Goal: Task Accomplishment & Management: Use online tool/utility

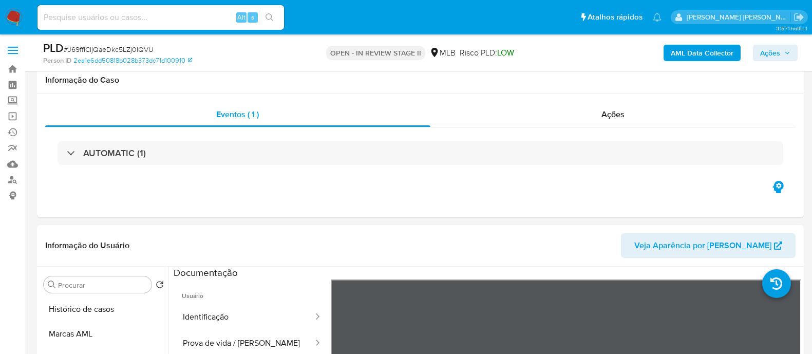
select select "10"
click at [768, 51] on span "Ações" at bounding box center [770, 53] width 20 height 16
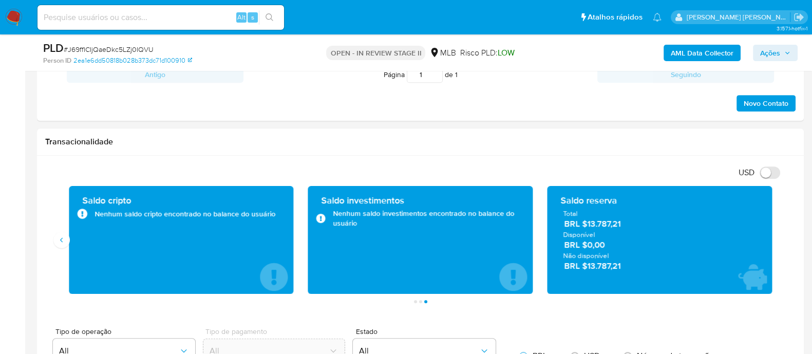
scroll to position [90, 0]
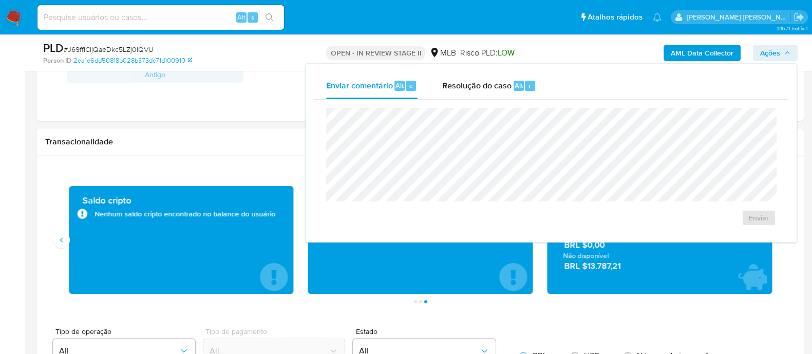
drag, startPoint x: 492, startPoint y: 88, endPoint x: 489, endPoint y: 105, distance: 17.7
click at [491, 88] on span "Resolução do caso" at bounding box center [476, 85] width 69 height 12
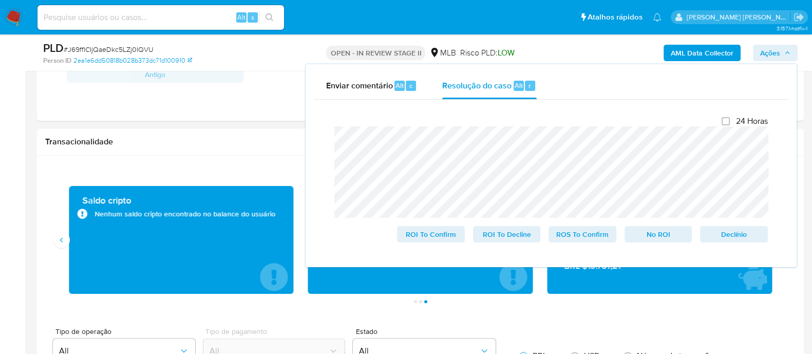
click at [310, 133] on div "Enviar comentário Alt c Resolução do caso Alt r Fechamento do caso 24 Horas ROI…" at bounding box center [551, 165] width 491 height 203
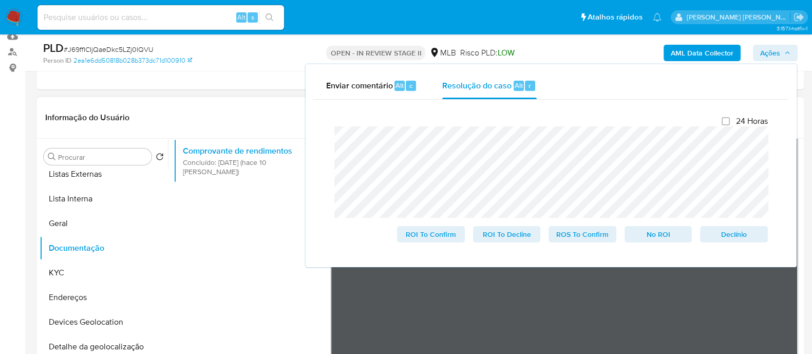
scroll to position [0, 0]
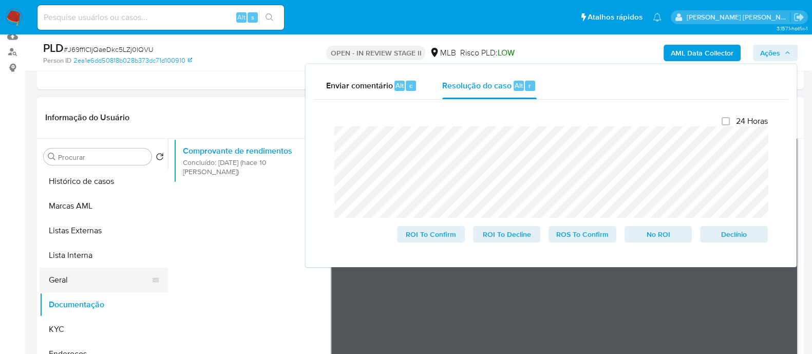
click at [65, 277] on button "Geral" at bounding box center [100, 280] width 120 height 25
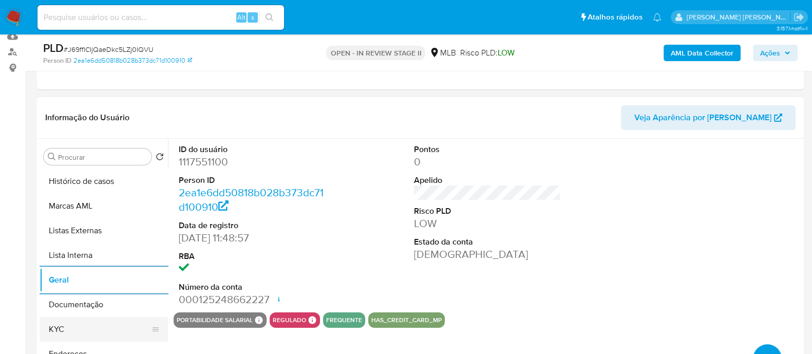
click at [71, 324] on button "KYC" at bounding box center [100, 329] width 120 height 25
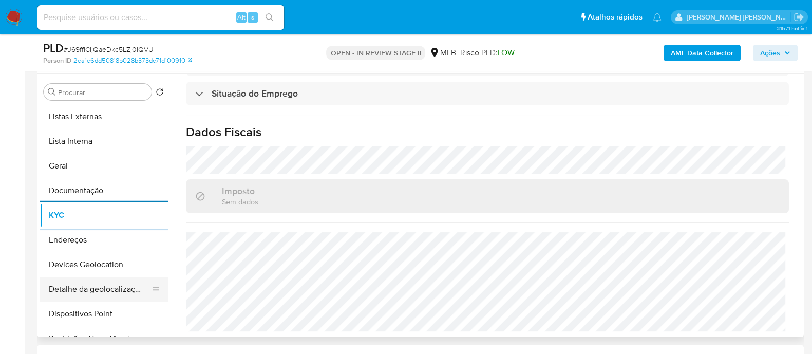
scroll to position [64, 0]
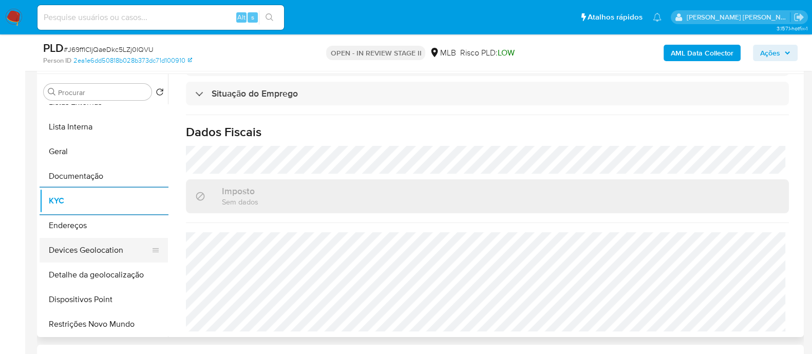
click at [100, 255] on button "Devices Geolocation" at bounding box center [100, 250] width 120 height 25
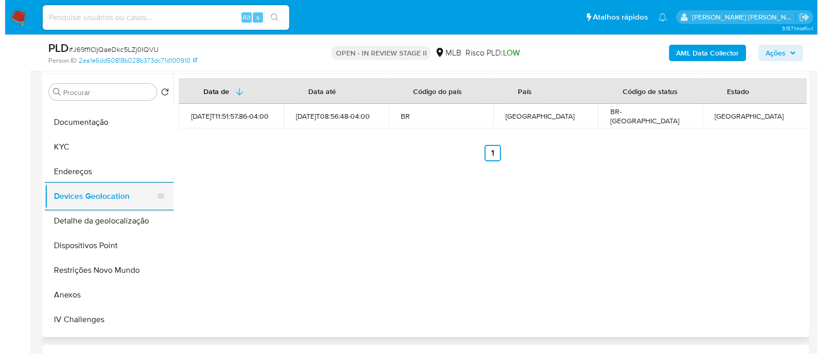
scroll to position [193, 0]
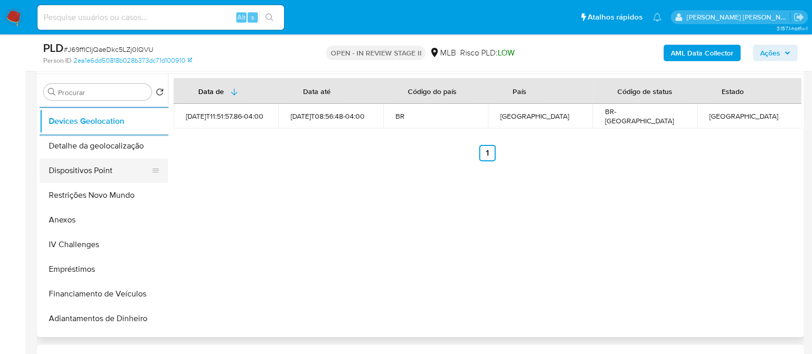
click at [116, 164] on button "Dispositivos Point" at bounding box center [100, 170] width 120 height 25
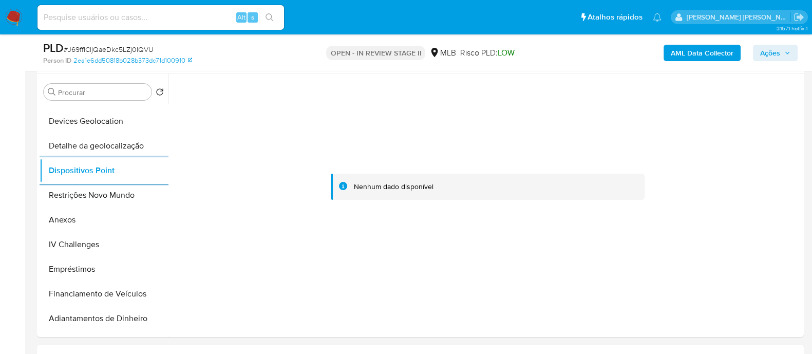
click at [681, 50] on b "AML Data Collector" at bounding box center [702, 53] width 63 height 16
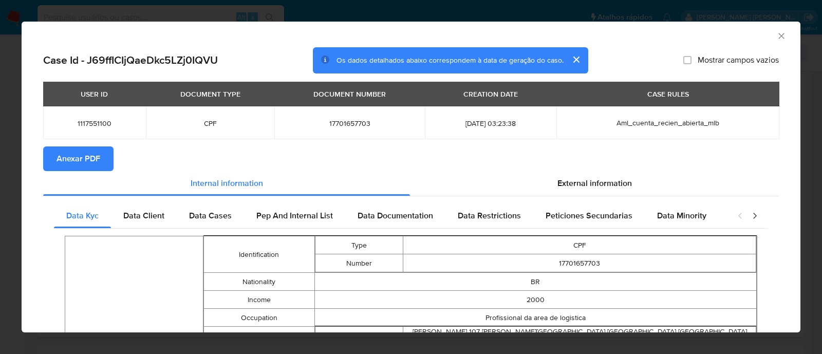
drag, startPoint x: 69, startPoint y: 153, endPoint x: 61, endPoint y: 155, distance: 8.6
click at [69, 153] on span "Anexar PDF" at bounding box center [78, 158] width 44 height 23
click at [588, 185] on span "External information" at bounding box center [594, 183] width 74 height 12
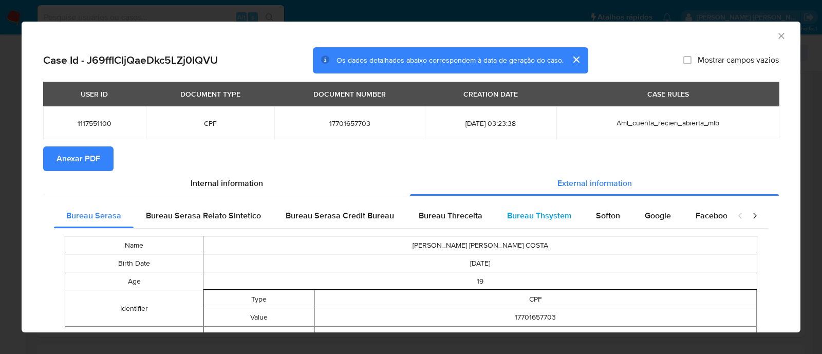
click at [552, 210] on span "Bureau Thsystem" at bounding box center [539, 216] width 64 height 12
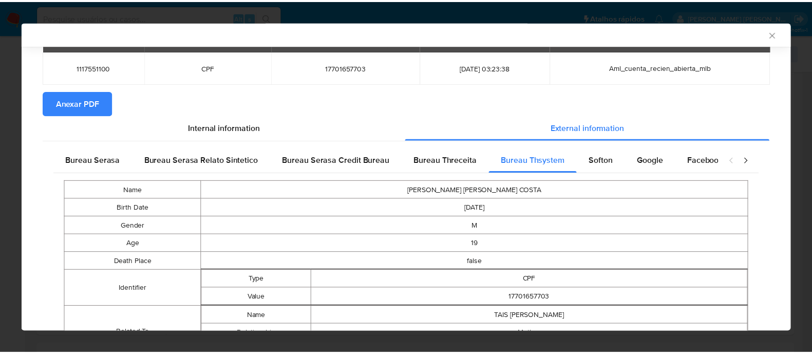
scroll to position [116, 0]
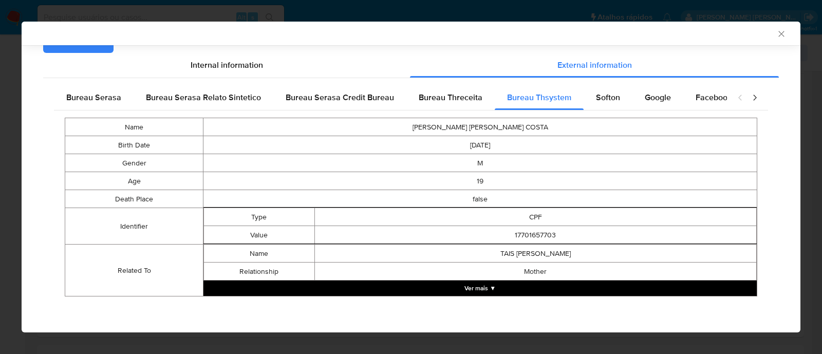
click at [776, 34] on icon "Fechar a janela" at bounding box center [781, 34] width 10 height 10
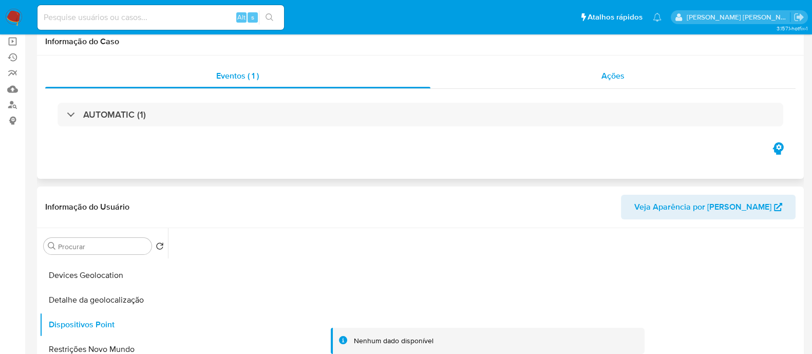
scroll to position [0, 0]
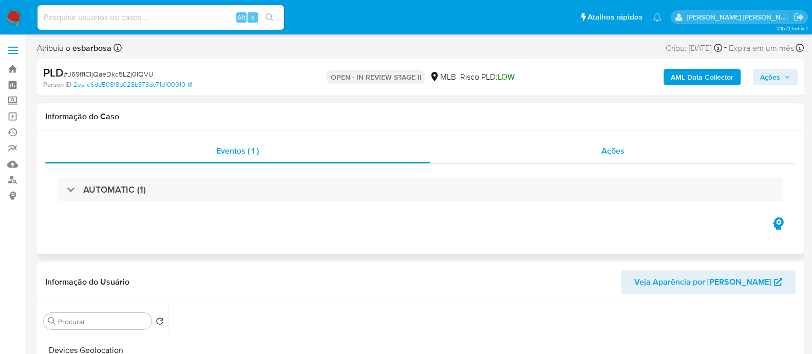
click at [562, 155] on div "Ações" at bounding box center [613, 151] width 366 height 25
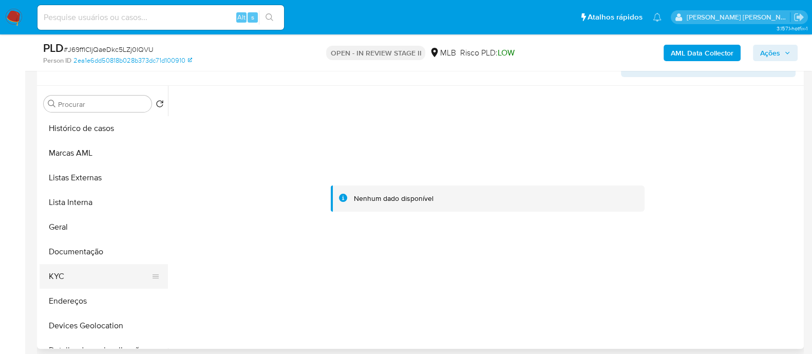
click at [71, 273] on button "KYC" at bounding box center [100, 276] width 120 height 25
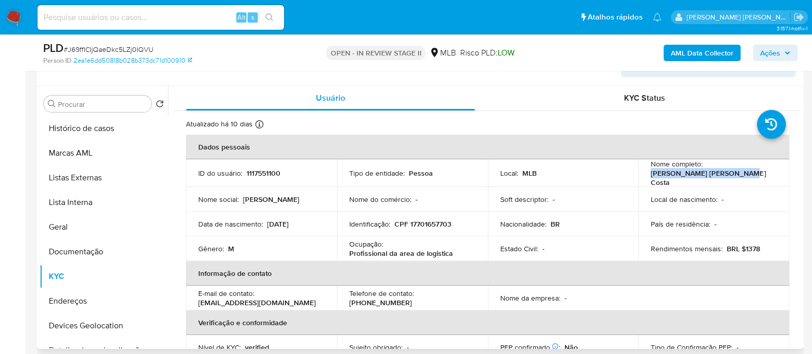
drag, startPoint x: 732, startPoint y: 175, endPoint x: 648, endPoint y: 179, distance: 84.8
click at [651, 179] on div "Nome completo : Joao Vitor da Silva Costa" at bounding box center [714, 173] width 126 height 28
click at [433, 219] on p "CPF 17701657703" at bounding box center [422, 223] width 57 height 9
copy p "17701657703"
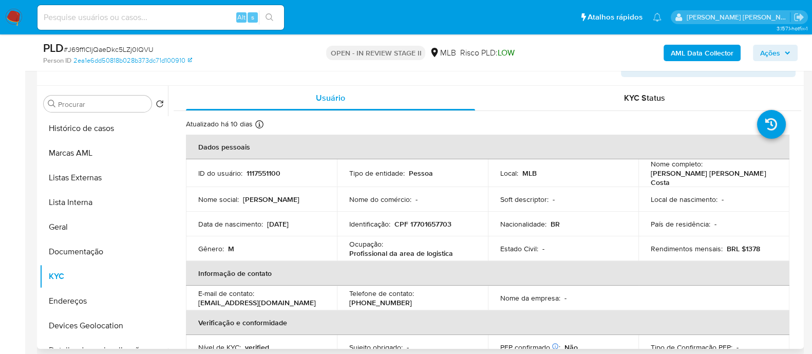
click at [707, 174] on p "Joao Vitor da Silva Costa" at bounding box center [712, 177] width 122 height 18
drag, startPoint x: 729, startPoint y: 177, endPoint x: 650, endPoint y: 175, distance: 79.6
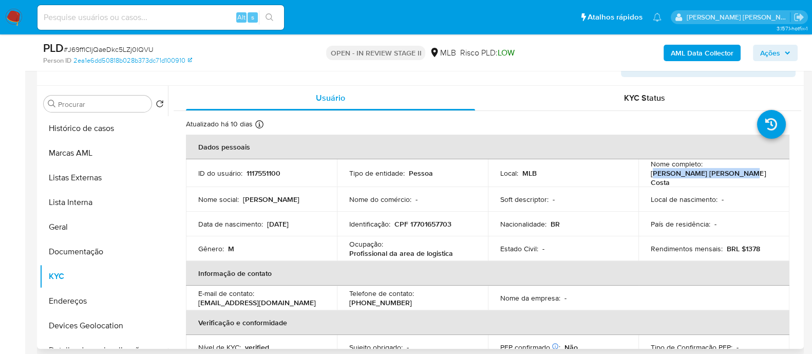
click at [651, 175] on div "Nome completo : Joao Vitor da Silva Costa" at bounding box center [714, 173] width 126 height 28
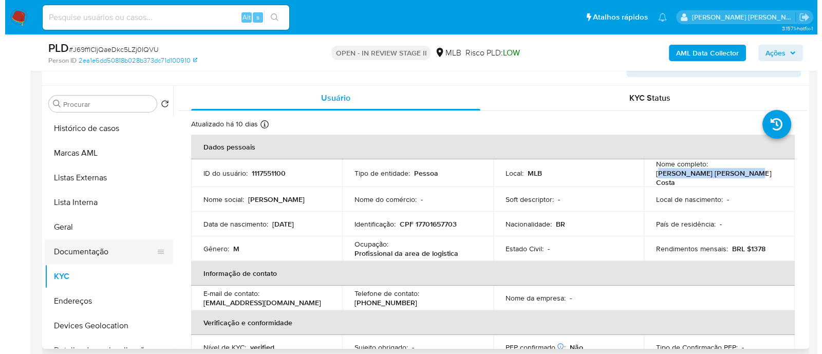
scroll to position [128, 0]
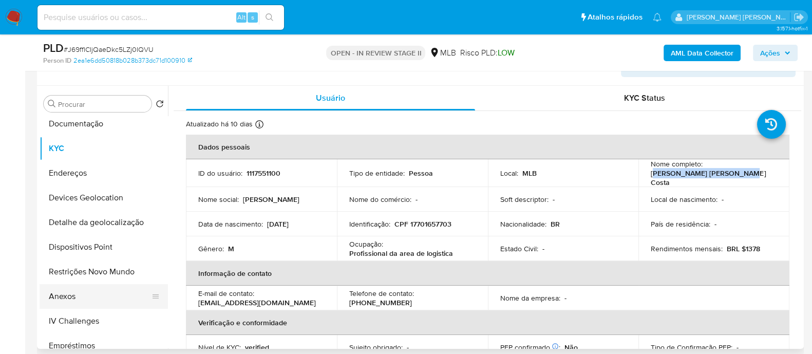
click at [80, 296] on button "Anexos" at bounding box center [100, 296] width 120 height 25
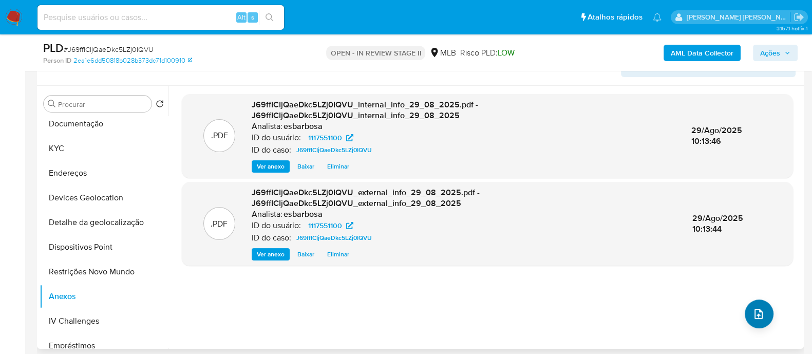
click at [753, 310] on icon "upload-file" at bounding box center [758, 314] width 12 height 12
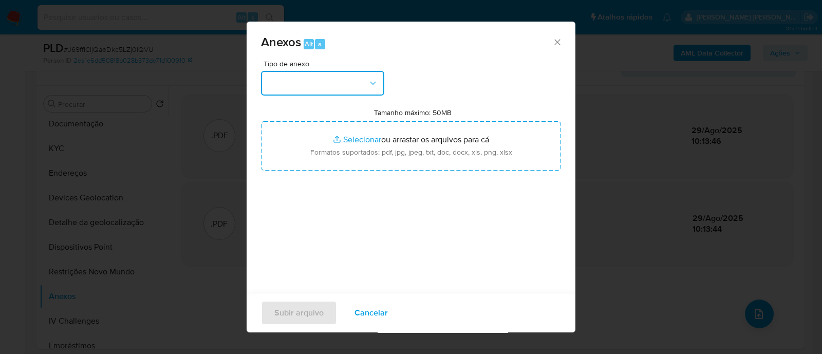
click at [358, 85] on button "button" at bounding box center [322, 83] width 123 height 25
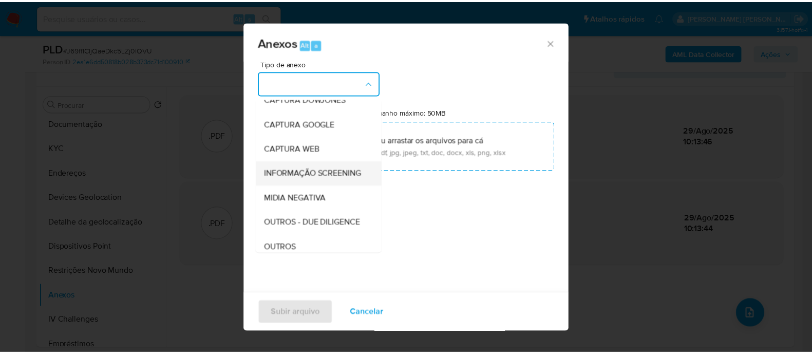
scroll to position [158, 0]
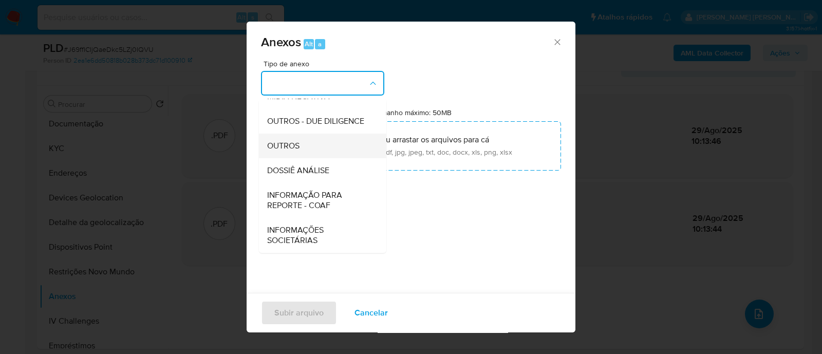
click at [296, 144] on span "OUTROS" at bounding box center [283, 146] width 32 height 10
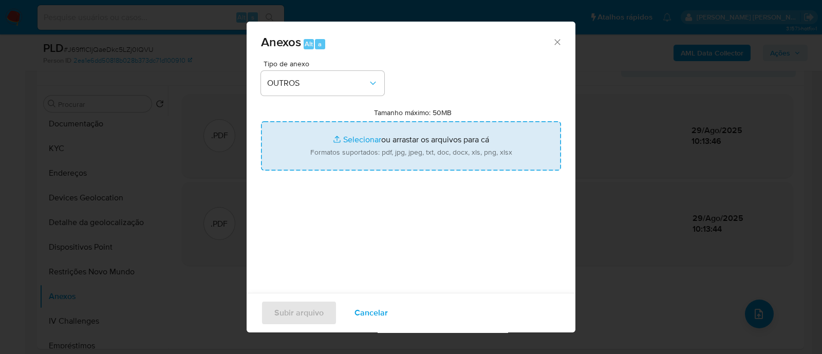
click at [359, 137] on input "Tamanho máximo: 50MB Selecionar arquivos" at bounding box center [411, 145] width 300 height 49
type input "C:\fakepath\Mulan 1117551100_2025_08_27_18_10_53.xlsx"
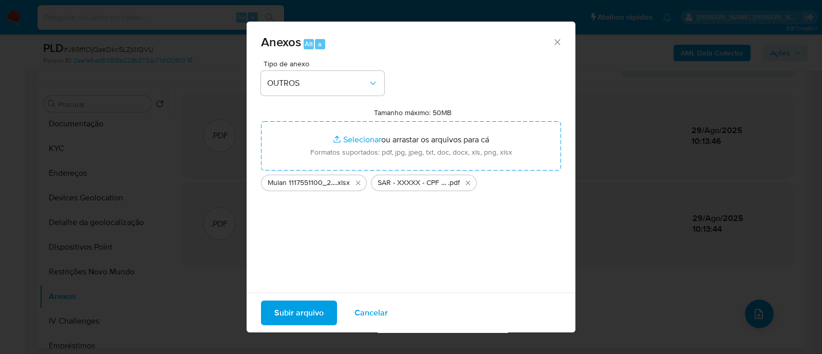
click at [307, 310] on span "Subir arquivo" at bounding box center [298, 312] width 49 height 23
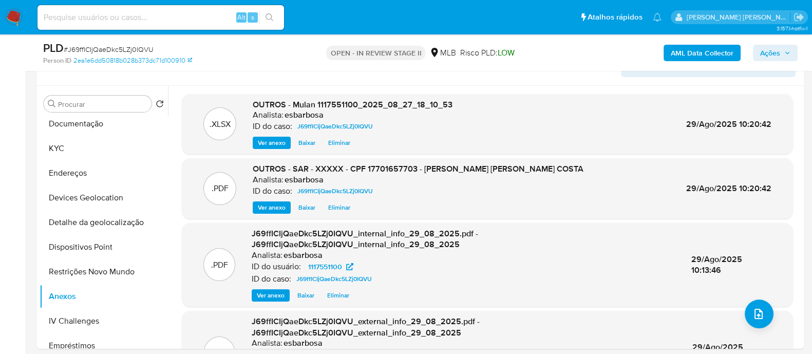
click at [759, 54] on button "Ações" at bounding box center [775, 53] width 45 height 16
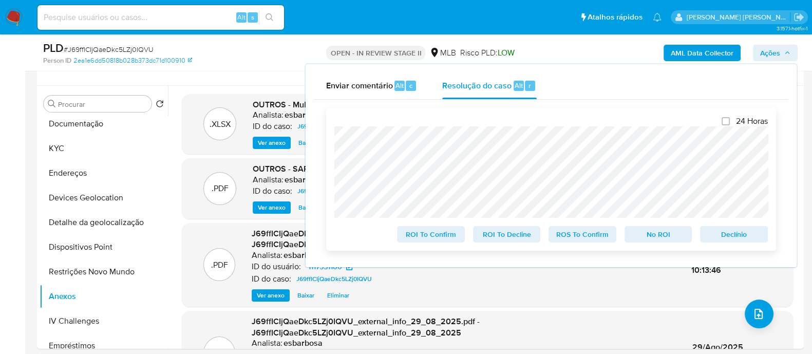
click at [579, 237] on span "ROS To Confirm" at bounding box center [582, 234] width 53 height 14
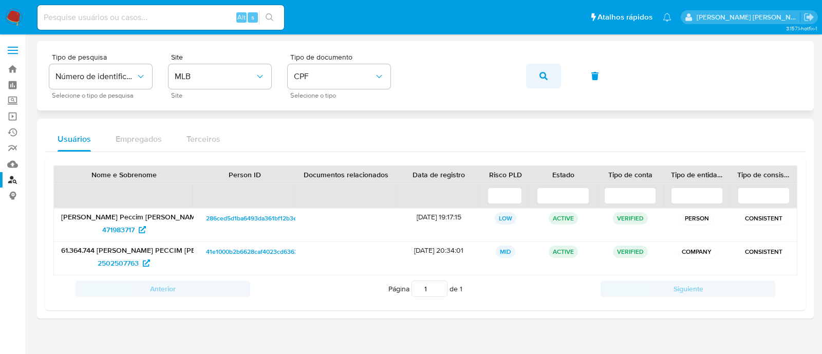
click at [547, 72] on icon "button" at bounding box center [543, 76] width 8 height 8
click at [115, 232] on span "171537356" at bounding box center [118, 229] width 33 height 16
click at [120, 261] on span "511330320" at bounding box center [118, 263] width 35 height 16
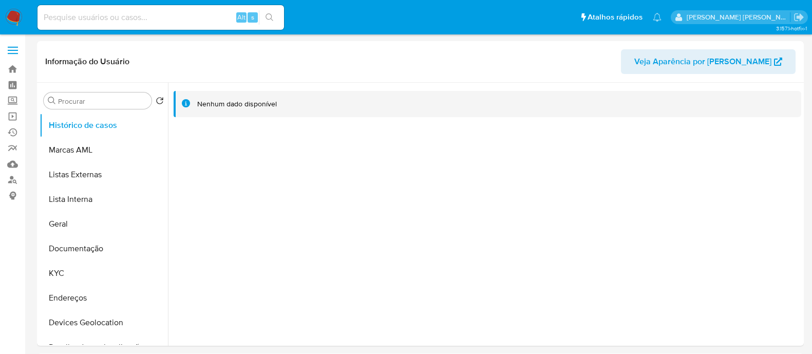
select select "10"
click at [108, 249] on button "Documentação" at bounding box center [100, 248] width 120 height 25
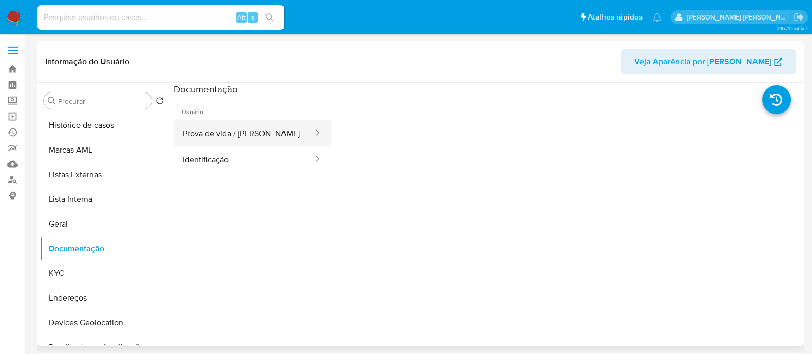
drag, startPoint x: 212, startPoint y: 136, endPoint x: 220, endPoint y: 135, distance: 8.3
click at [212, 136] on button "Prova de vida / Selfie" at bounding box center [244, 133] width 141 height 26
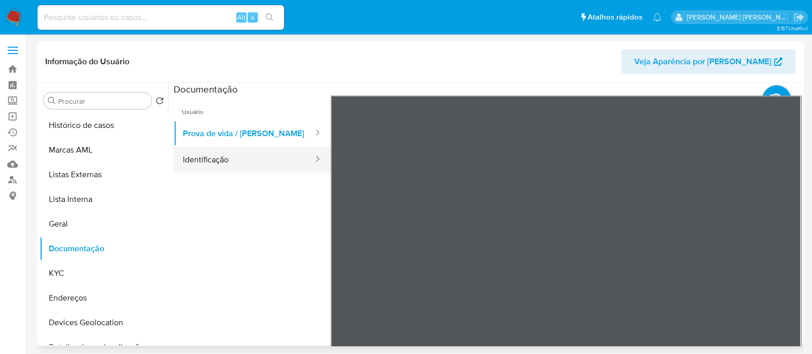
click at [251, 158] on button "Identificação" at bounding box center [244, 159] width 141 height 26
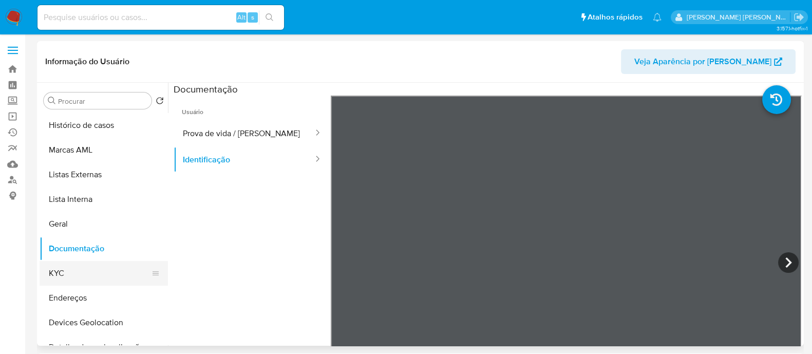
click at [90, 273] on button "KYC" at bounding box center [100, 273] width 120 height 25
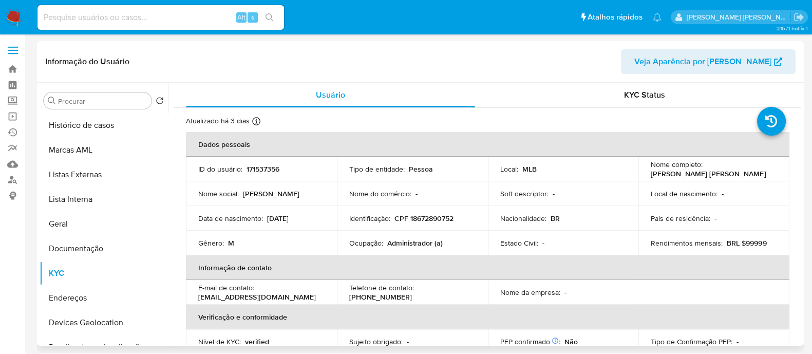
click at [434, 214] on p "CPF 18672890752" at bounding box center [423, 218] width 59 height 9
copy p "18672890752"
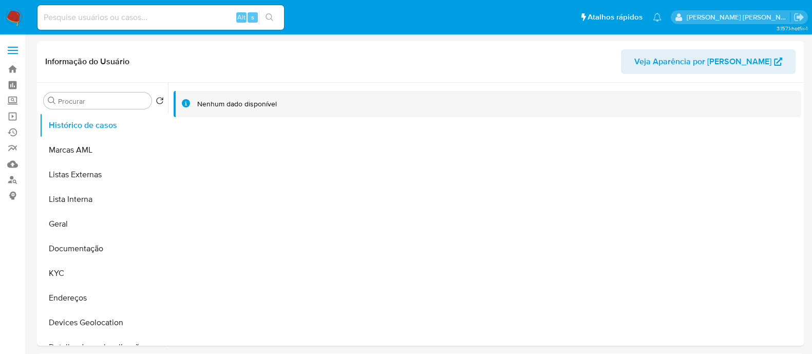
select select "10"
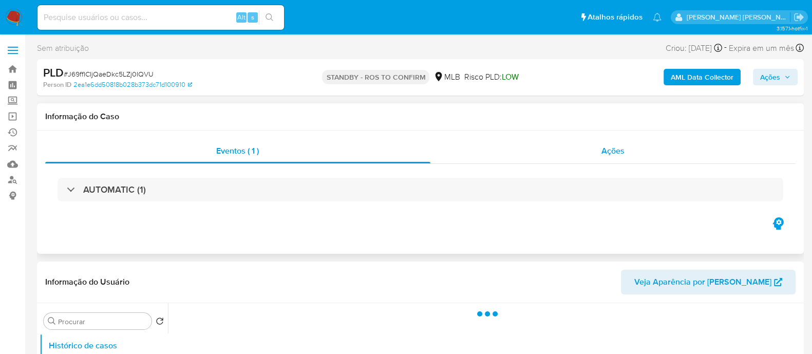
click at [502, 157] on div "Ações" at bounding box center [613, 151] width 366 height 25
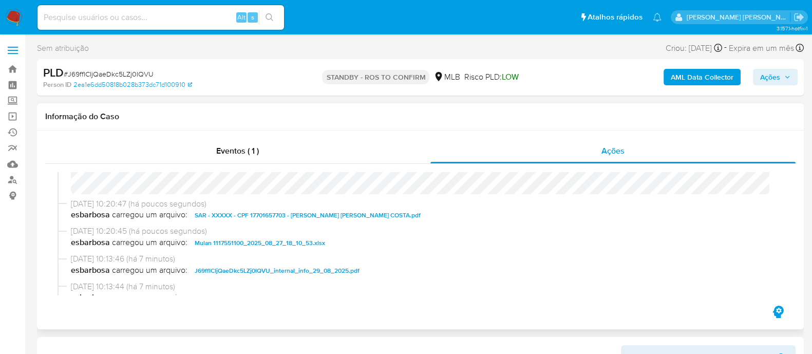
scroll to position [64, 0]
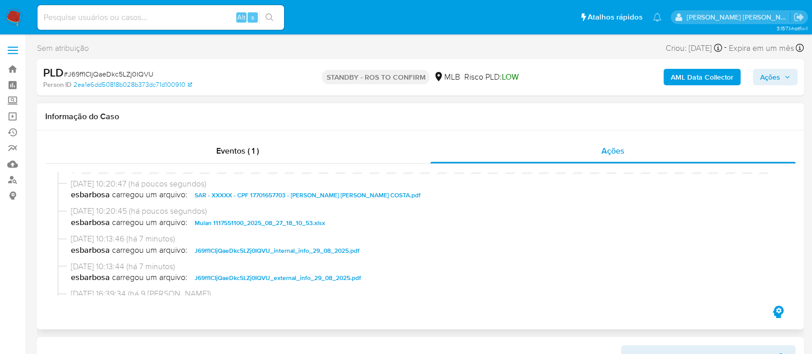
select select "10"
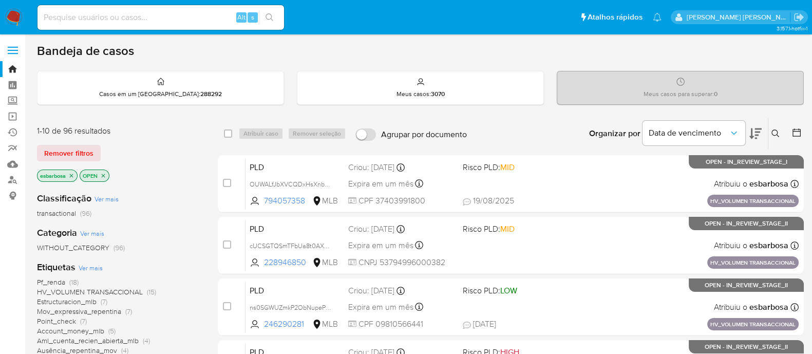
click at [159, 19] on input at bounding box center [160, 17] width 246 height 13
paste input "04WTMnDx5ef5Xr8jn9bZ9rbg"
type input "04WTMnDx5ef5Xr8jn9bZ9rbg"
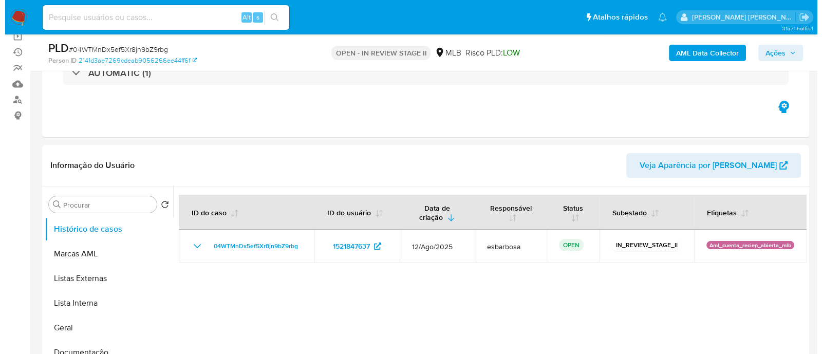
scroll to position [128, 0]
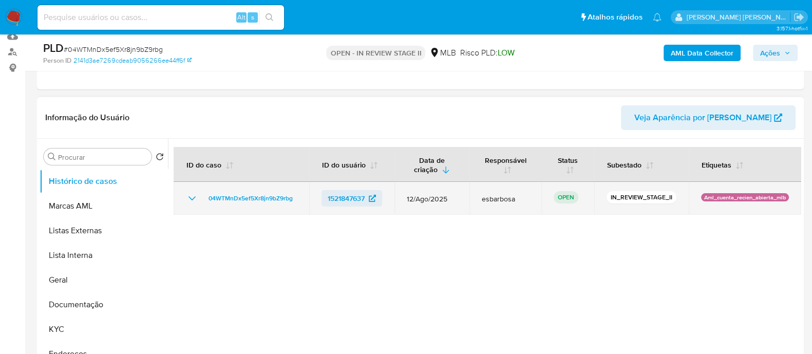
select select "10"
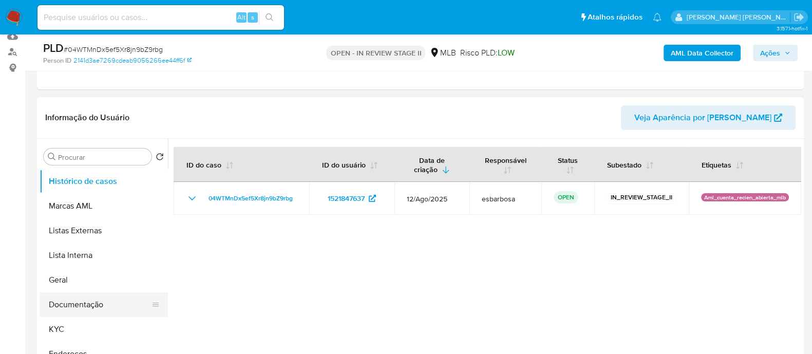
click at [80, 310] on button "Documentação" at bounding box center [100, 304] width 120 height 25
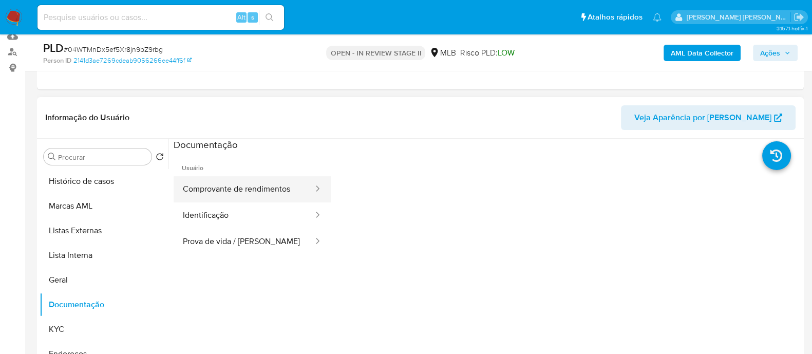
click at [259, 187] on button "Comprovante de rendimentos" at bounding box center [244, 189] width 141 height 26
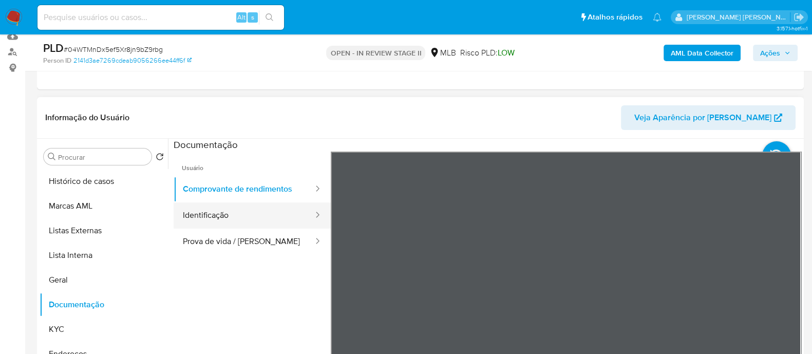
click at [240, 217] on button "Identificação" at bounding box center [244, 215] width 141 height 26
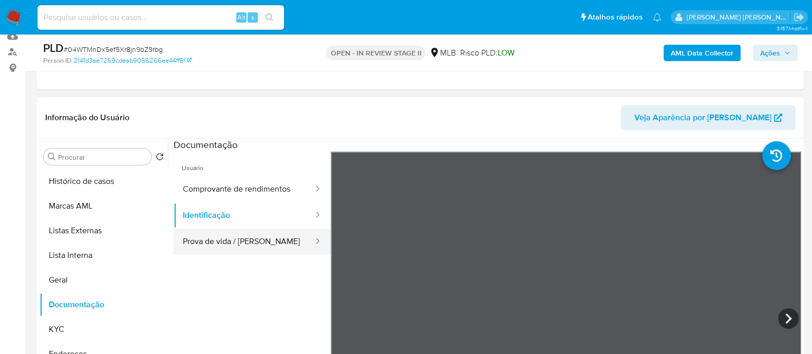
drag, startPoint x: 203, startPoint y: 241, endPoint x: 211, endPoint y: 242, distance: 8.4
click at [203, 241] on button "Prova de vida / [PERSON_NAME]" at bounding box center [244, 242] width 141 height 26
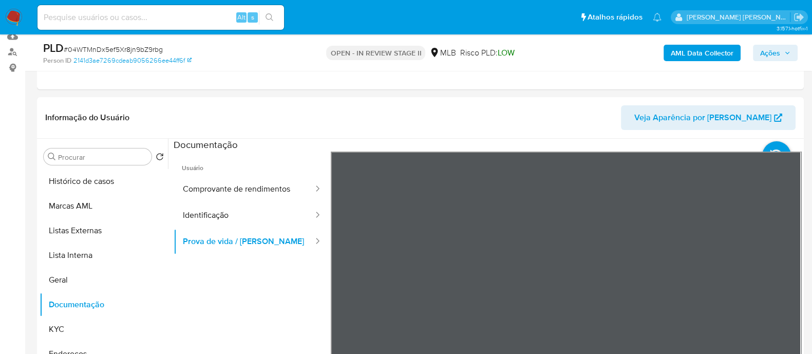
click at [686, 50] on b "AML Data Collector" at bounding box center [702, 53] width 63 height 16
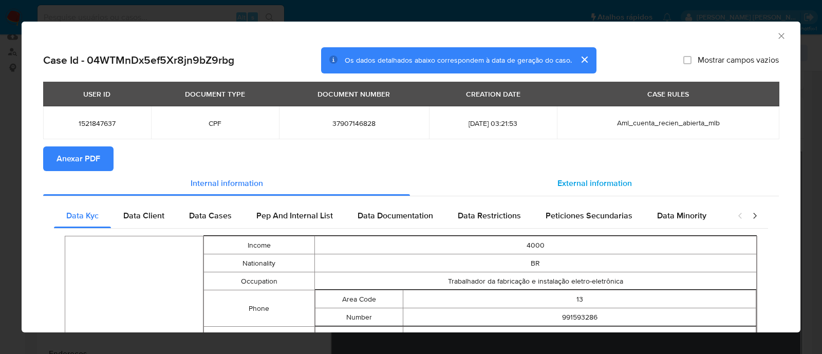
click at [559, 186] on span "External information" at bounding box center [594, 183] width 74 height 12
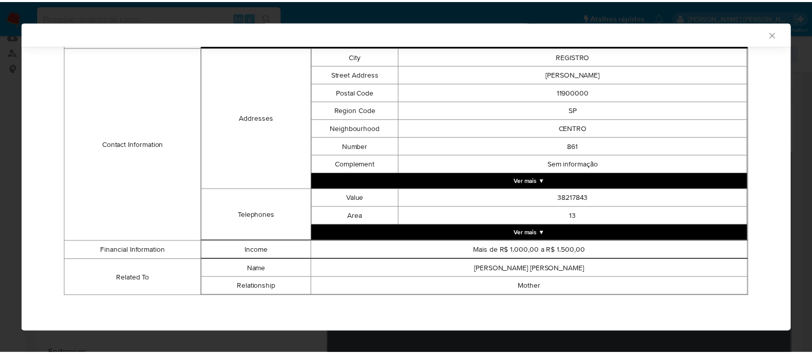
scroll to position [0, 0]
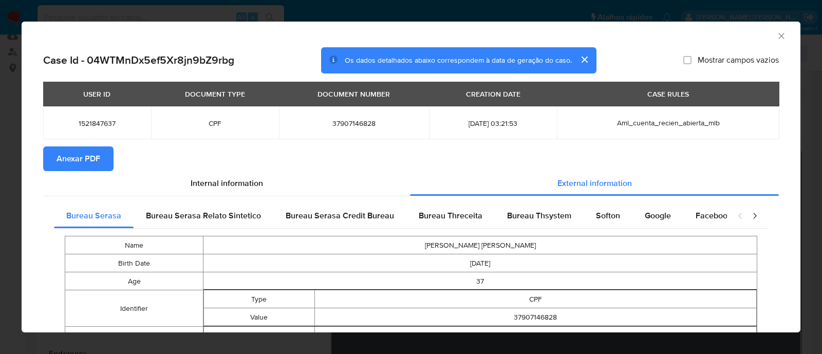
click at [77, 162] on span "Anexar PDF" at bounding box center [78, 158] width 44 height 23
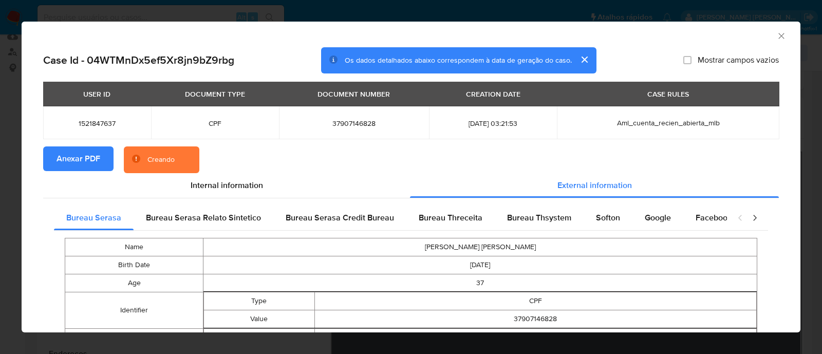
click at [451, 149] on section "Anexar PDF Creando" at bounding box center [410, 159] width 735 height 27
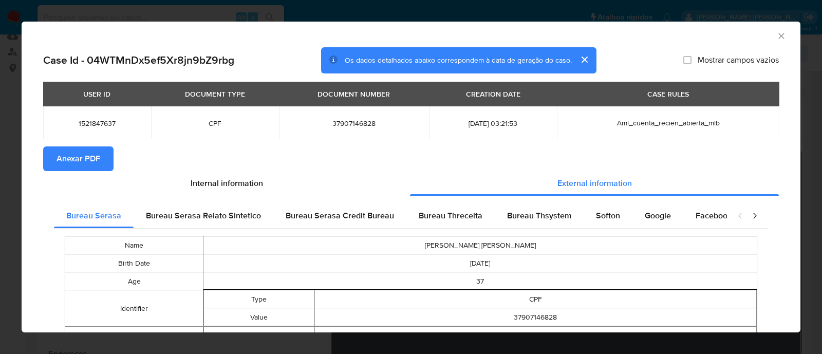
click at [776, 35] on icon "Fechar a janela" at bounding box center [781, 36] width 10 height 10
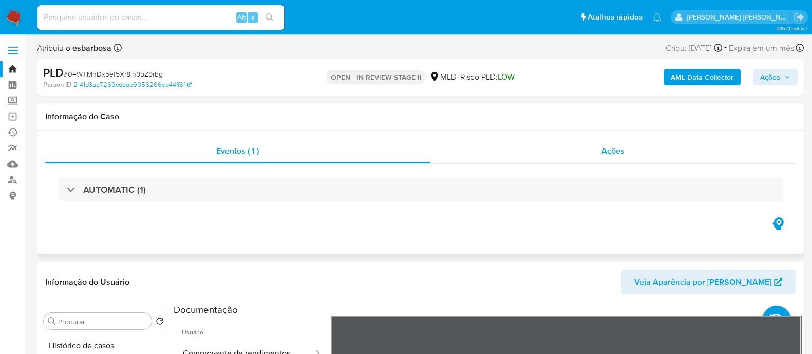
click at [545, 153] on div "Ações" at bounding box center [613, 151] width 366 height 25
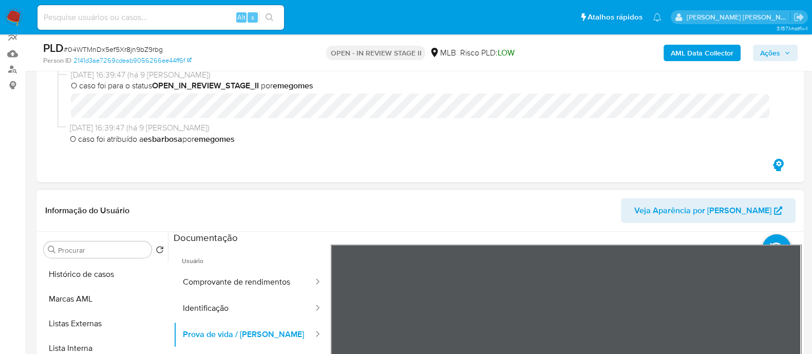
scroll to position [193, 0]
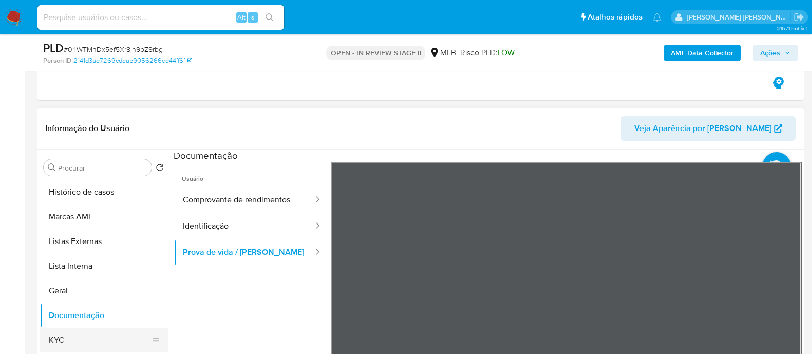
click at [73, 334] on button "KYC" at bounding box center [100, 340] width 120 height 25
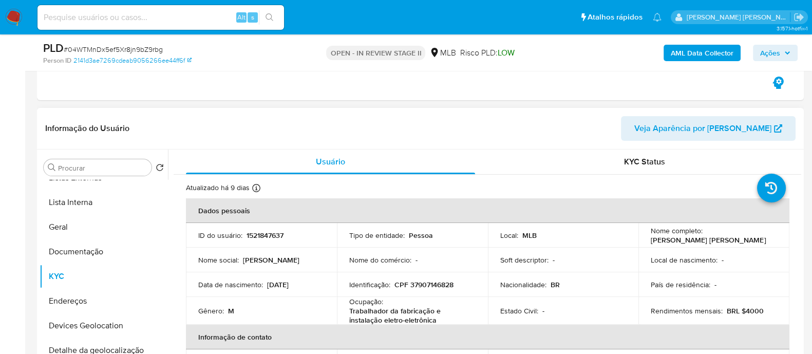
scroll to position [256, 0]
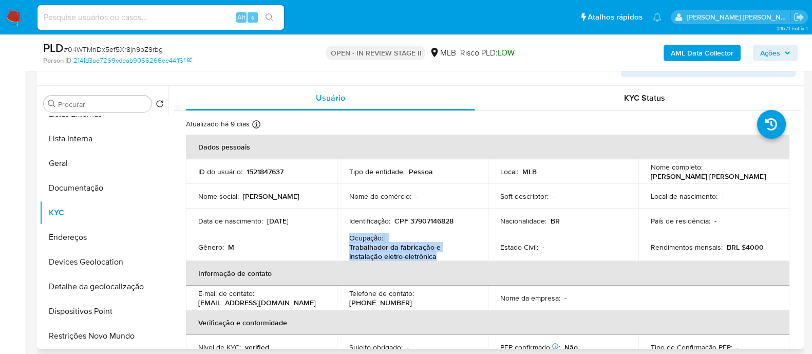
drag, startPoint x: 444, startPoint y: 256, endPoint x: 348, endPoint y: 240, distance: 97.4
click at [349, 240] on div "Ocupação : Trabalhador da fabricação e instalação eletro-eletrônica" at bounding box center [412, 247] width 126 height 28
copy div "Ocupação : Trabalhador da fabricação e instalação eletro-eletrônica"
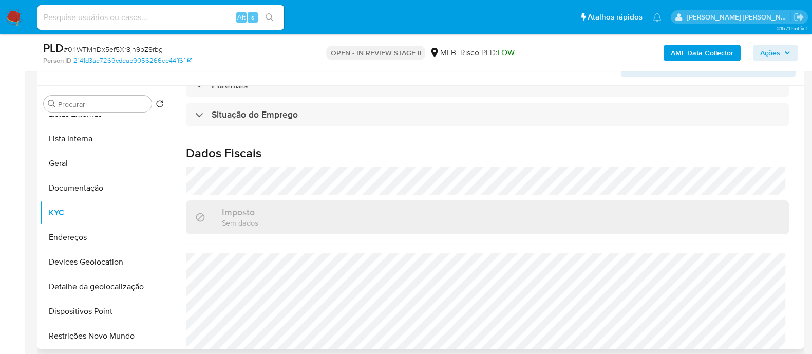
scroll to position [449, 0]
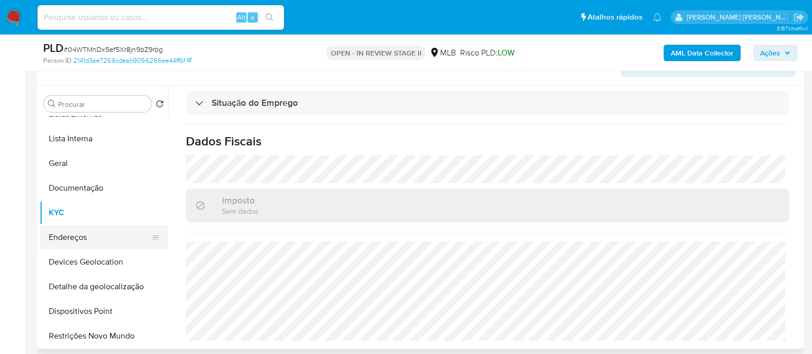
click at [79, 234] on button "Endereços" at bounding box center [100, 237] width 120 height 25
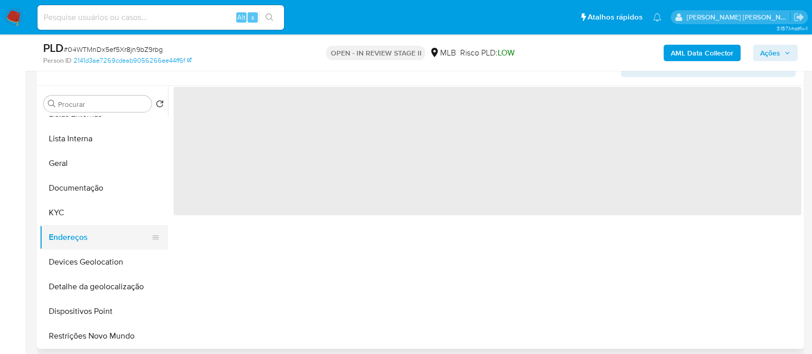
scroll to position [0, 0]
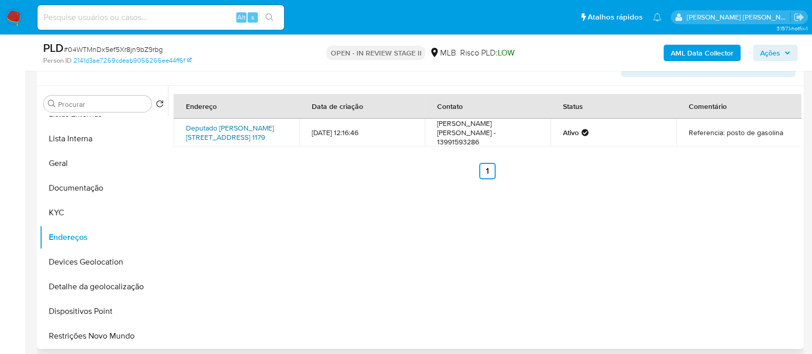
click at [222, 123] on link "Deputado Ulisses Guimarães 1179, Registro, São Paulo, 11900000, Brasil 1179" at bounding box center [230, 133] width 88 height 20
click at [82, 165] on button "Geral" at bounding box center [100, 163] width 120 height 25
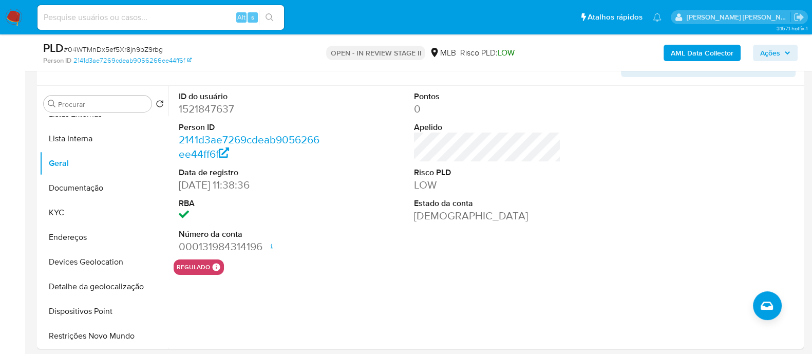
drag, startPoint x: 772, startPoint y: 52, endPoint x: 709, endPoint y: 56, distance: 62.8
click at [771, 52] on span "Ações" at bounding box center [770, 53] width 20 height 16
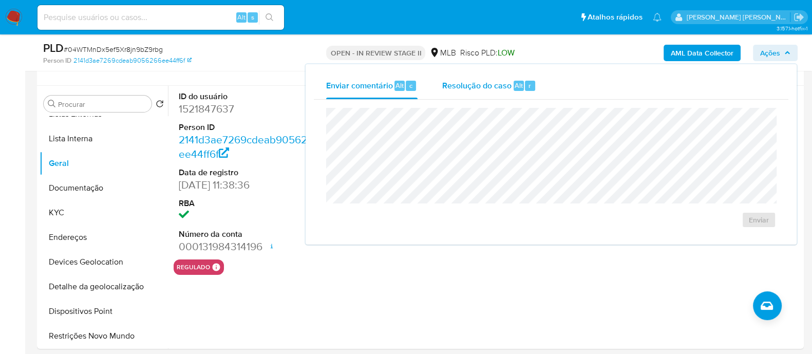
click at [479, 87] on span "Resolução do caso" at bounding box center [476, 85] width 69 height 12
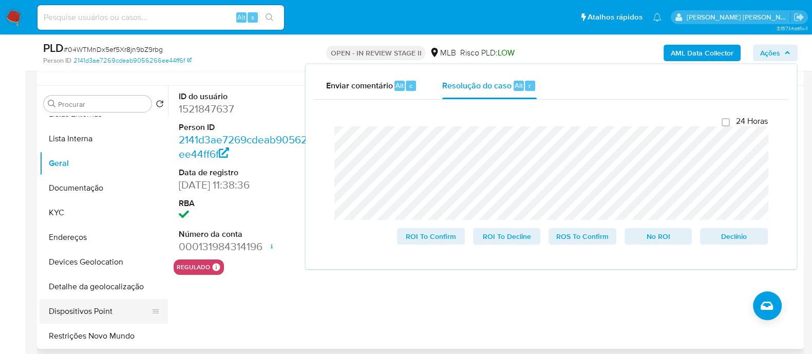
scroll to position [128, 0]
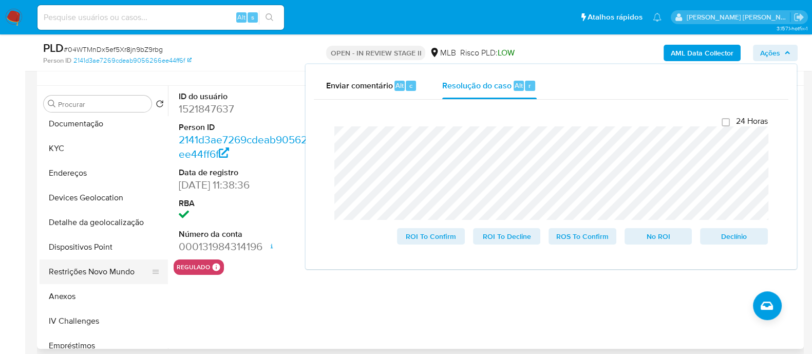
click at [80, 265] on button "Restrições Novo Mundo" at bounding box center [100, 271] width 120 height 25
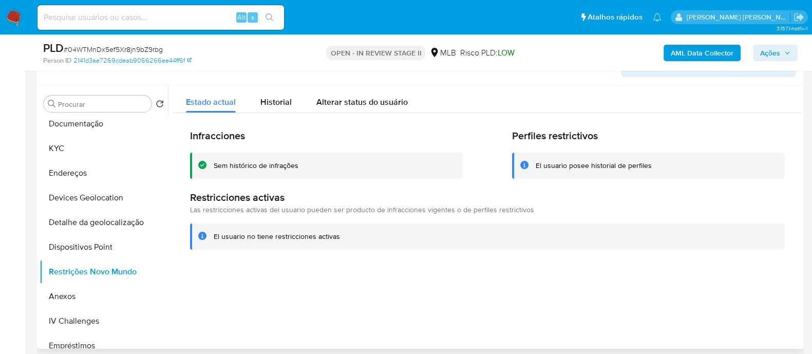
click at [288, 165] on div "Sem histórico de infrações" at bounding box center [256, 166] width 85 height 10
click at [462, 300] on div at bounding box center [484, 217] width 633 height 263
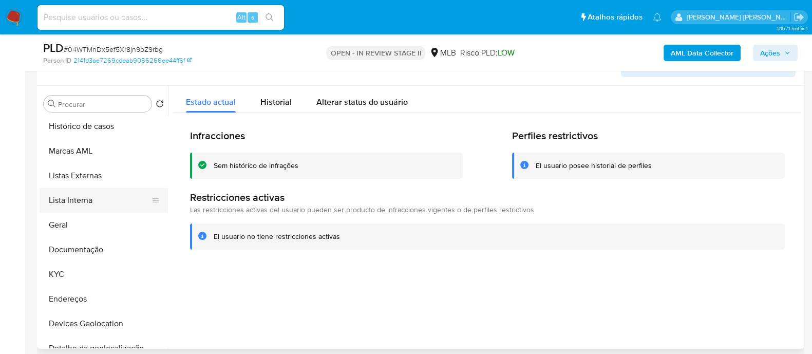
scroll to position [0, 0]
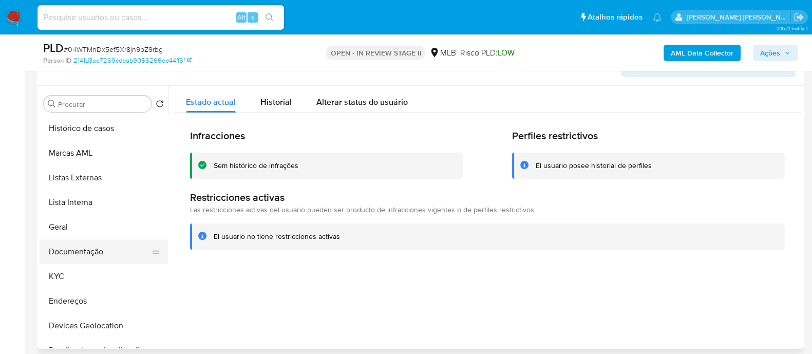
click at [79, 253] on button "Documentação" at bounding box center [100, 251] width 120 height 25
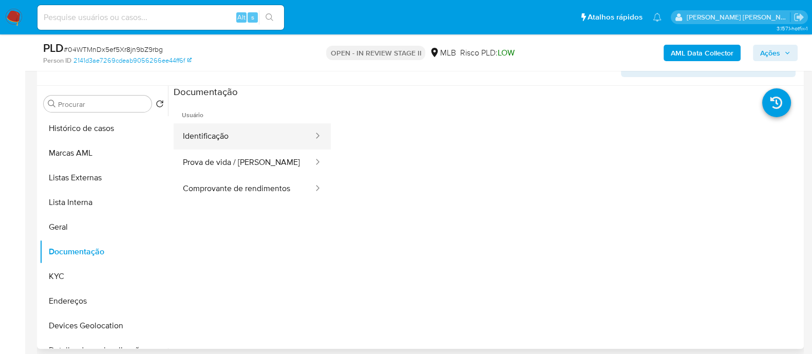
click at [251, 137] on button "Identificação" at bounding box center [244, 136] width 141 height 26
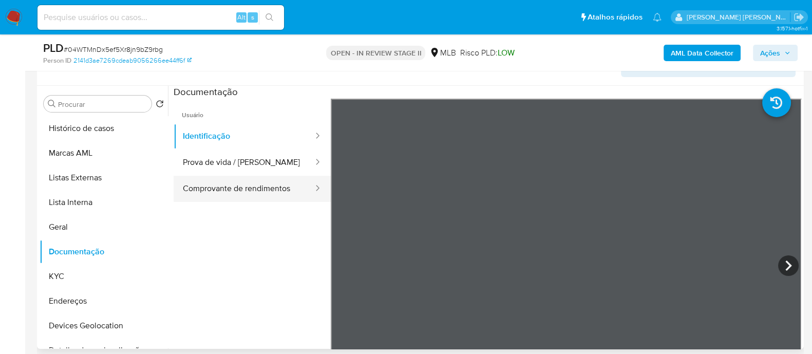
click at [254, 190] on button "Comprovante de rendimentos" at bounding box center [244, 189] width 141 height 26
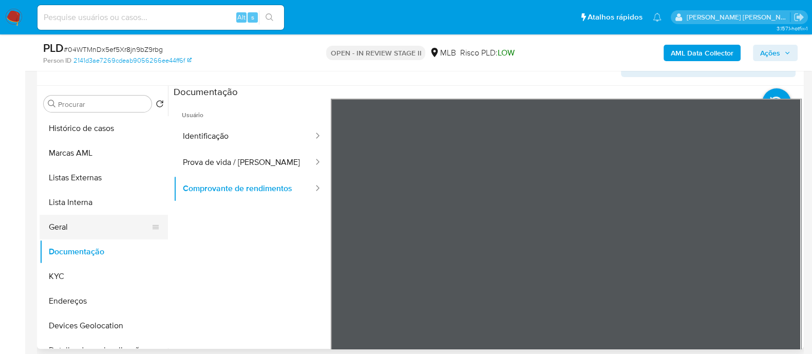
click at [81, 231] on button "Geral" at bounding box center [100, 227] width 120 height 25
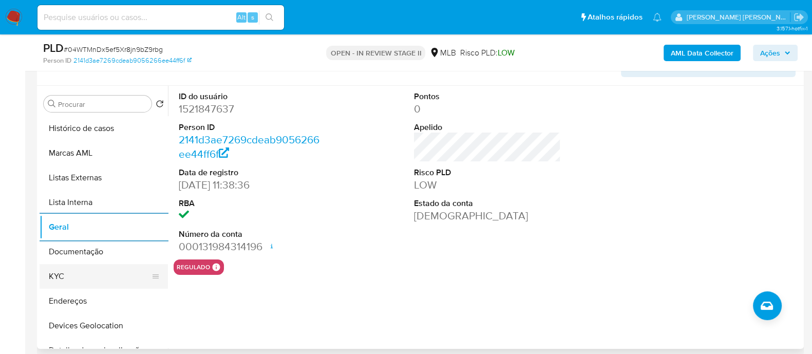
click at [61, 283] on button "KYC" at bounding box center [100, 276] width 120 height 25
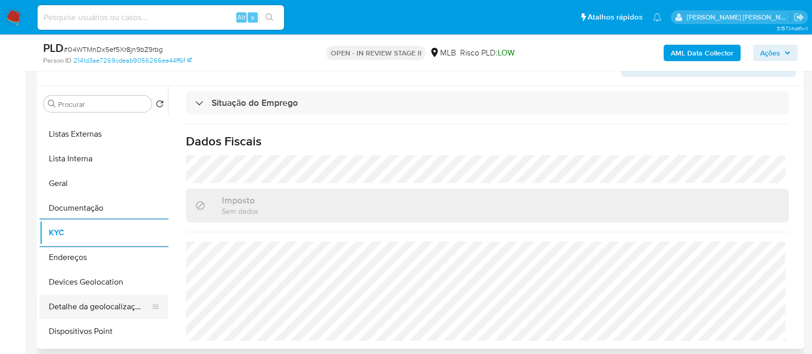
scroll to position [64, 0]
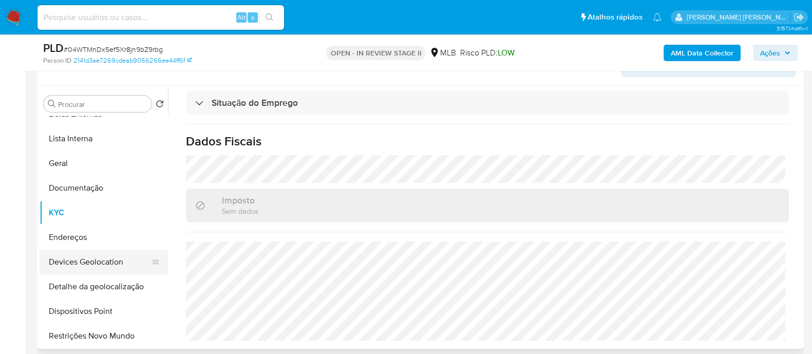
click at [99, 264] on button "Devices Geolocation" at bounding box center [100, 262] width 120 height 25
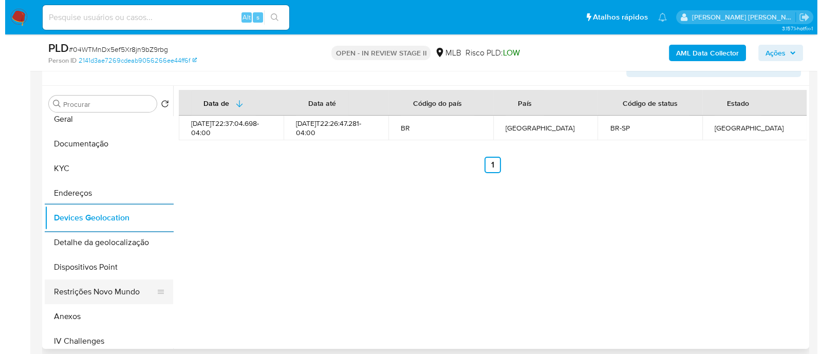
scroll to position [128, 0]
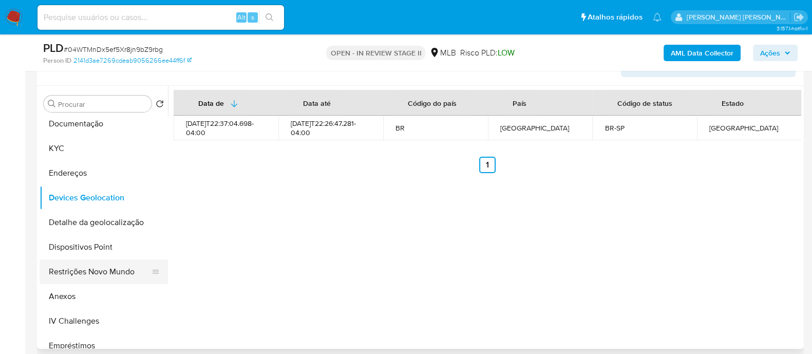
click at [95, 265] on button "Restrições Novo Mundo" at bounding box center [100, 271] width 120 height 25
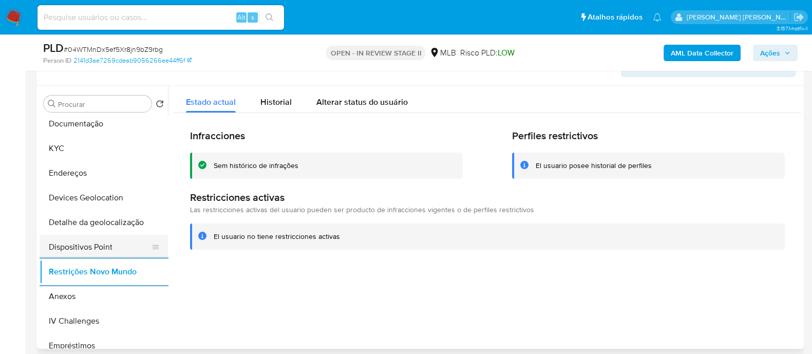
click at [117, 252] on button "Dispositivos Point" at bounding box center [100, 247] width 120 height 25
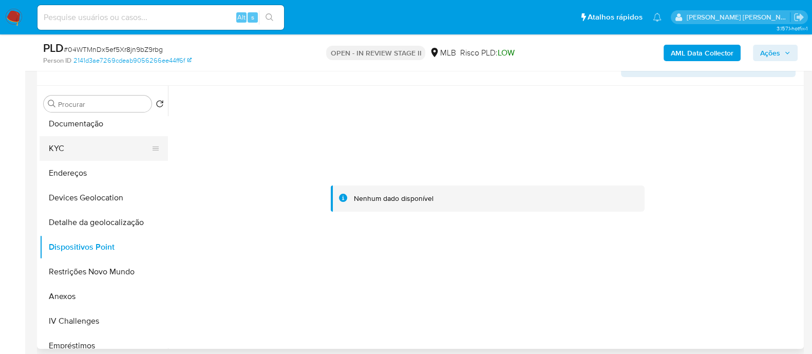
click at [74, 147] on button "KYC" at bounding box center [100, 148] width 120 height 25
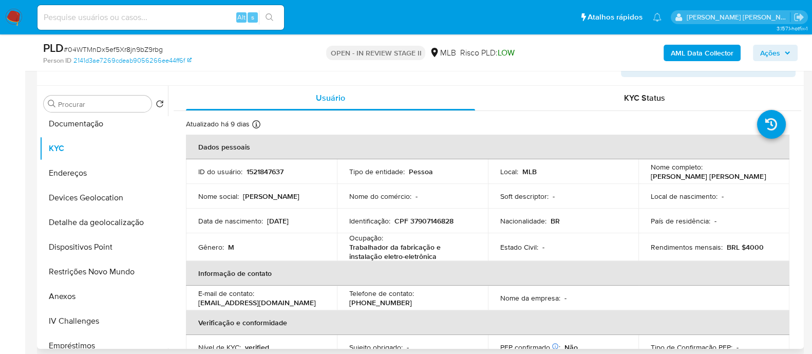
click at [436, 223] on p "CPF 37907146828" at bounding box center [423, 220] width 59 height 9
copy p "37907146828"
click at [75, 292] on button "Anexos" at bounding box center [100, 296] width 120 height 25
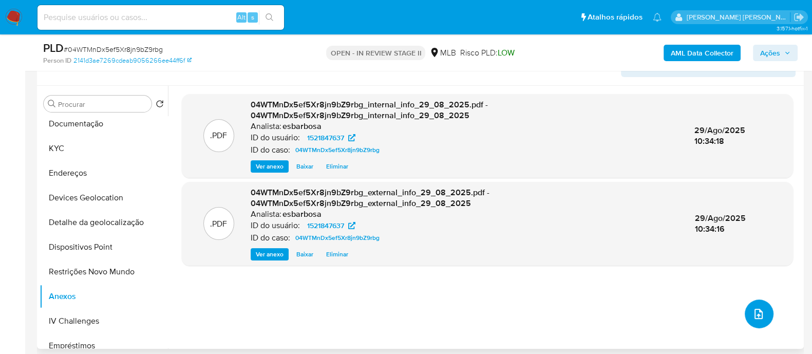
click at [752, 312] on icon "upload-file" at bounding box center [758, 314] width 12 height 12
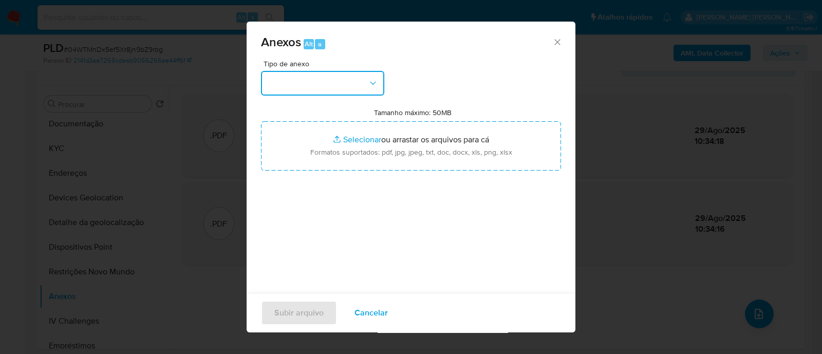
click at [347, 86] on button "button" at bounding box center [322, 83] width 123 height 25
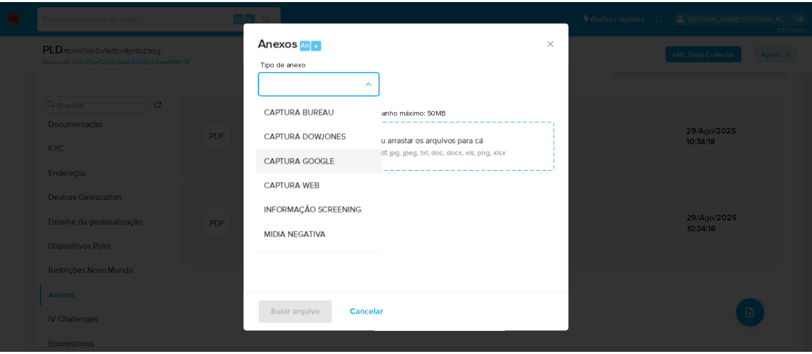
scroll to position [158, 0]
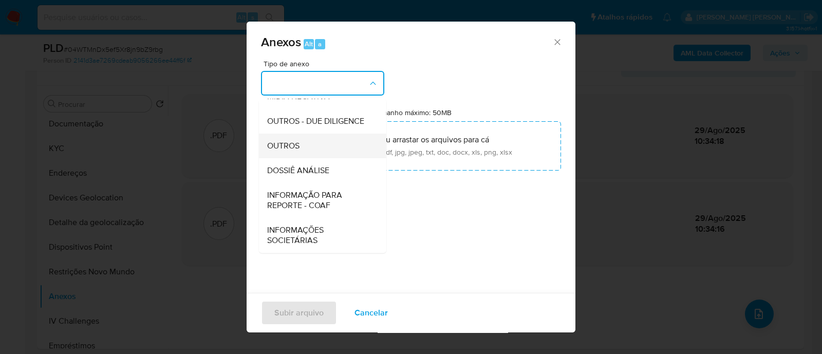
click at [283, 150] on span "OUTROS" at bounding box center [283, 146] width 32 height 10
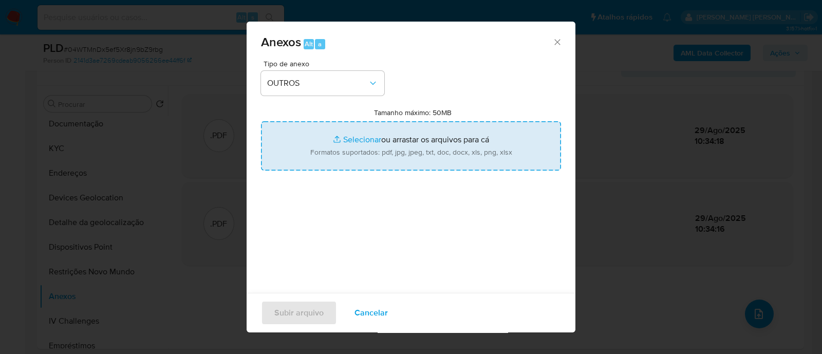
click at [358, 136] on input "Tamanho máximo: 50MB Selecionar arquivos" at bounding box center [411, 145] width 300 height 49
type input "C:\fakepath\Mulan 1521847637_2025_08_27_18_05_52.xlsx"
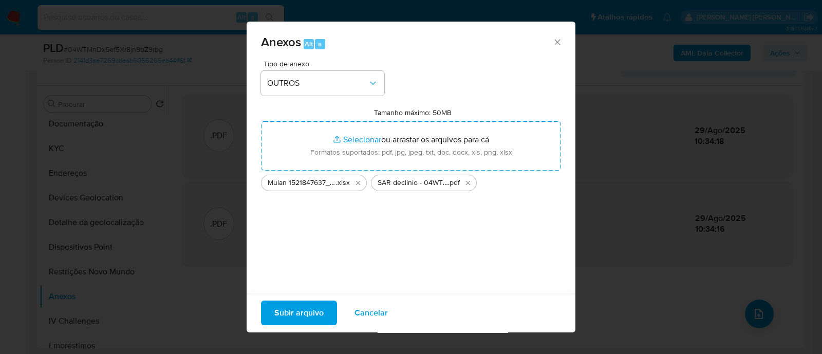
click at [307, 310] on span "Subir arquivo" at bounding box center [298, 312] width 49 height 23
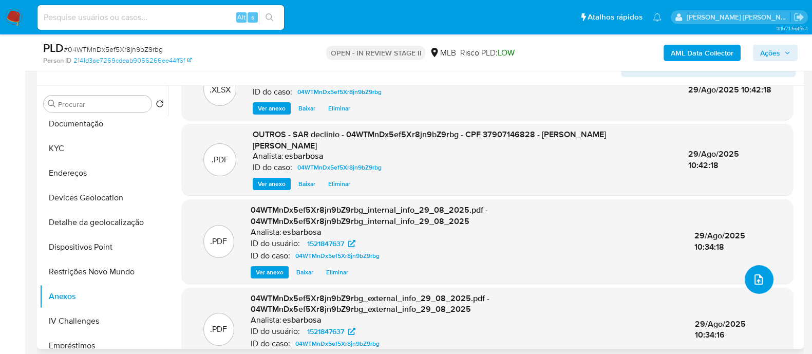
scroll to position [0, 0]
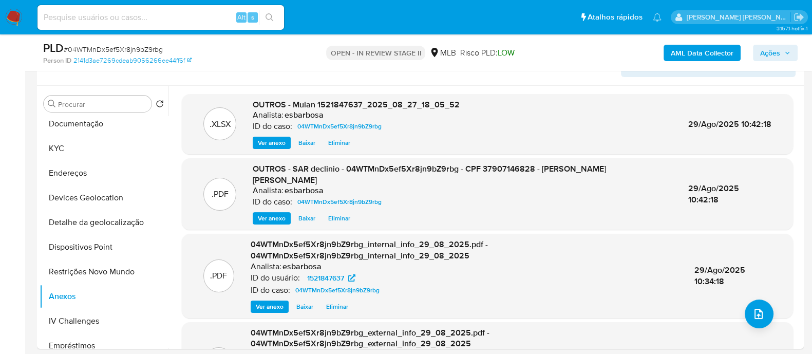
click at [766, 53] on span "Ações" at bounding box center [770, 53] width 20 height 16
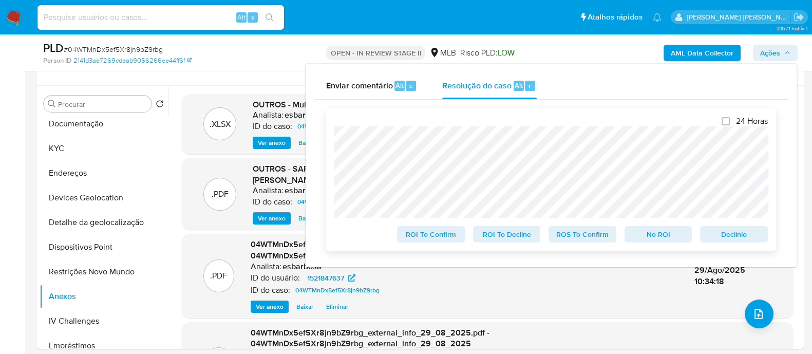
click at [664, 236] on span "No ROI" at bounding box center [658, 234] width 53 height 14
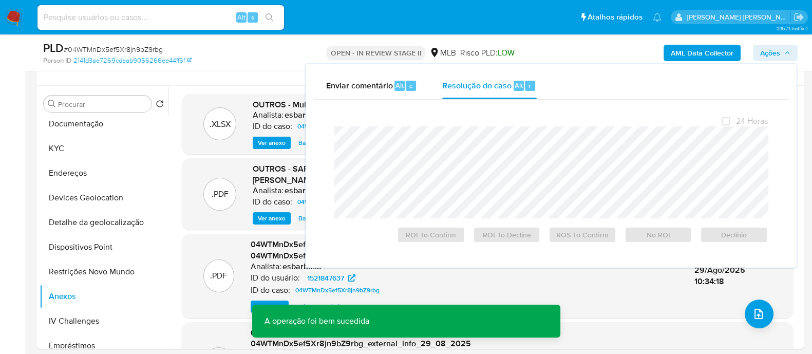
click at [140, 50] on span "# 04WTMnDx5ef5Xr8jn9bZ9rbg" at bounding box center [113, 49] width 99 height 10
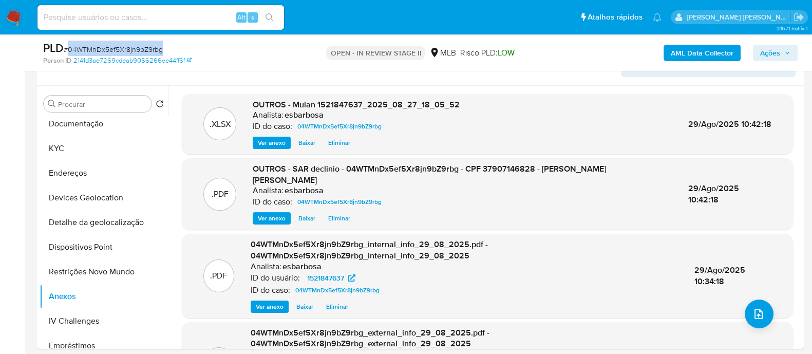
click at [140, 50] on span "# 04WTMnDx5ef5Xr8jn9bZ9rbg" at bounding box center [113, 49] width 99 height 10
copy span "04WTMnDx5ef5Xr8jn9bZ9rbg"
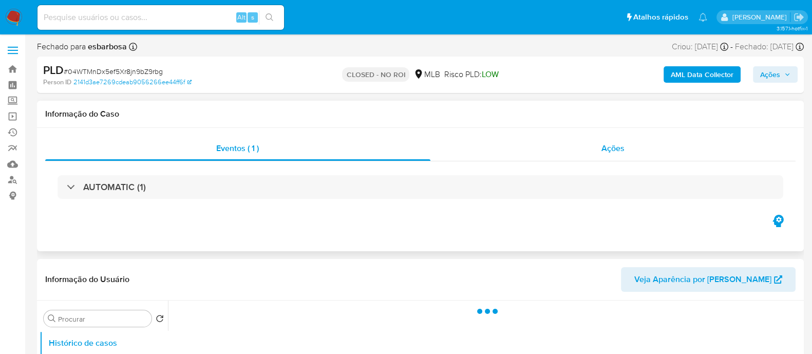
click at [485, 154] on div "Ações" at bounding box center [613, 148] width 366 height 25
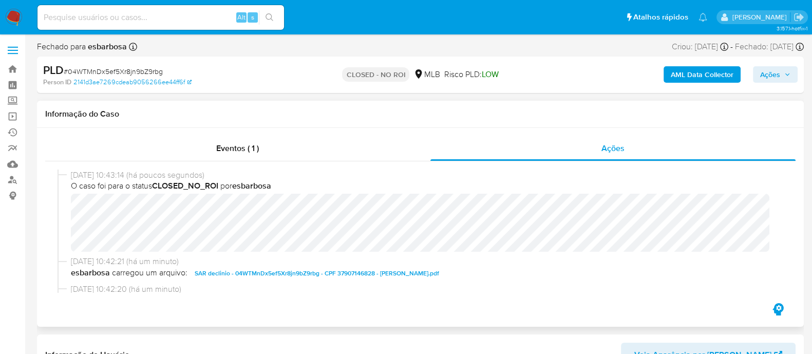
select select "10"
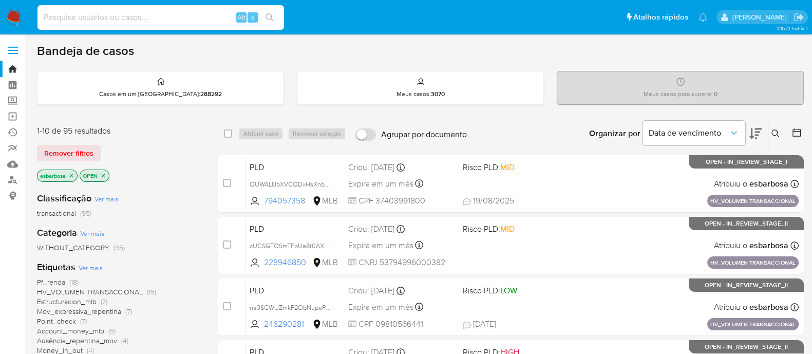
click at [179, 19] on input at bounding box center [160, 17] width 246 height 13
paste input "p5inboLvBXPOVLbkzTEgvEMQ"
type input "p5inboLvBXPOVLbkzTEgvEMQ"
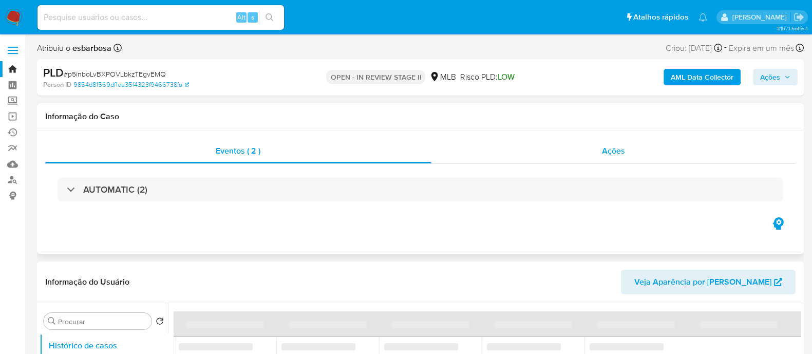
scroll to position [128, 0]
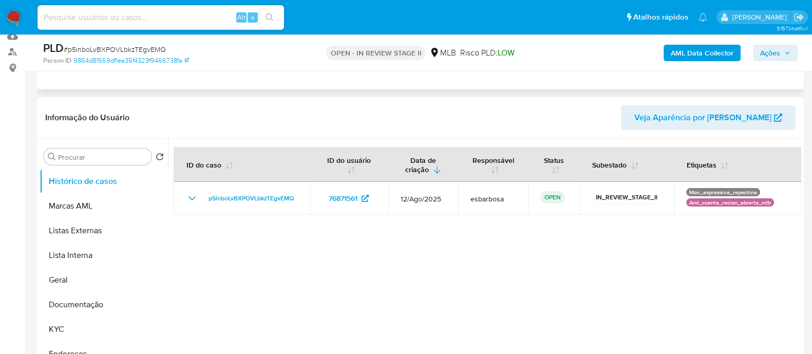
select select "10"
click at [95, 276] on button "Geral" at bounding box center [100, 280] width 120 height 25
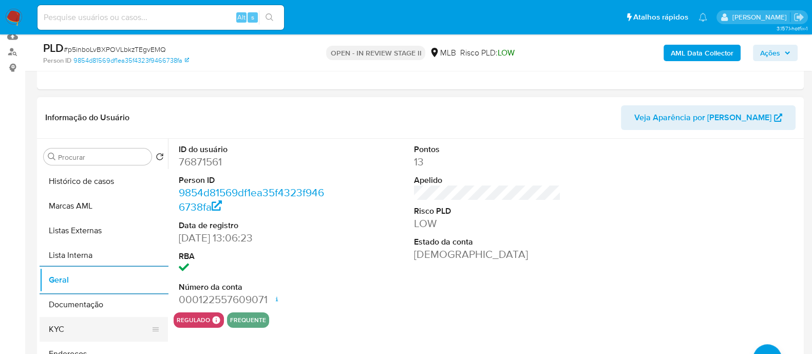
click at [60, 330] on button "KYC" at bounding box center [100, 329] width 120 height 25
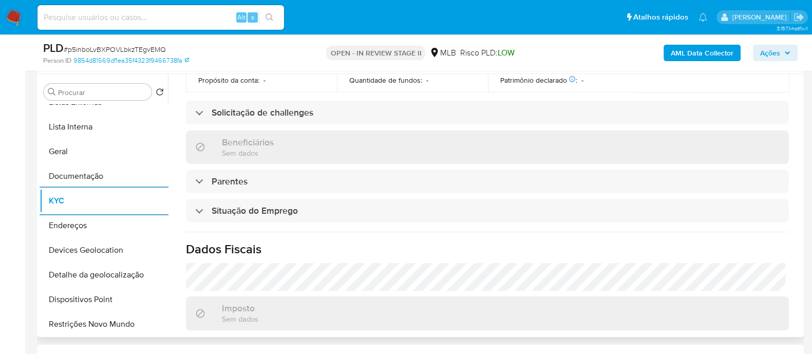
scroll to position [446, 0]
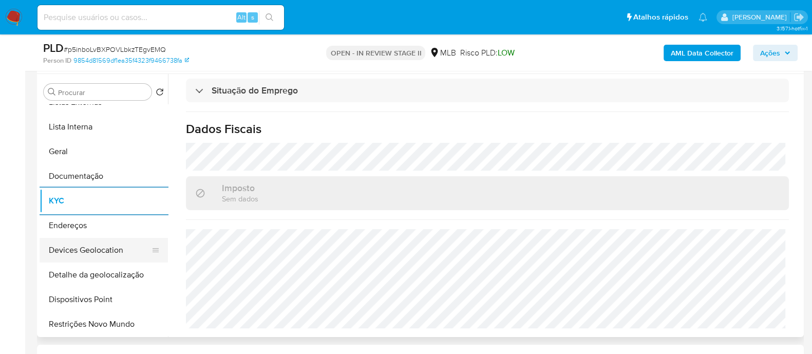
click at [76, 253] on button "Devices Geolocation" at bounding box center [100, 250] width 120 height 25
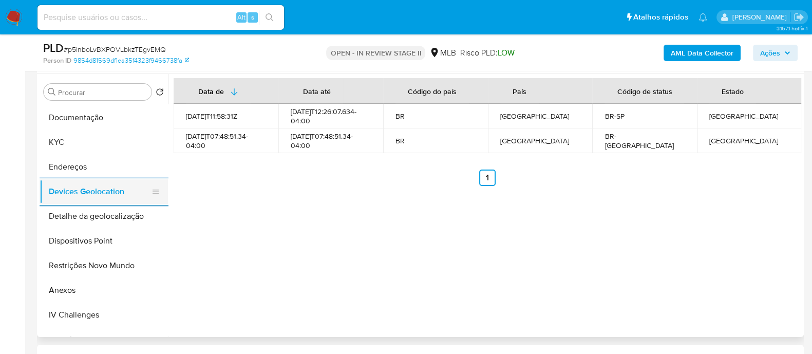
scroll to position [128, 0]
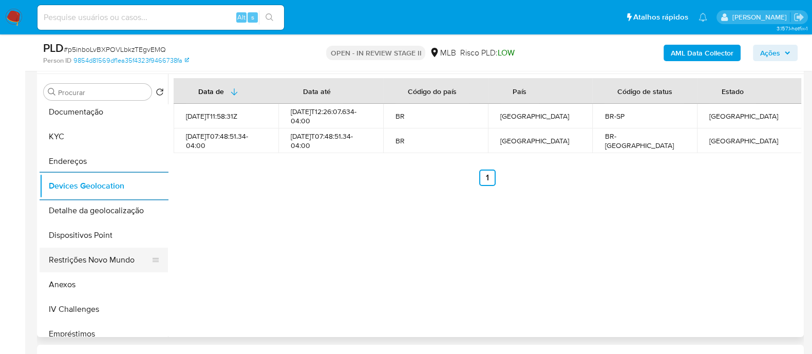
click at [87, 259] on button "Restrições Novo Mundo" at bounding box center [100, 260] width 120 height 25
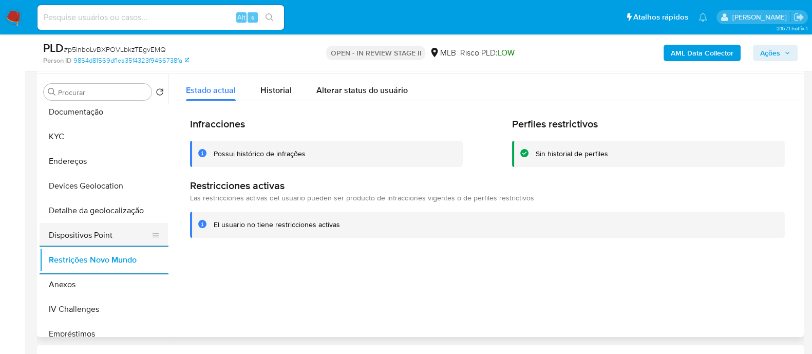
click at [110, 242] on button "Dispositivos Point" at bounding box center [100, 235] width 120 height 25
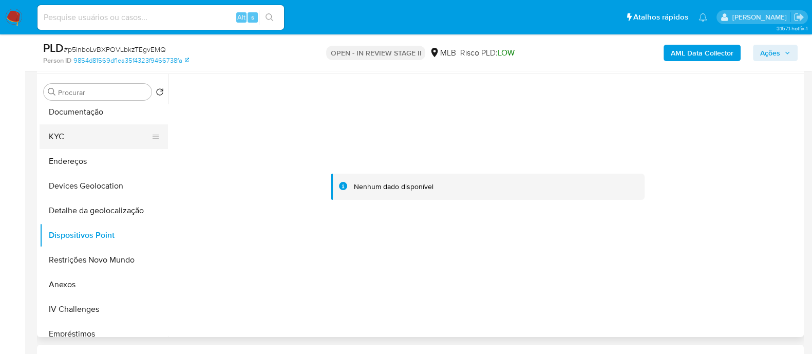
click at [90, 133] on button "KYC" at bounding box center [100, 136] width 120 height 25
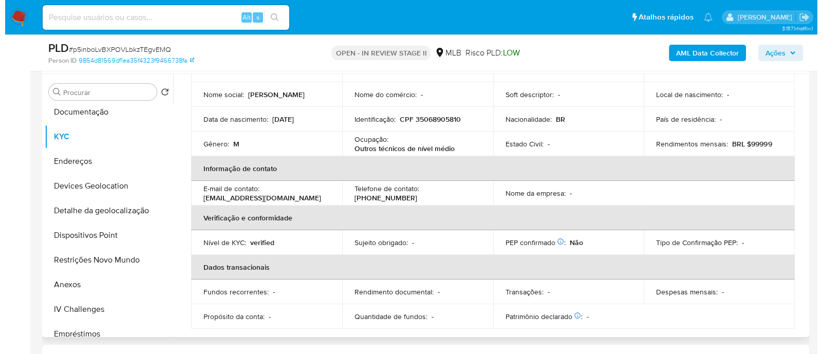
scroll to position [61, 0]
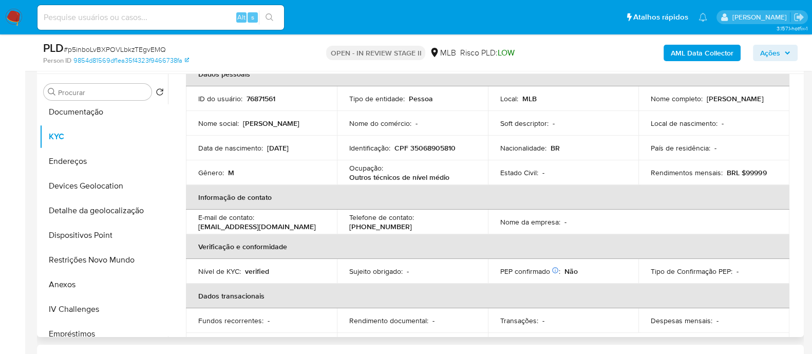
click at [439, 149] on p "CPF 35068905810" at bounding box center [424, 147] width 61 height 9
copy p "35068905810"
click at [693, 52] on b "AML Data Collector" at bounding box center [702, 53] width 63 height 16
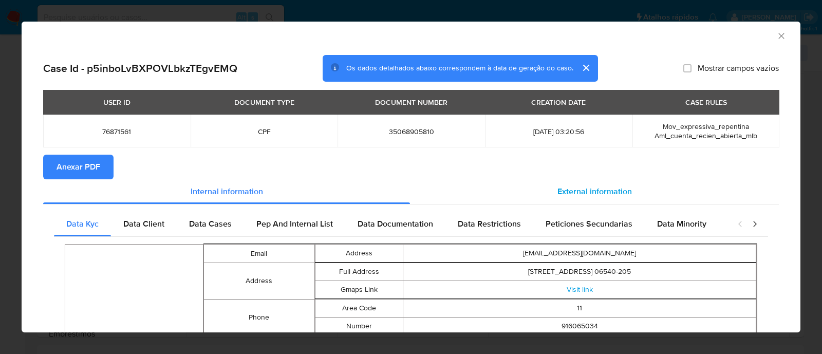
click at [557, 189] on span "External information" at bounding box center [594, 191] width 74 height 12
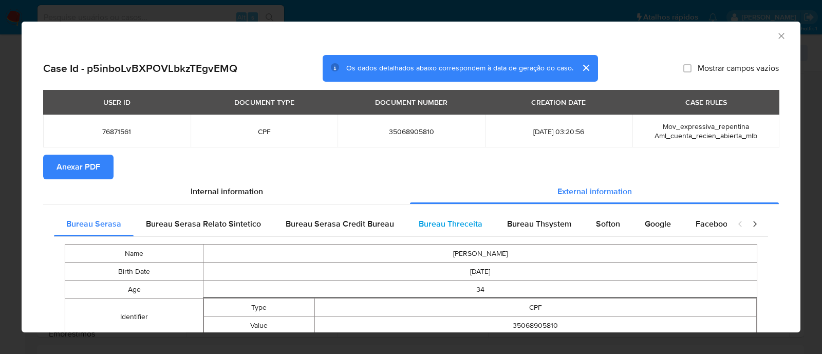
click at [467, 222] on span "Bureau Threceita" at bounding box center [451, 224] width 64 height 12
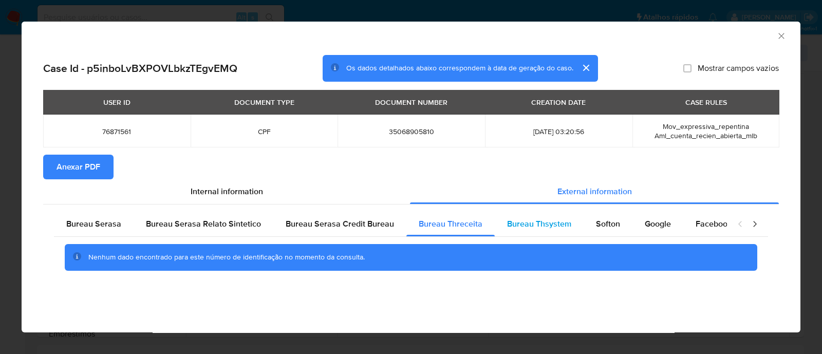
click at [537, 223] on span "Bureau Thsystem" at bounding box center [539, 224] width 64 height 12
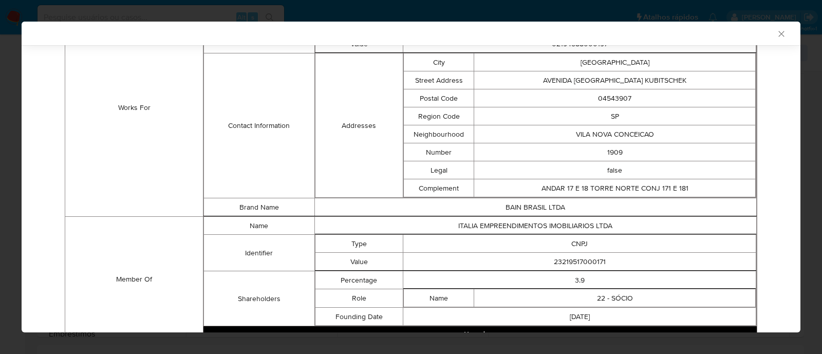
scroll to position [821, 0]
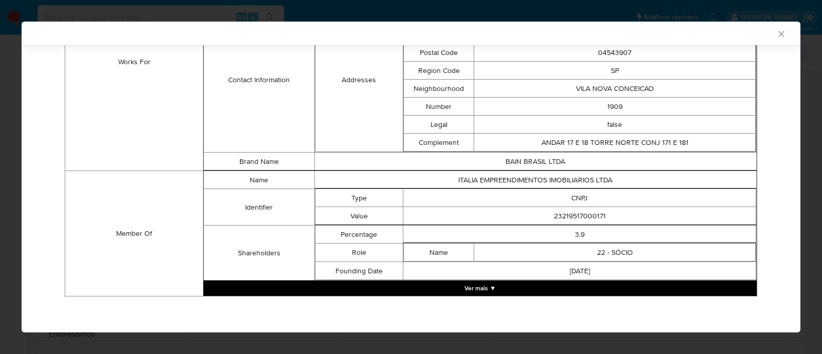
click at [565, 212] on td "23219517000171" at bounding box center [579, 216] width 353 height 18
copy td "23219517000171"
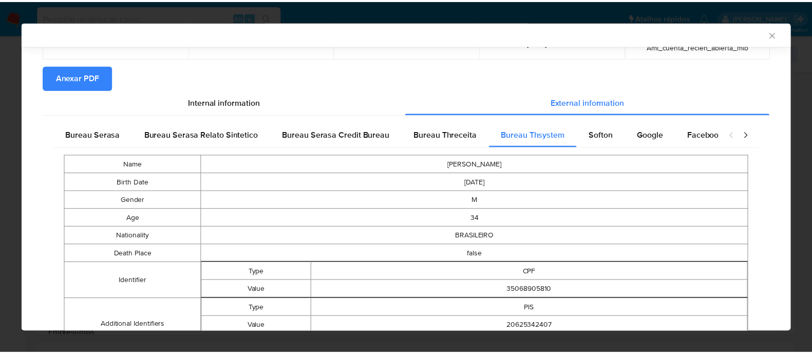
scroll to position [0, 0]
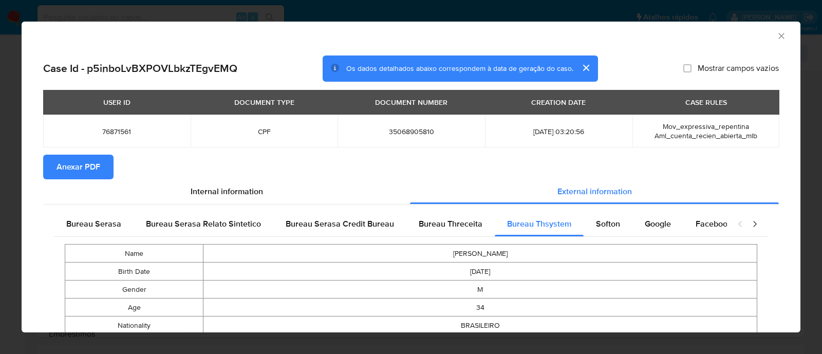
click at [86, 164] on span "Anexar PDF" at bounding box center [78, 167] width 44 height 23
click at [776, 36] on icon "Fechar a janela" at bounding box center [781, 36] width 10 height 10
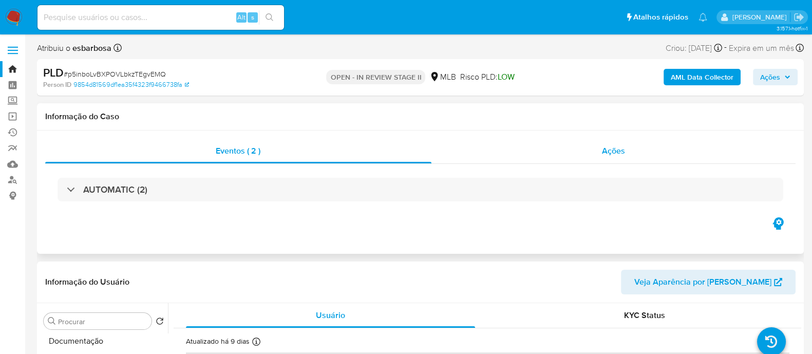
click at [554, 159] on div "Ações" at bounding box center [613, 151] width 365 height 25
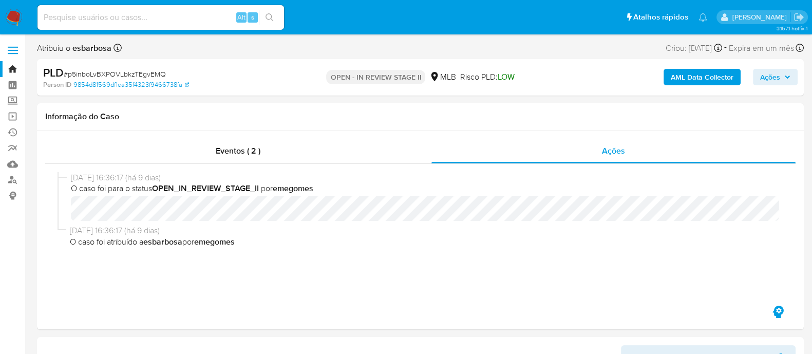
click at [707, 81] on b "AML Data Collector" at bounding box center [702, 77] width 63 height 16
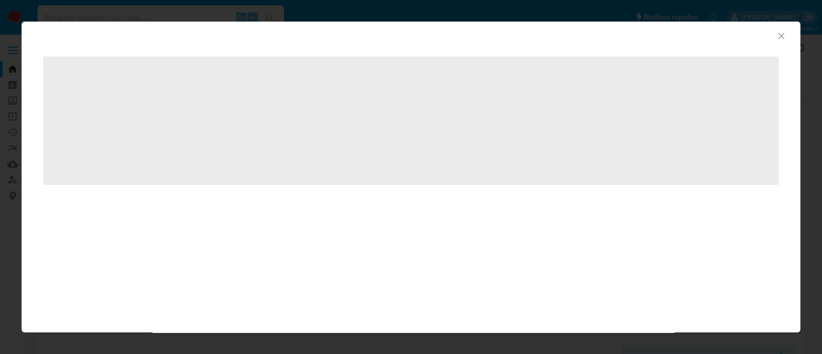
click at [782, 36] on icon "Fechar a janela" at bounding box center [781, 36] width 10 height 10
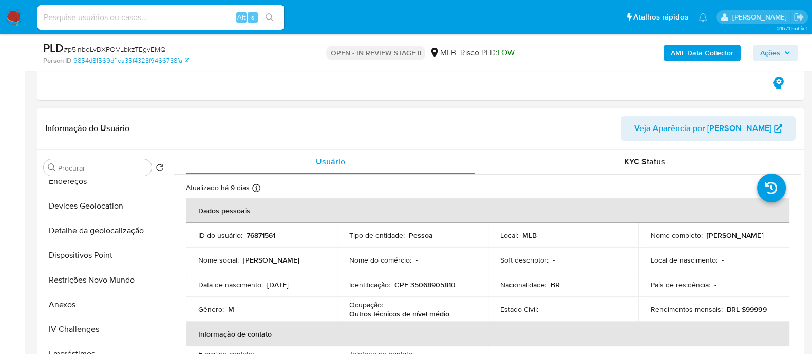
scroll to position [256, 0]
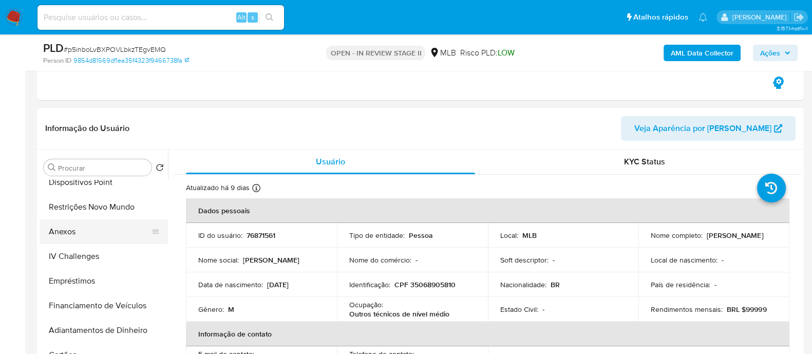
click at [71, 235] on button "Anexos" at bounding box center [100, 231] width 120 height 25
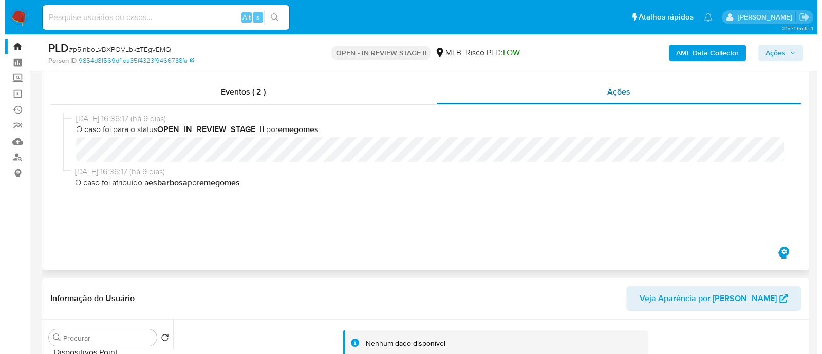
scroll to position [0, 0]
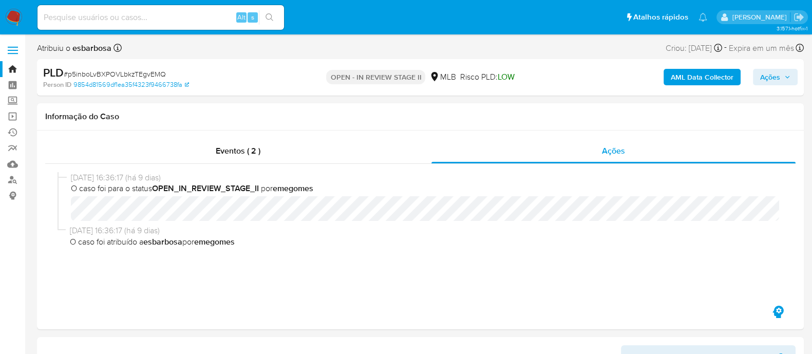
click at [688, 78] on b "AML Data Collector" at bounding box center [702, 77] width 63 height 16
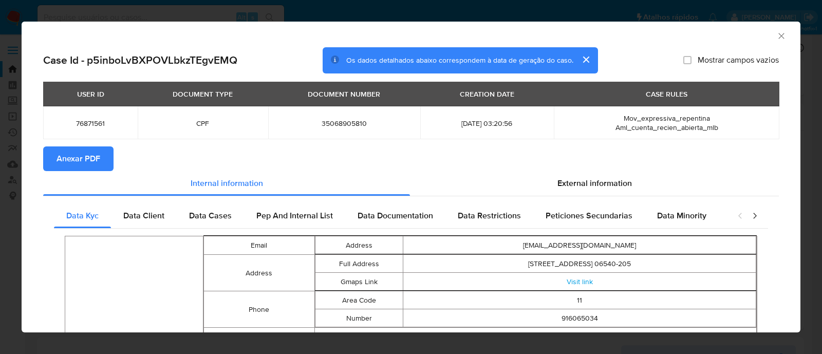
click at [80, 164] on span "Anexar PDF" at bounding box center [78, 158] width 44 height 23
click at [611, 182] on span "External information" at bounding box center [594, 183] width 74 height 12
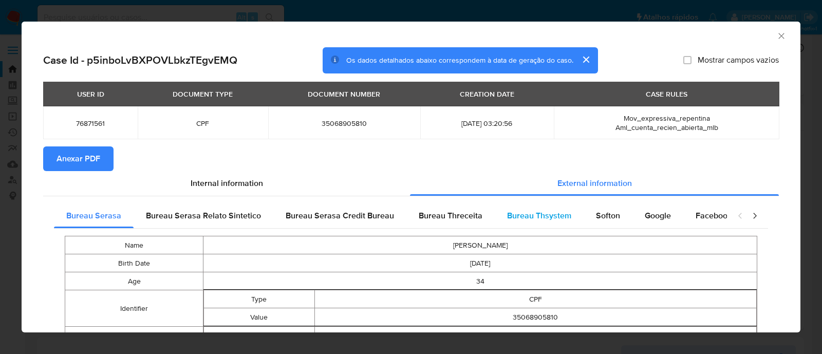
click at [519, 216] on span "Bureau Thsystem" at bounding box center [539, 216] width 64 height 12
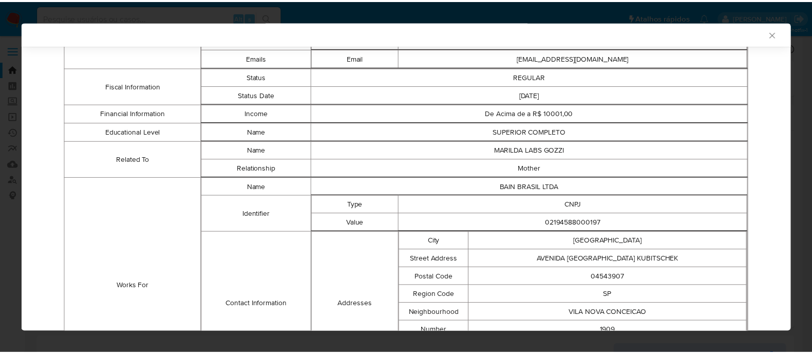
scroll to position [639, 0]
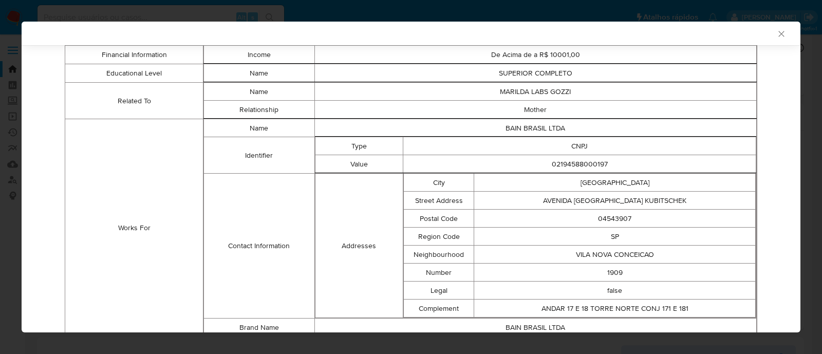
click at [776, 34] on icon "Fechar a janela" at bounding box center [781, 34] width 10 height 10
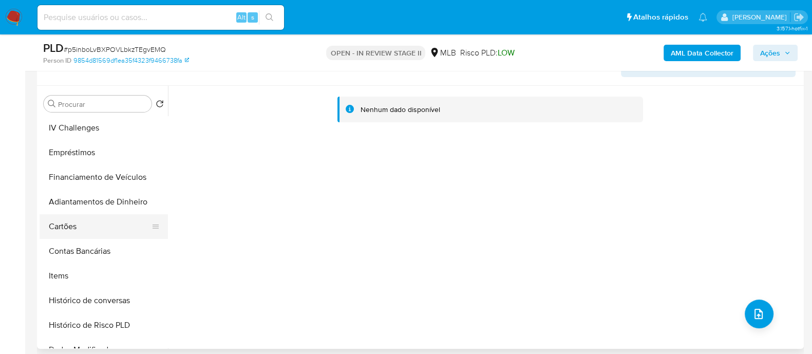
scroll to position [128, 0]
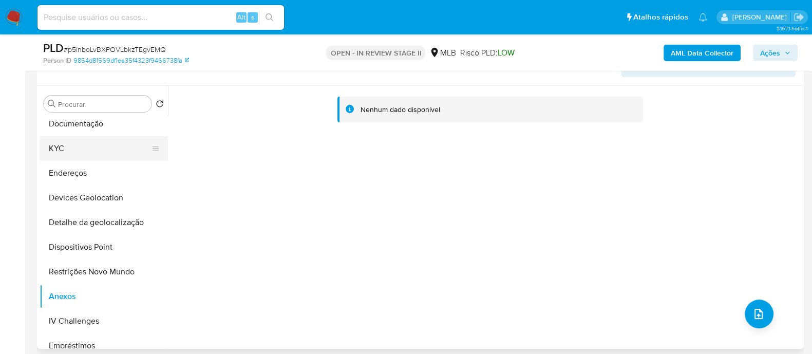
click at [88, 153] on button "KYC" at bounding box center [100, 148] width 120 height 25
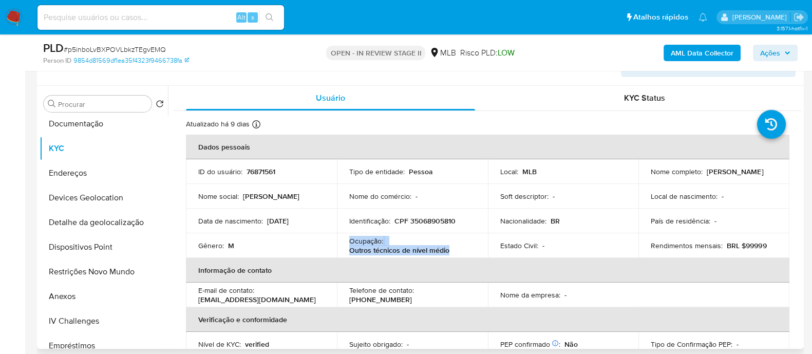
drag, startPoint x: 454, startPoint y: 250, endPoint x: 350, endPoint y: 241, distance: 105.2
click at [350, 241] on div "Ocupação : Outros técnicos de nível médio" at bounding box center [412, 245] width 126 height 18
copy div "Ocupação : Outros técnicos de nível médio"
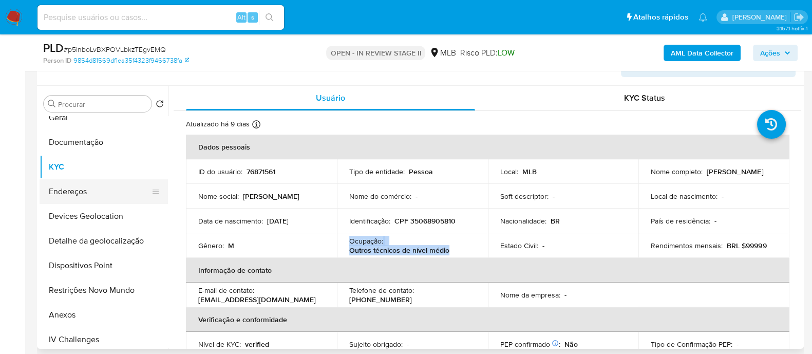
scroll to position [64, 0]
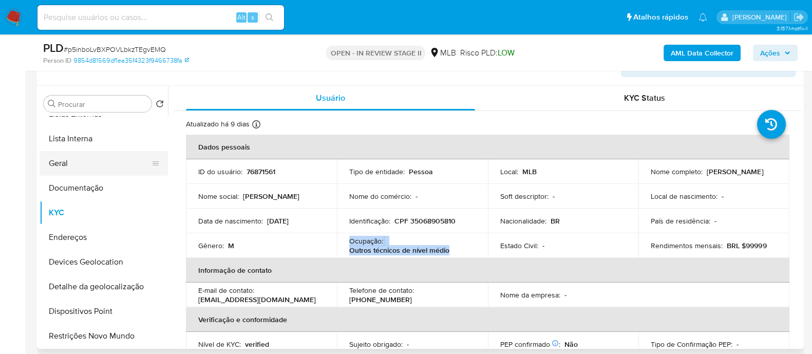
click at [74, 161] on button "Geral" at bounding box center [100, 163] width 120 height 25
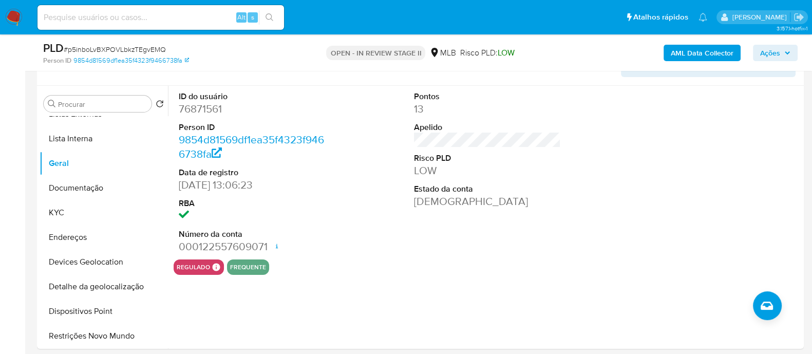
click at [773, 49] on span "Ações" at bounding box center [770, 53] width 20 height 16
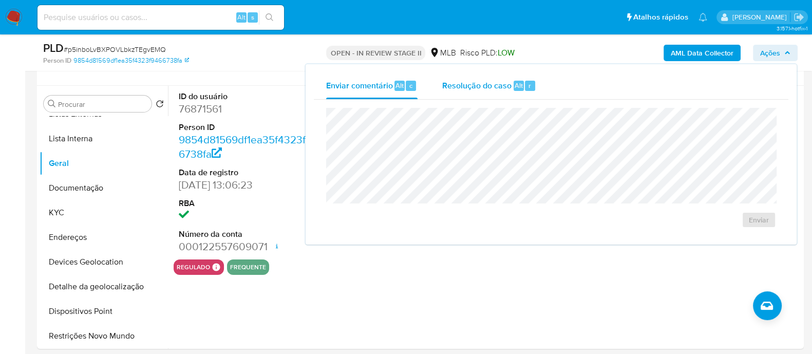
click at [470, 87] on span "Resolução do caso" at bounding box center [476, 85] width 69 height 12
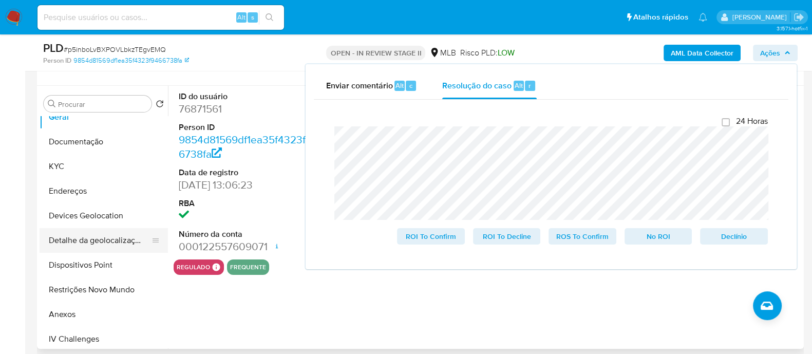
scroll to position [128, 0]
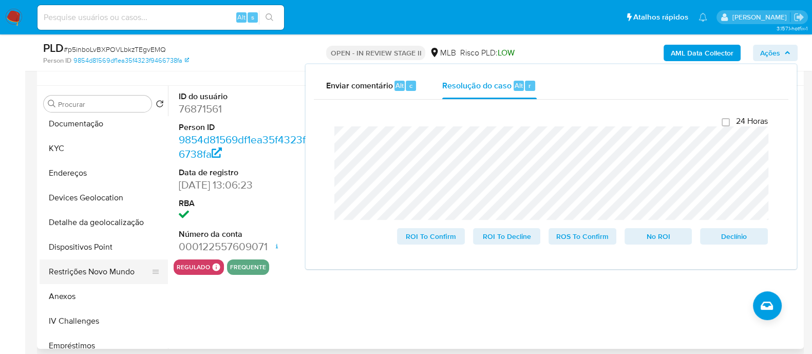
click at [79, 265] on button "Restrições Novo Mundo" at bounding box center [100, 271] width 120 height 25
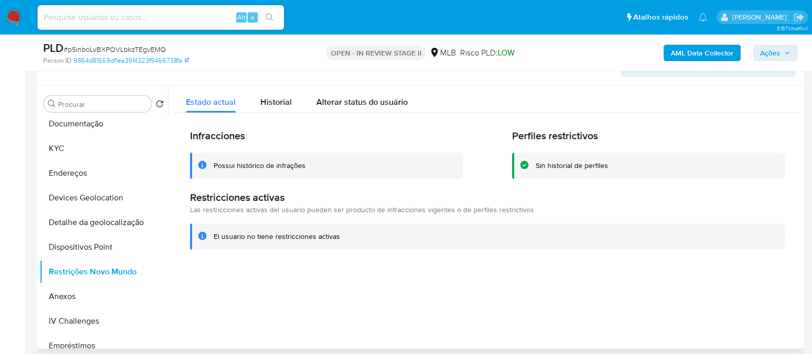
click at [283, 164] on div "Possui histórico de infrações" at bounding box center [260, 166] width 92 height 10
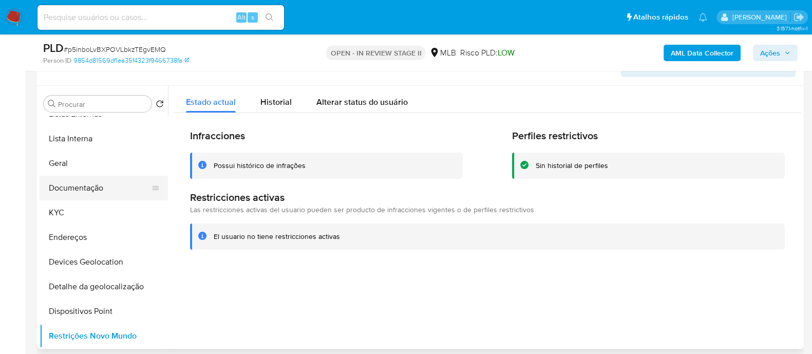
click at [93, 186] on button "Documentação" at bounding box center [100, 188] width 120 height 25
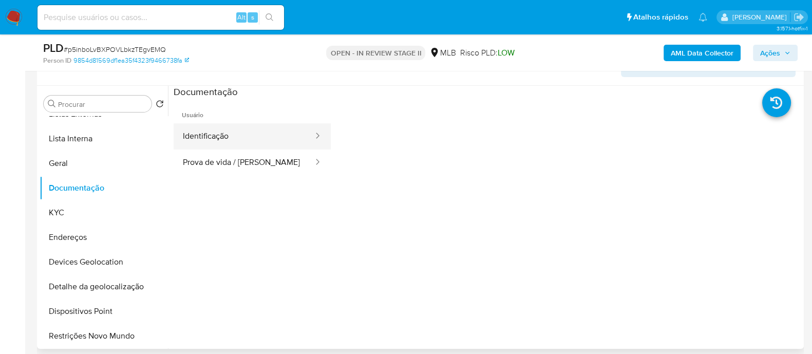
click at [242, 138] on button "Identificação" at bounding box center [244, 136] width 141 height 26
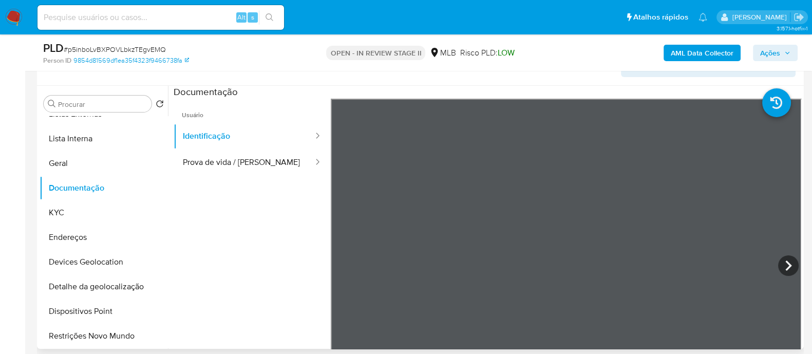
scroll to position [333, 0]
click at [195, 166] on button "Prova de vida / Selfie" at bounding box center [244, 162] width 141 height 26
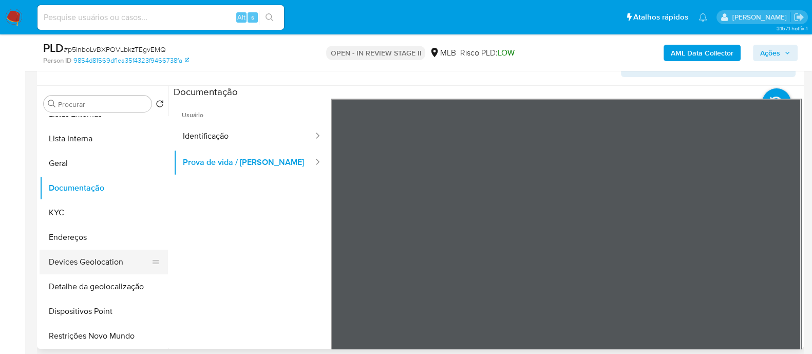
scroll to position [193, 0]
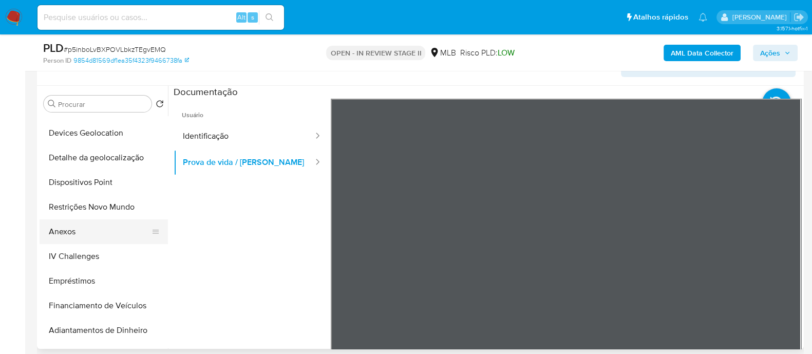
click at [73, 235] on button "Anexos" at bounding box center [100, 231] width 120 height 25
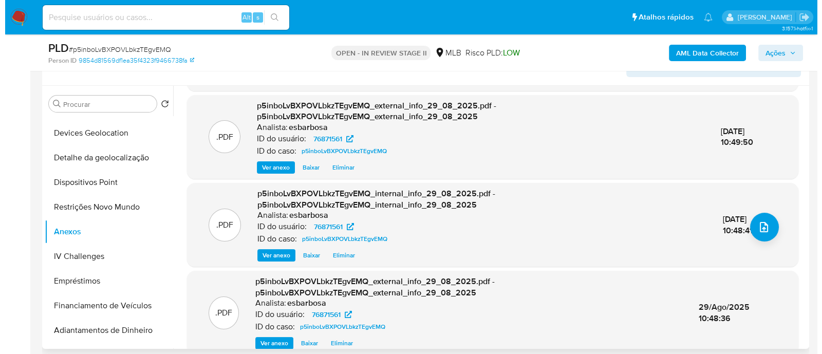
scroll to position [102, 0]
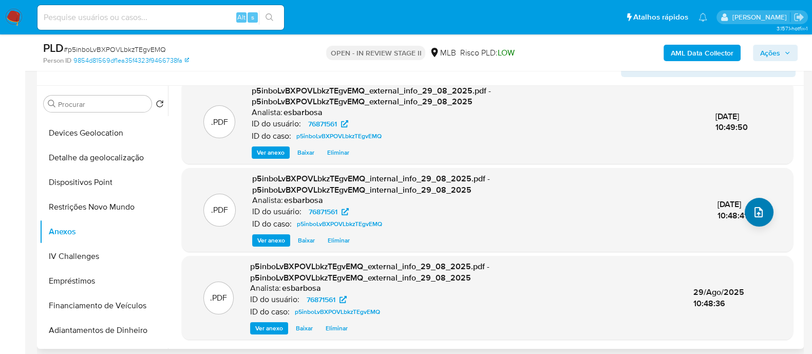
click at [756, 212] on icon "upload-file" at bounding box center [758, 212] width 12 height 12
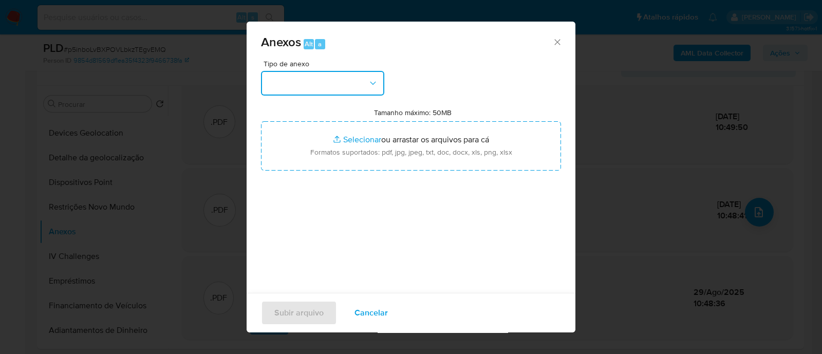
click at [312, 92] on button "button" at bounding box center [322, 83] width 123 height 25
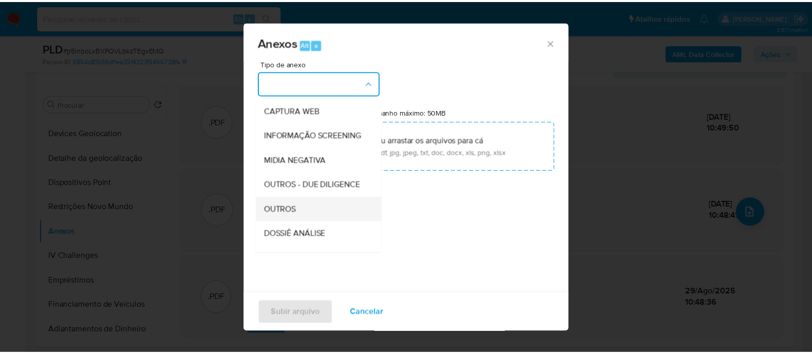
scroll to position [158, 0]
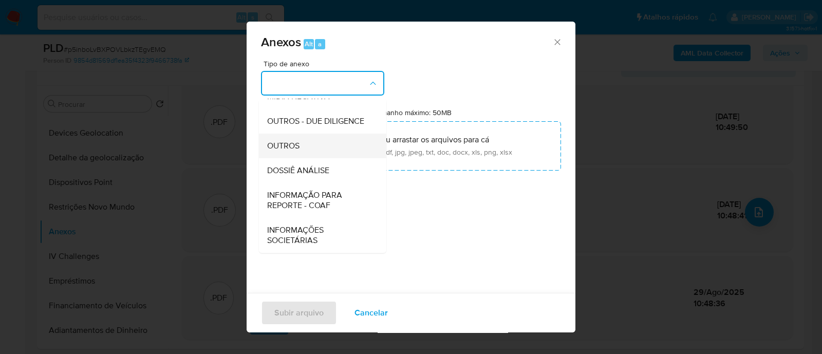
click at [296, 150] on span "OUTROS" at bounding box center [283, 146] width 32 height 10
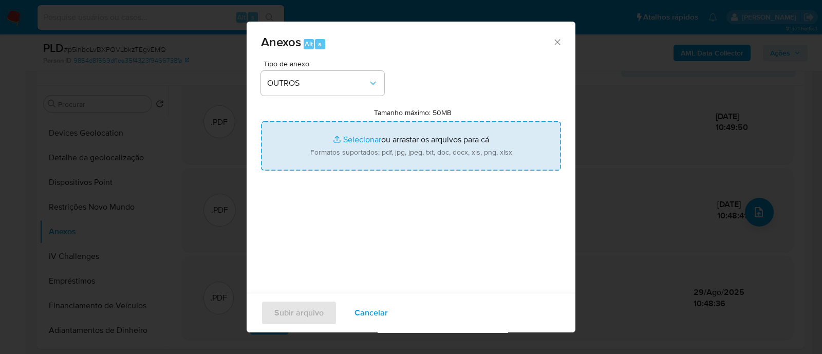
click at [347, 138] on input "Tamanho máximo: 50MB Selecionar arquivos" at bounding box center [411, 145] width 300 height 49
type input "C:\fakepath\SAR Declinio - p5inboLvBXPOVLbkzTEgvEMQ - CPF 35068905810 - LUIZ AU…"
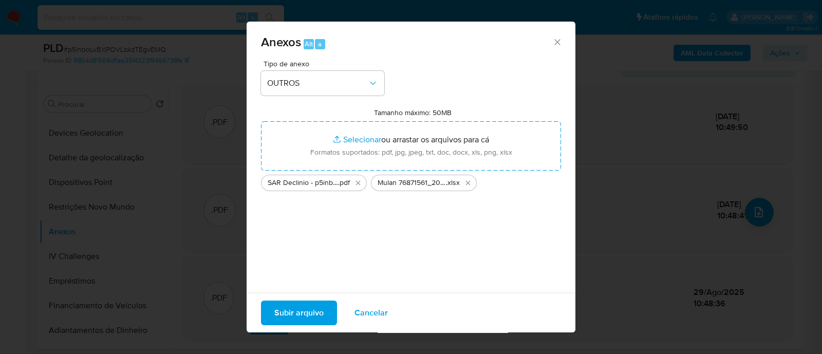
click at [304, 310] on span "Subir arquivo" at bounding box center [298, 312] width 49 height 23
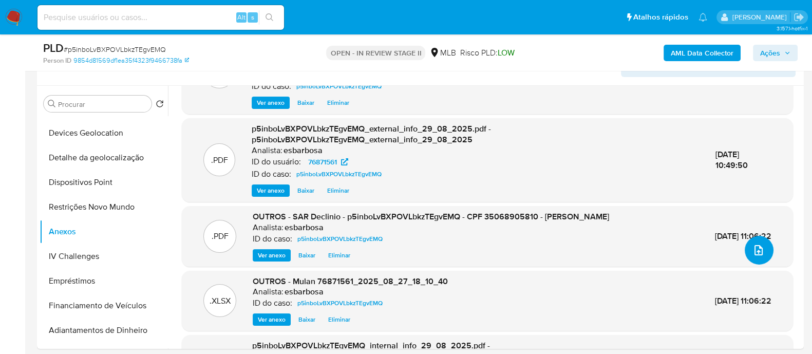
scroll to position [0, 0]
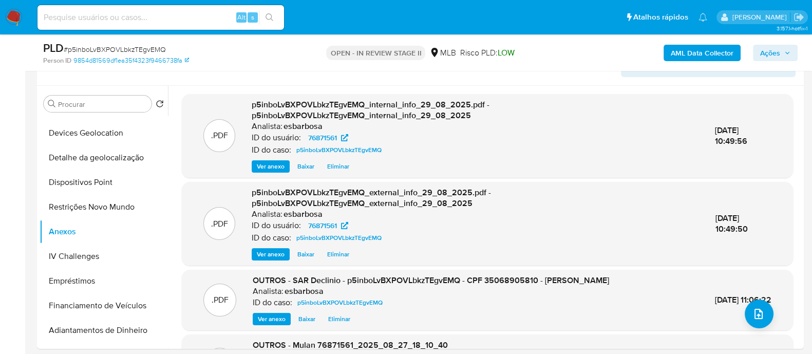
click at [772, 56] on span "Ações" at bounding box center [770, 53] width 20 height 16
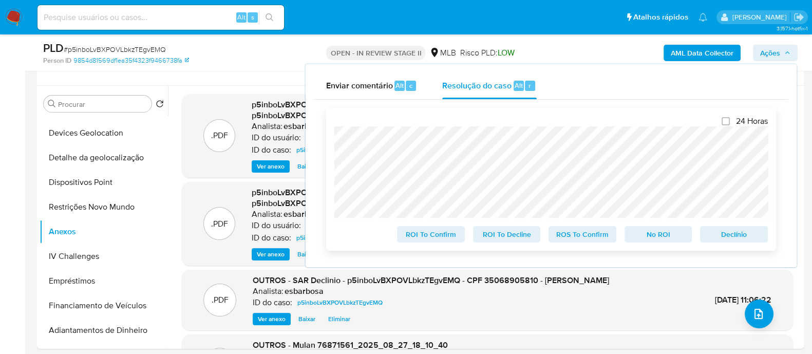
click at [661, 237] on span "No ROI" at bounding box center [658, 234] width 53 height 14
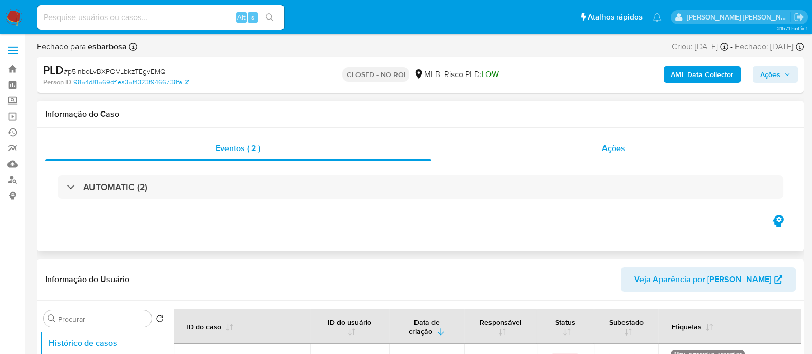
select select "10"
click at [560, 154] on div "Ações" at bounding box center [613, 148] width 365 height 25
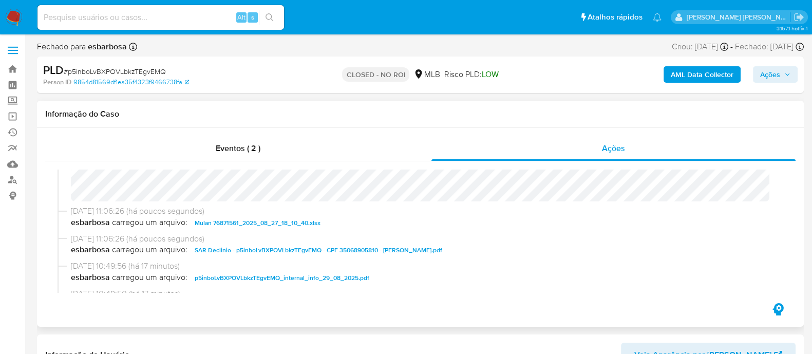
scroll to position [128, 0]
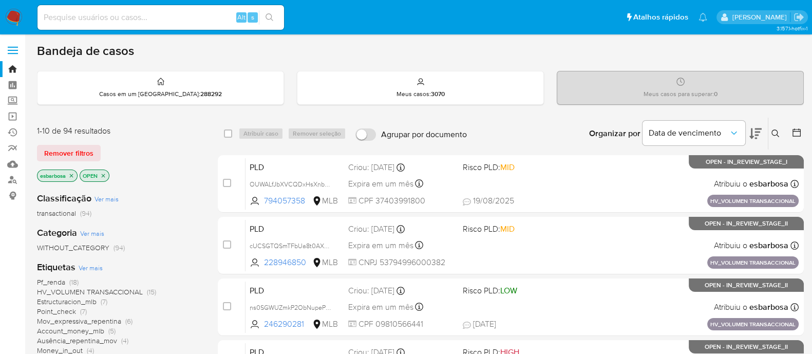
click at [206, 15] on input at bounding box center [160, 17] width 246 height 13
paste input "pIJJdakNrdjVknqNvd02ePL2"
type input "pIJJdakNrdjVknqNvd02ePL2"
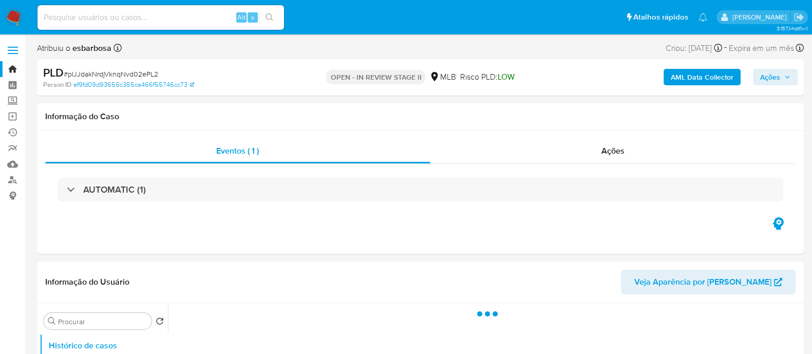
select select "10"
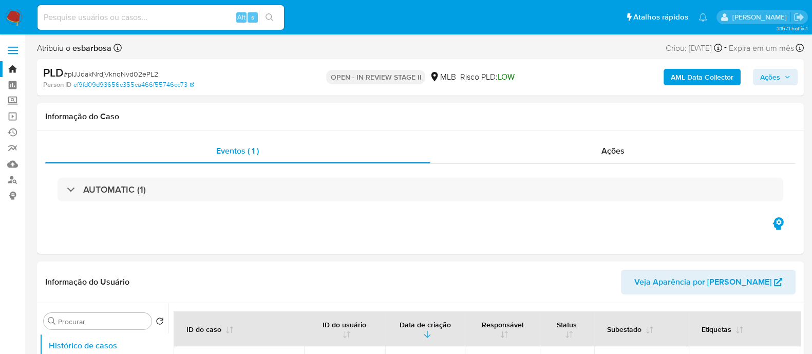
click at [696, 75] on b "AML Data Collector" at bounding box center [702, 77] width 63 height 16
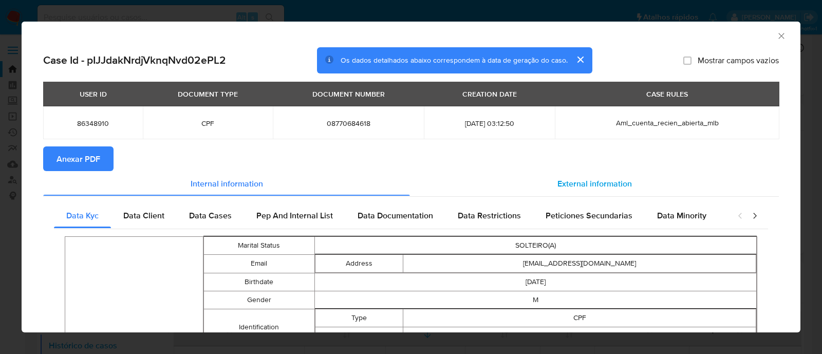
click at [586, 184] on span "External information" at bounding box center [594, 183] width 74 height 12
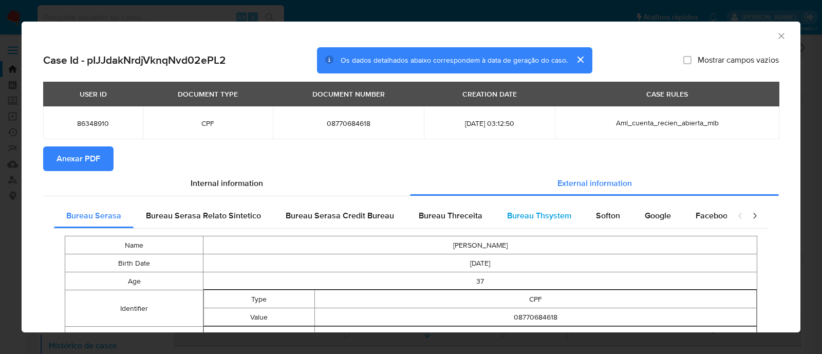
click at [531, 220] on span "Bureau Thsystem" at bounding box center [539, 216] width 64 height 12
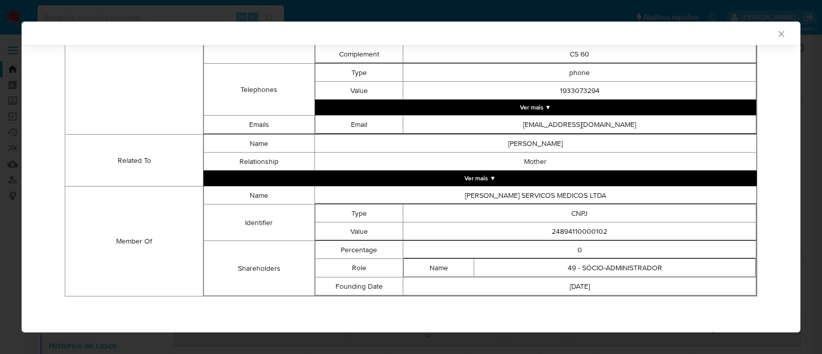
scroll to position [463, 0]
click at [580, 230] on td "24894110000102" at bounding box center [579, 231] width 353 height 18
copy td "24894110000102"
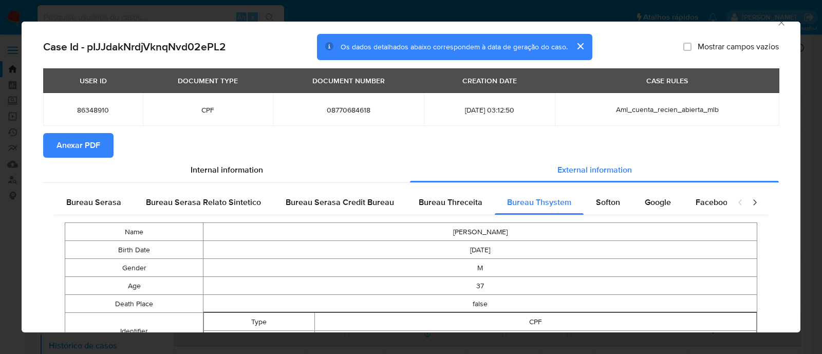
scroll to position [0, 0]
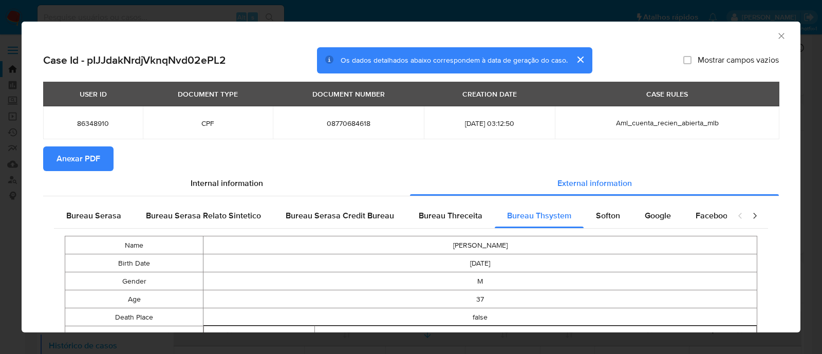
click at [91, 160] on span "Anexar PDF" at bounding box center [78, 158] width 44 height 23
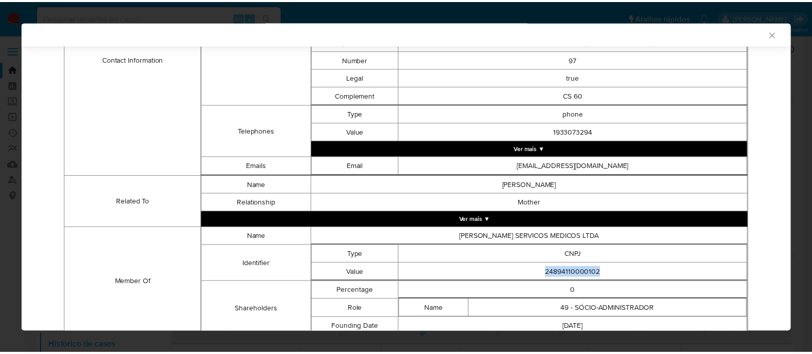
scroll to position [463, 0]
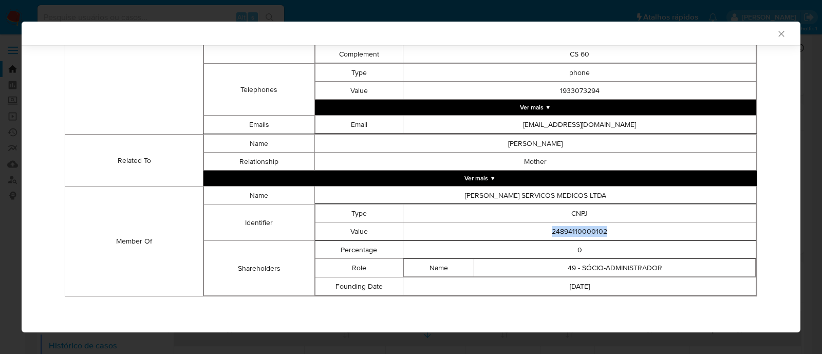
click at [776, 33] on icon "Fechar a janela" at bounding box center [781, 34] width 10 height 10
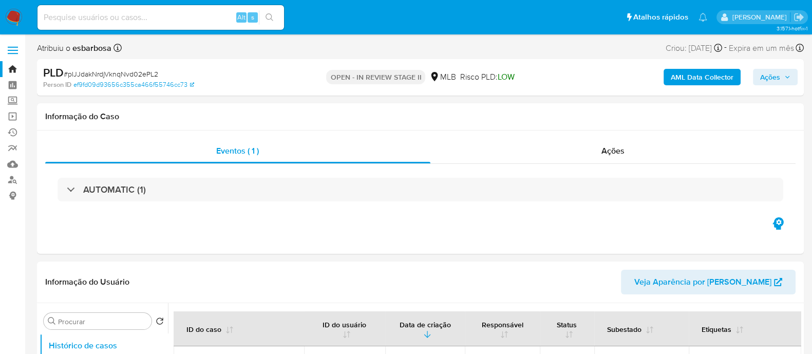
click at [120, 71] on span "# pIJJdakNrdjVknqNvd02ePL2" at bounding box center [111, 74] width 94 height 10
copy span "pIJJdakNrdjVknqNvd02ePL2"
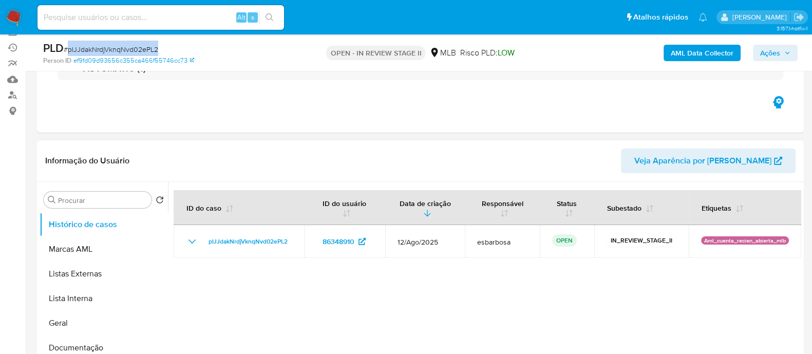
scroll to position [128, 0]
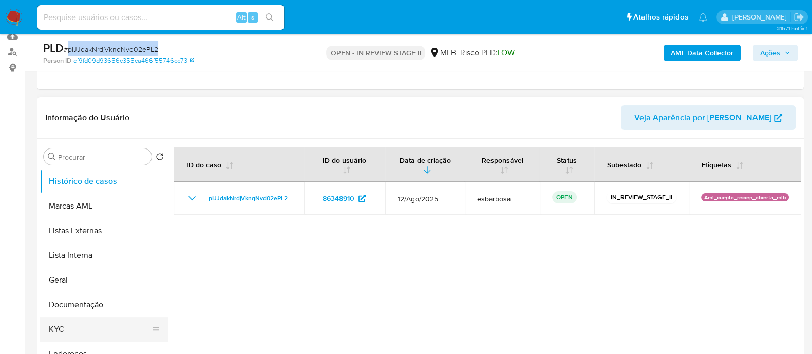
click at [67, 331] on button "KYC" at bounding box center [100, 329] width 120 height 25
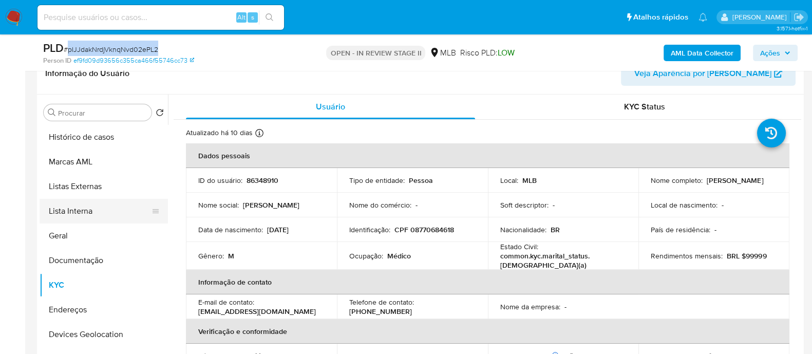
scroll to position [193, 0]
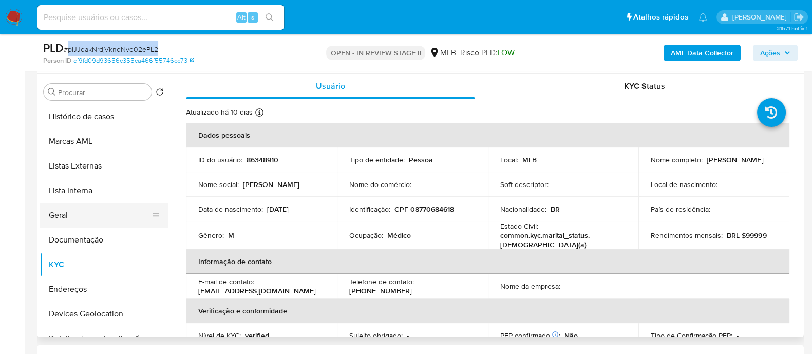
click at [82, 211] on button "Geral" at bounding box center [100, 215] width 120 height 25
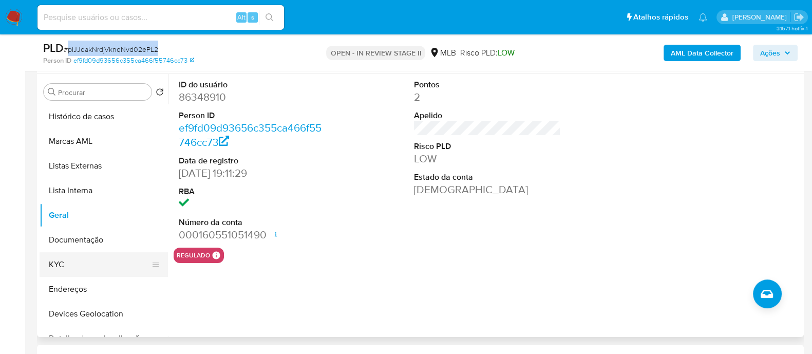
click at [69, 259] on button "KYC" at bounding box center [100, 264] width 120 height 25
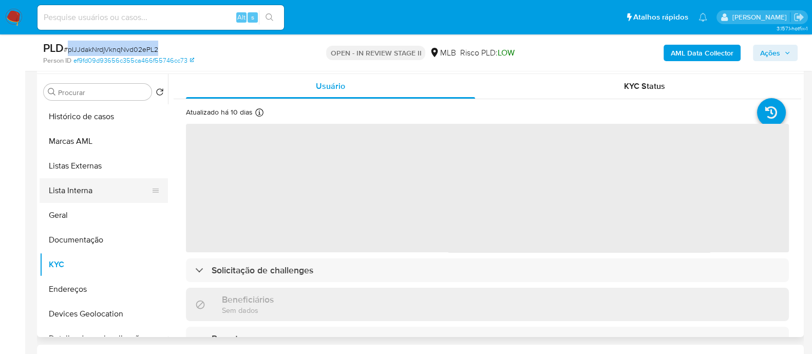
scroll to position [64, 0]
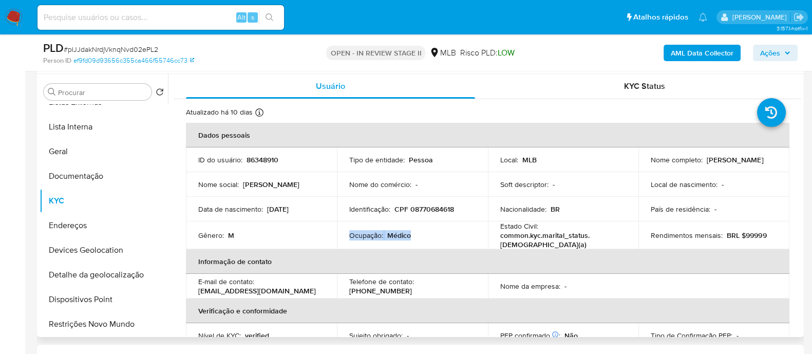
drag, startPoint x: 417, startPoint y: 236, endPoint x: 348, endPoint y: 235, distance: 69.8
click at [349, 235] on div "Ocupação : Médico" at bounding box center [412, 235] width 126 height 9
copy div "Ocupação : Médico"
drag, startPoint x: 94, startPoint y: 181, endPoint x: 177, endPoint y: 137, distance: 93.7
click at [96, 180] on button "Documentação" at bounding box center [104, 176] width 128 height 25
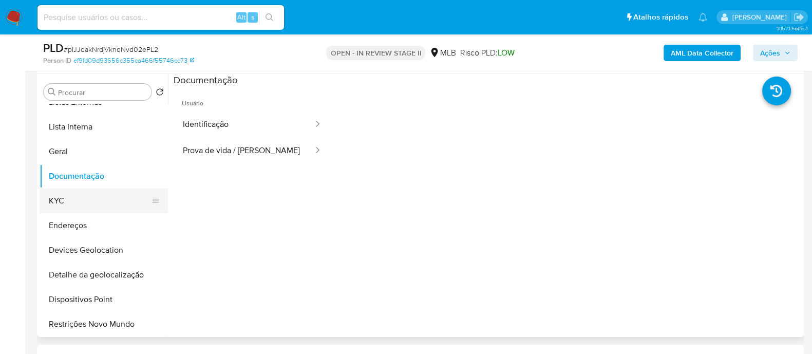
click at [86, 200] on button "KYC" at bounding box center [100, 200] width 120 height 25
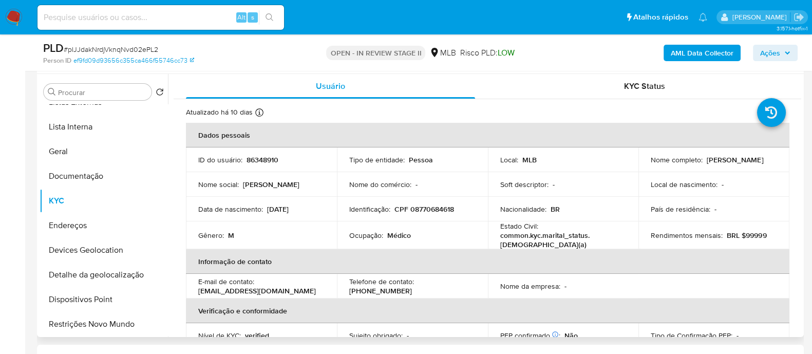
click at [428, 211] on p "CPF 08770684618" at bounding box center [424, 208] width 60 height 9
click at [707, 163] on p "[PERSON_NAME]" at bounding box center [735, 159] width 56 height 9
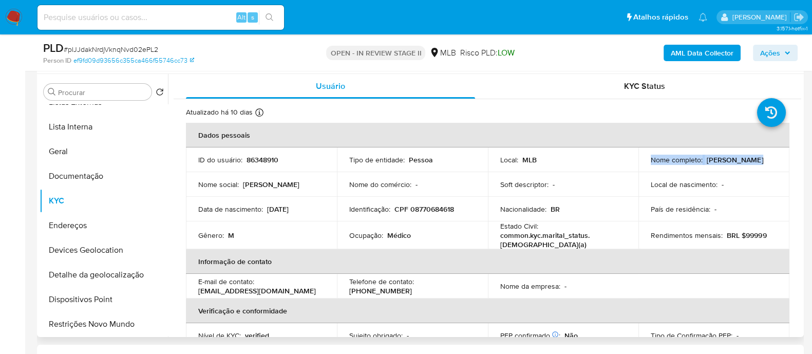
click at [721, 161] on p "[PERSON_NAME]" at bounding box center [735, 159] width 56 height 9
drag, startPoint x: 739, startPoint y: 163, endPoint x: 648, endPoint y: 166, distance: 91.5
click at [651, 164] on div "Nome completo : [PERSON_NAME]" at bounding box center [714, 159] width 126 height 9
copy p "[PERSON_NAME]"
click at [771, 52] on span "Ações" at bounding box center [770, 53] width 20 height 16
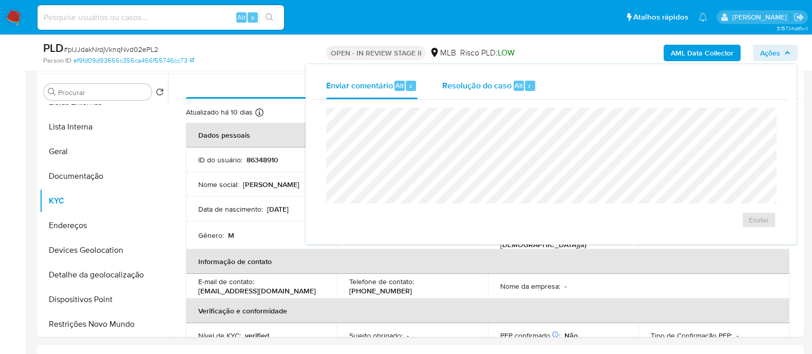
click at [492, 88] on span "Resolução do caso" at bounding box center [476, 85] width 69 height 12
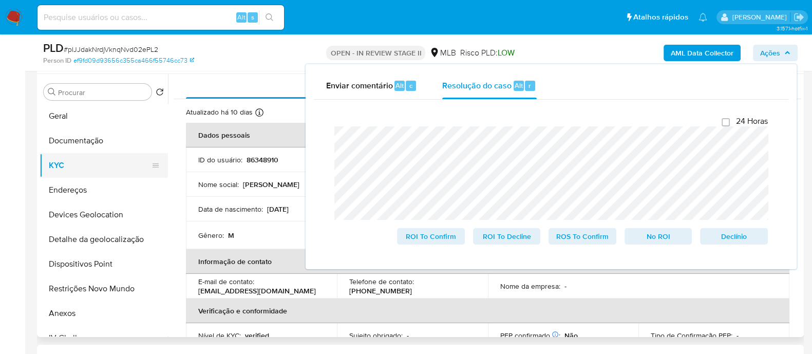
scroll to position [128, 0]
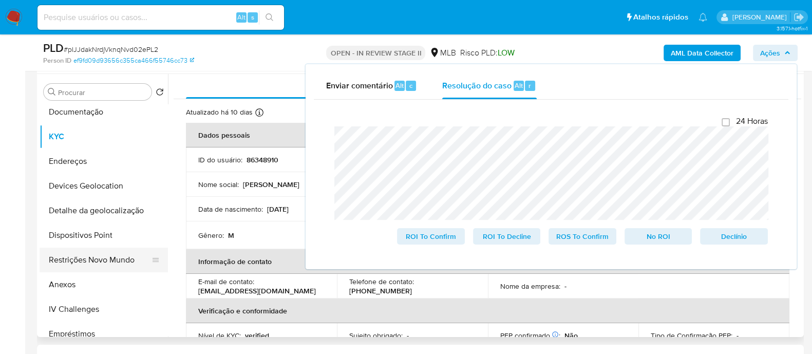
click at [80, 258] on button "Restrições Novo Mundo" at bounding box center [100, 260] width 120 height 25
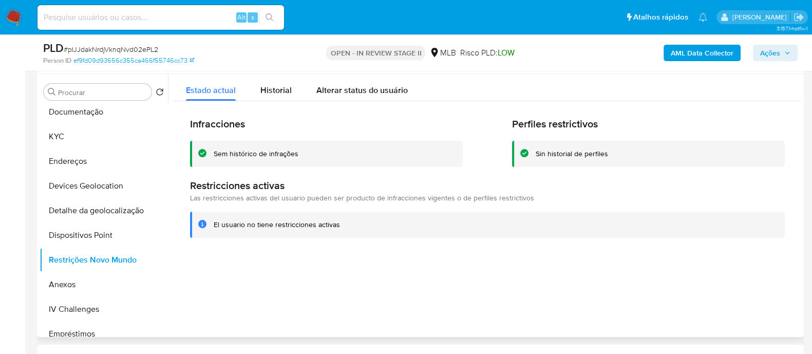
click at [256, 153] on div "Sem histórico de infrações" at bounding box center [256, 154] width 85 height 10
click at [94, 111] on button "Documentação" at bounding box center [100, 112] width 120 height 25
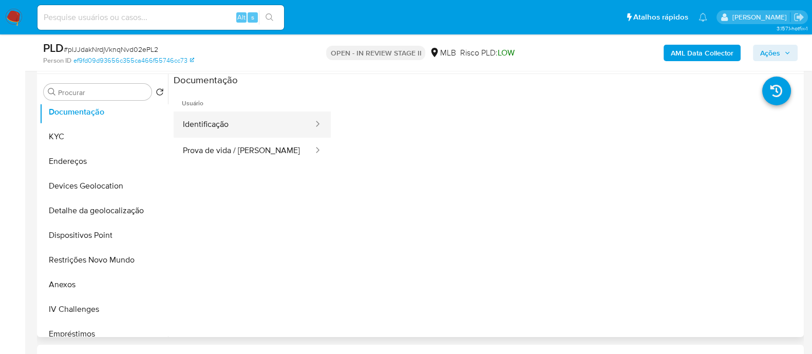
click at [290, 114] on button "Identificação" at bounding box center [244, 124] width 141 height 26
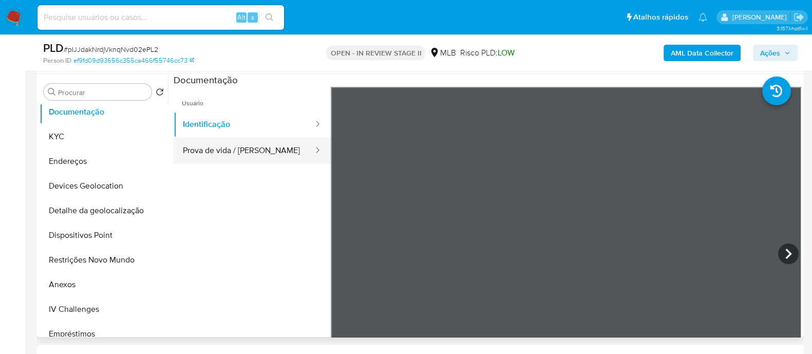
click at [264, 153] on button "Prova de vida / Selfie" at bounding box center [244, 151] width 141 height 26
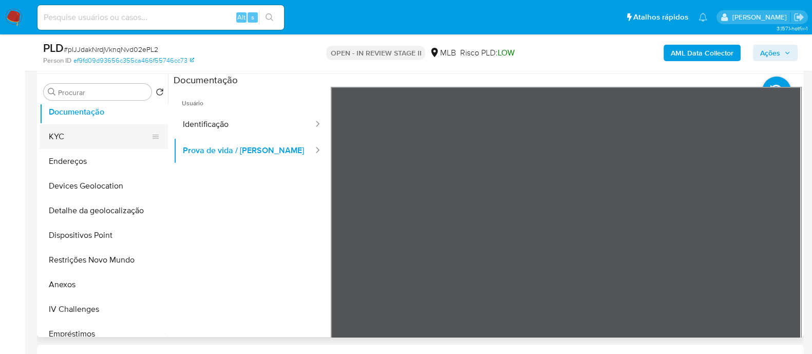
click at [89, 142] on button "KYC" at bounding box center [100, 136] width 120 height 25
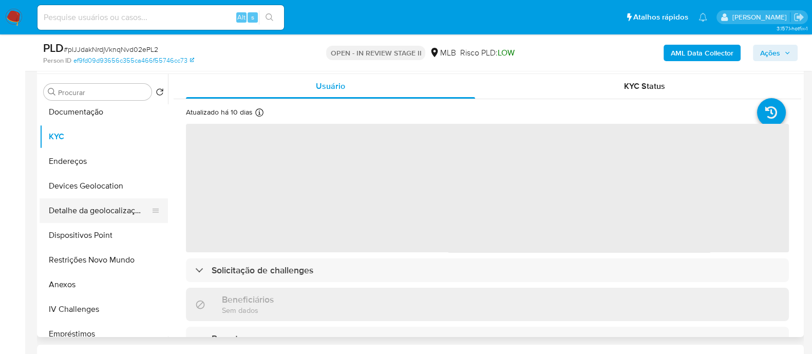
scroll to position [64, 0]
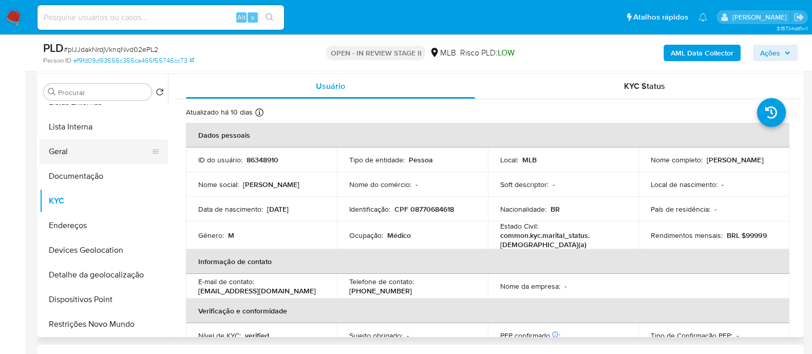
click at [88, 151] on button "Geral" at bounding box center [100, 151] width 120 height 25
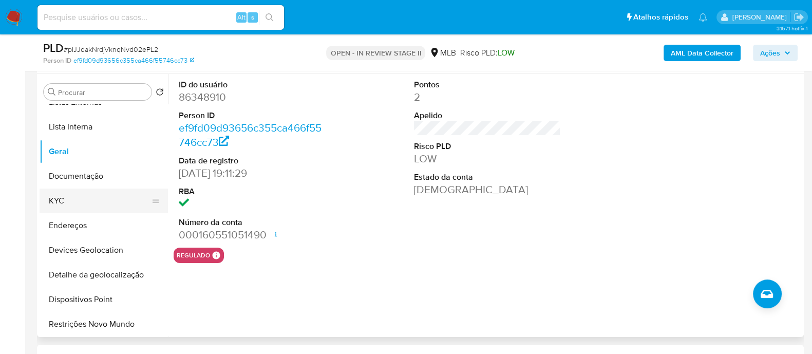
click at [74, 193] on button "KYC" at bounding box center [100, 200] width 120 height 25
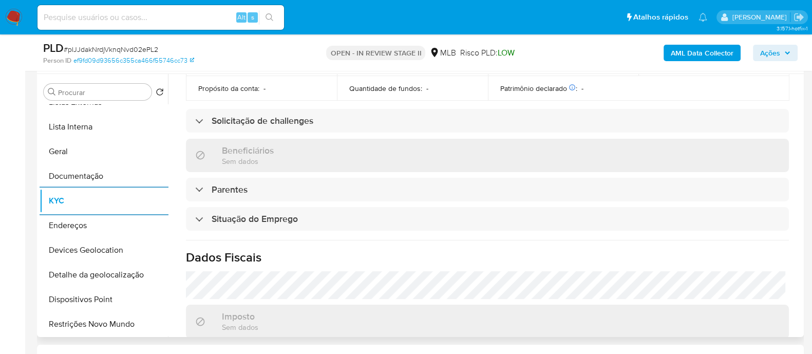
scroll to position [446, 0]
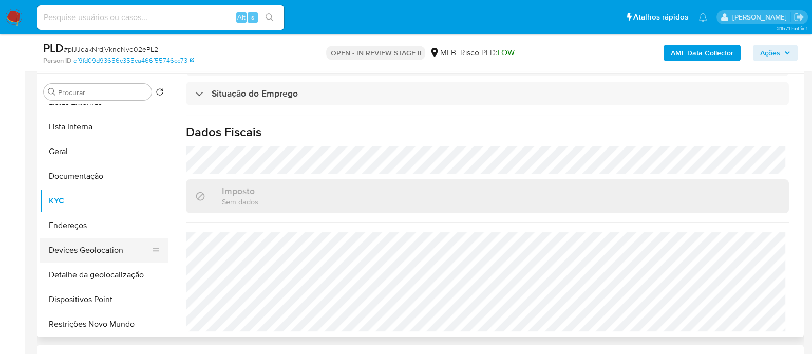
click at [113, 255] on button "Devices Geolocation" at bounding box center [100, 250] width 120 height 25
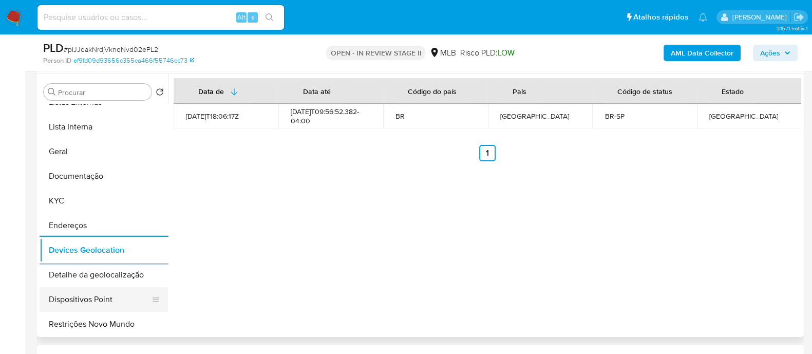
click at [108, 302] on button "Dispositivos Point" at bounding box center [100, 299] width 120 height 25
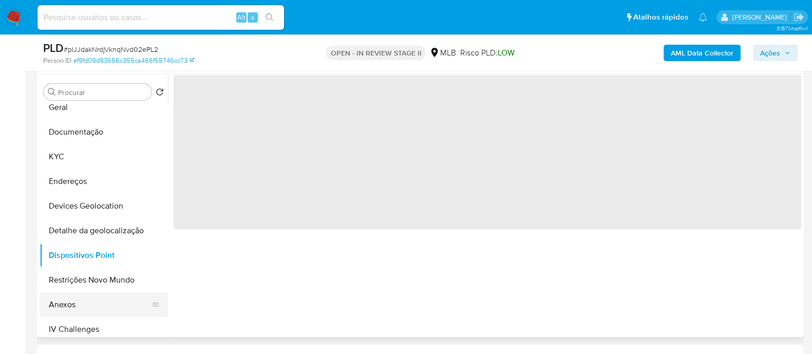
scroll to position [128, 0]
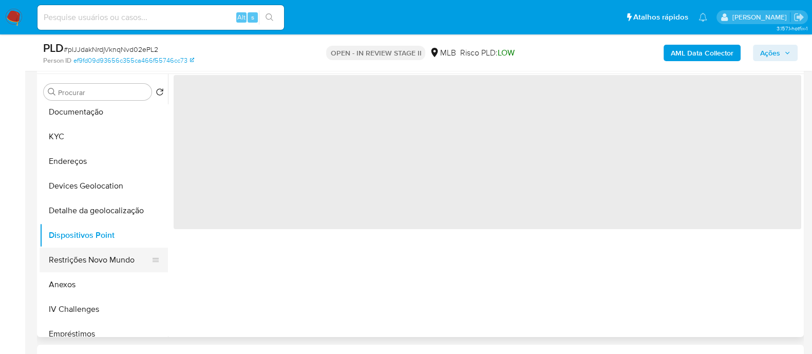
click at [102, 257] on button "Restrições Novo Mundo" at bounding box center [100, 260] width 120 height 25
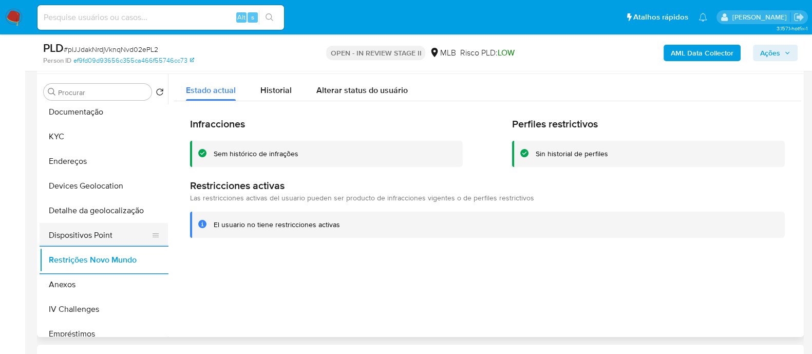
click at [91, 238] on button "Dispositivos Point" at bounding box center [100, 235] width 120 height 25
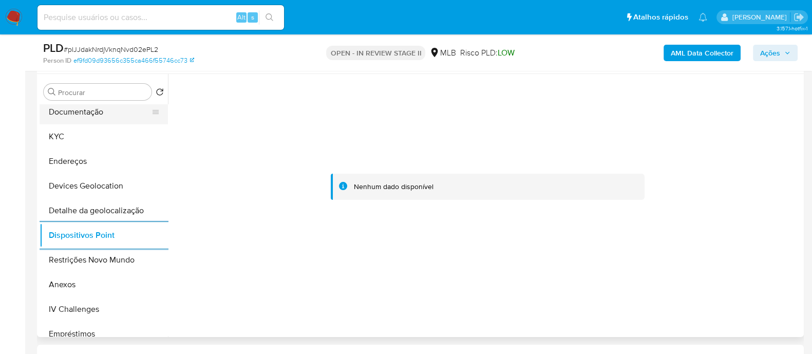
drag, startPoint x: 75, startPoint y: 135, endPoint x: 123, endPoint y: 122, distance: 49.9
click at [75, 134] on button "KYC" at bounding box center [104, 136] width 128 height 25
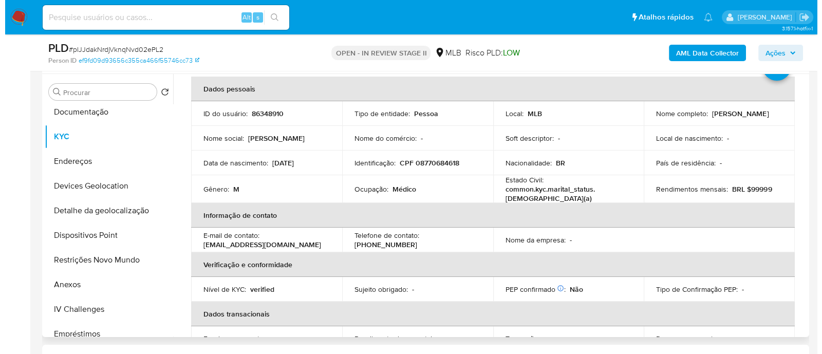
scroll to position [0, 0]
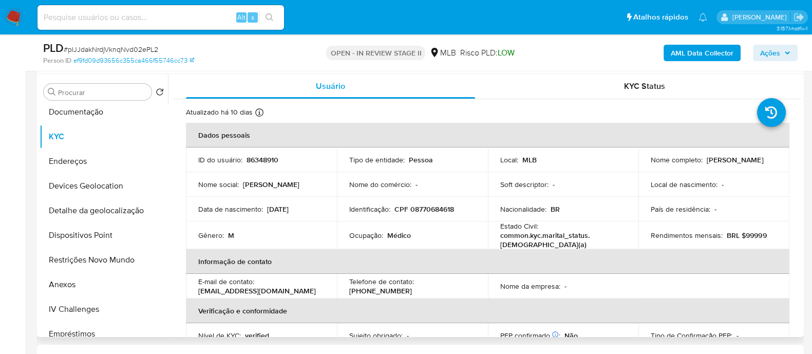
click at [447, 211] on p "CPF 08770684618" at bounding box center [424, 208] width 60 height 9
copy p "08770684618"
click at [70, 284] on button "Anexos" at bounding box center [100, 284] width 120 height 25
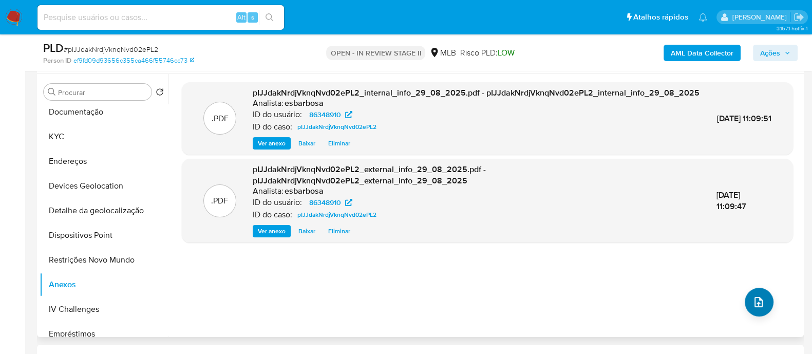
click at [754, 303] on icon "upload-file" at bounding box center [758, 302] width 12 height 12
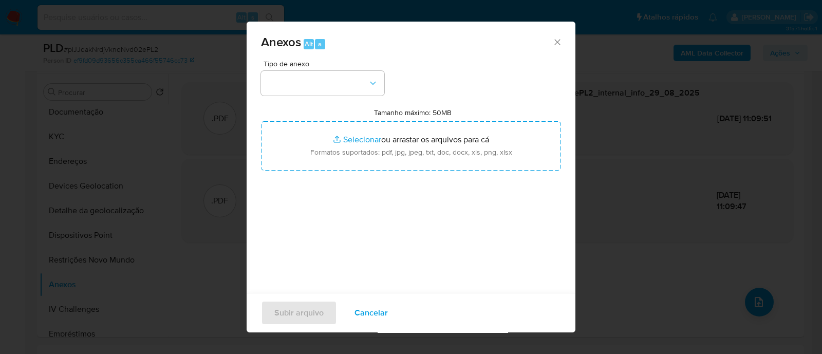
click at [463, 52] on div "Anexos Alt a" at bounding box center [410, 41] width 329 height 39
drag, startPoint x: 330, startPoint y: 72, endPoint x: 327, endPoint y: 85, distance: 12.8
click at [330, 73] on button "button" at bounding box center [322, 83] width 123 height 25
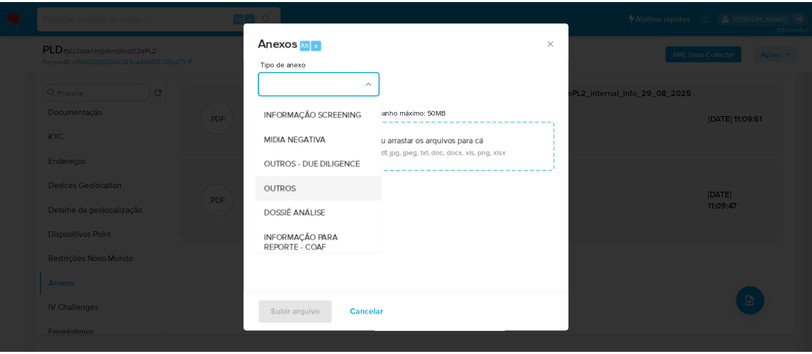
scroll to position [158, 0]
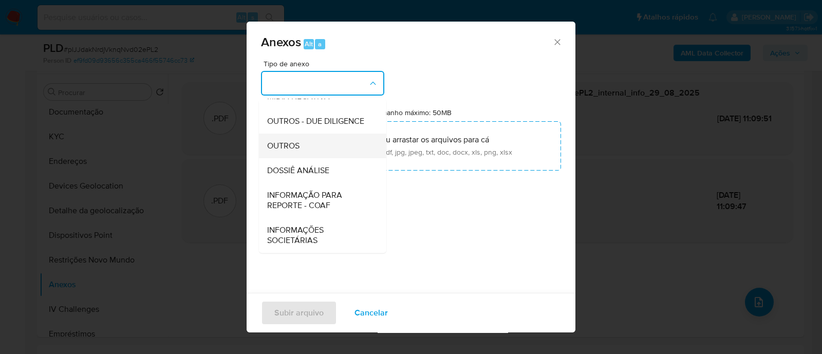
click at [293, 145] on span "OUTROS" at bounding box center [283, 146] width 32 height 10
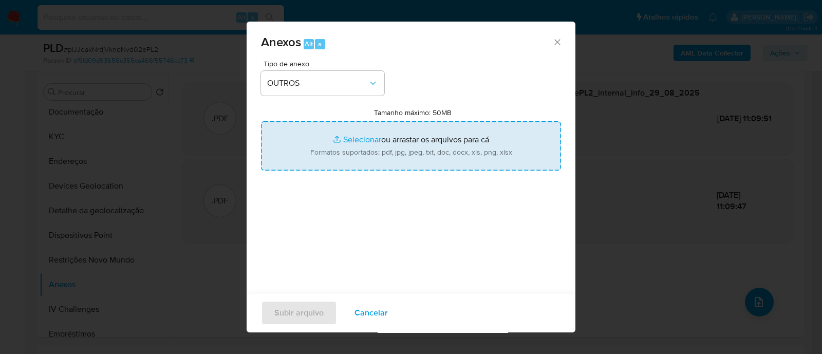
click at [358, 138] on input "Tamanho máximo: 50MB Selecionar arquivos" at bounding box center [411, 145] width 300 height 49
type input "C:\fakepath\SAR declinio - pIJJdakNrdjVknqNvd02ePL2 - CPF 08770684618 - GUSTAVO…"
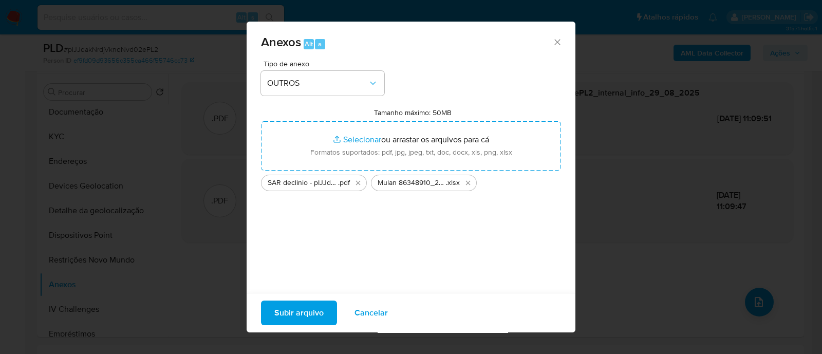
click at [308, 314] on span "Subir arquivo" at bounding box center [298, 312] width 49 height 23
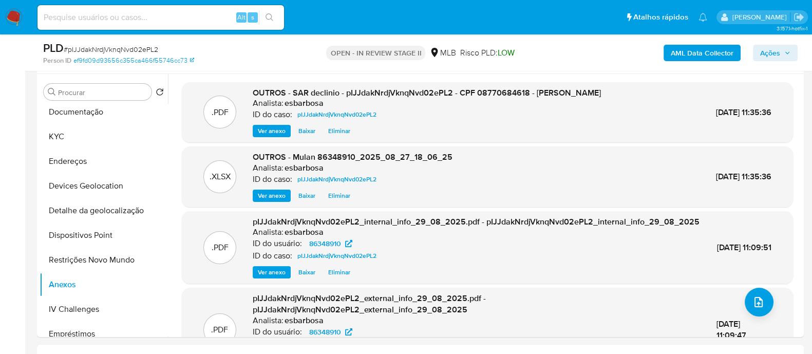
click at [772, 52] on span "Ações" at bounding box center [770, 53] width 20 height 16
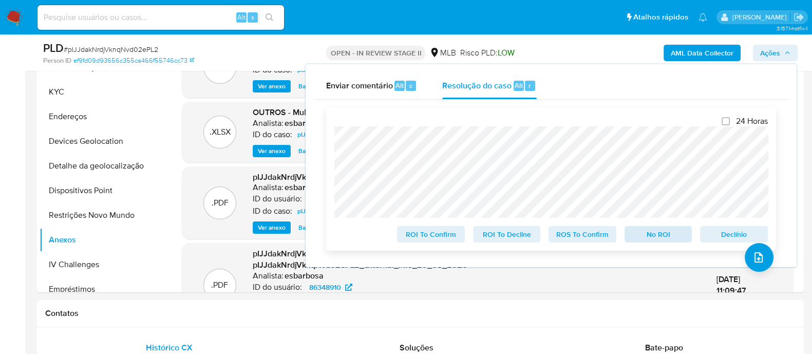
scroll to position [256, 0]
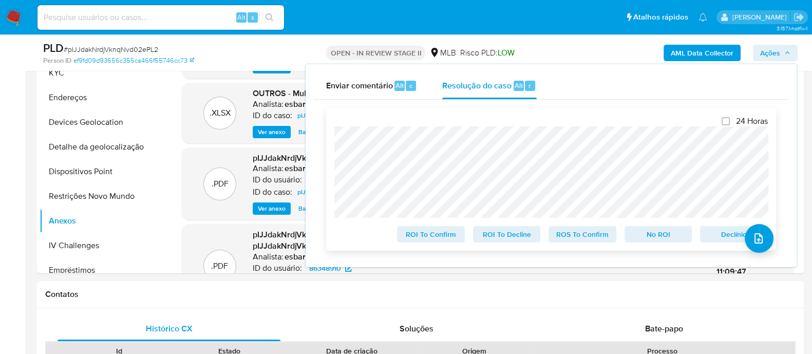
click at [651, 237] on span "No ROI" at bounding box center [658, 234] width 53 height 14
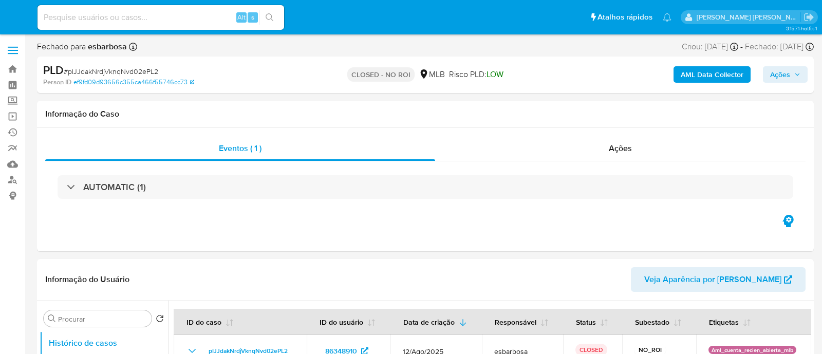
select select "10"
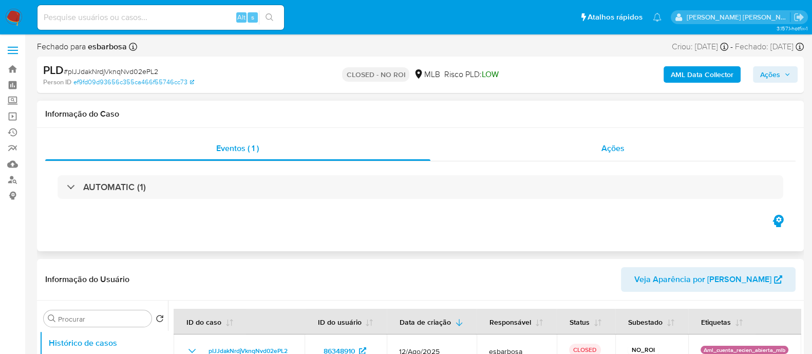
click at [474, 155] on div "Ações" at bounding box center [613, 148] width 366 height 25
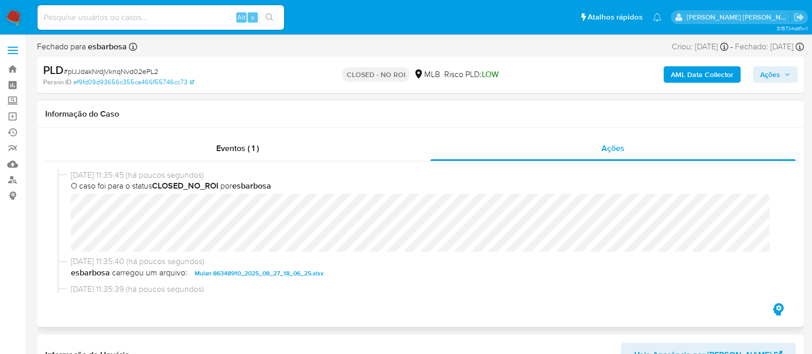
scroll to position [64, 0]
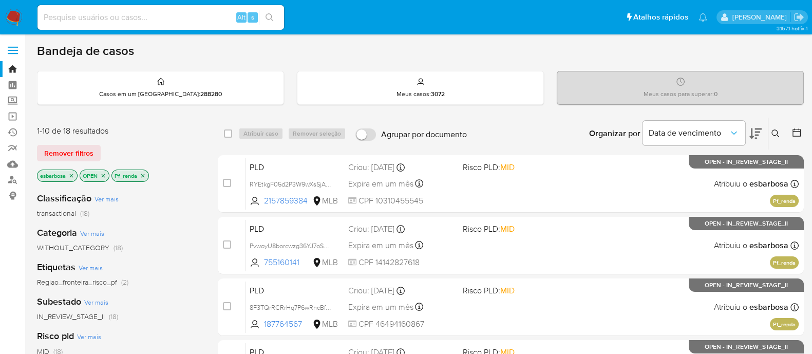
click at [14, 17] on img at bounding box center [13, 17] width 17 height 17
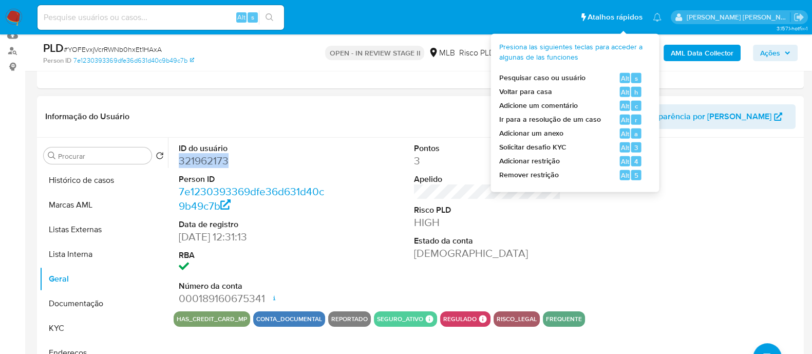
scroll to position [128, 0]
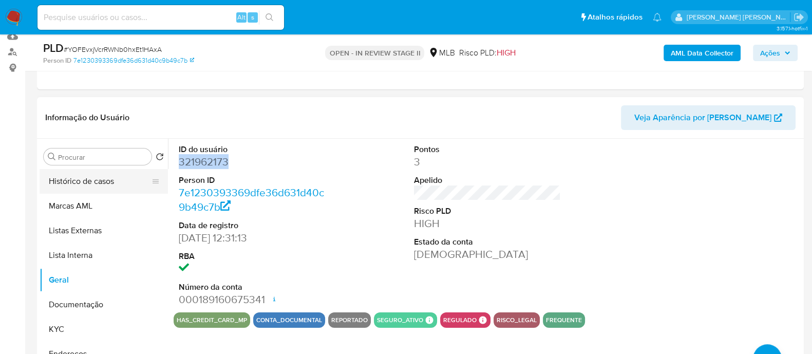
click at [93, 181] on button "Histórico de casos" at bounding box center [100, 181] width 120 height 25
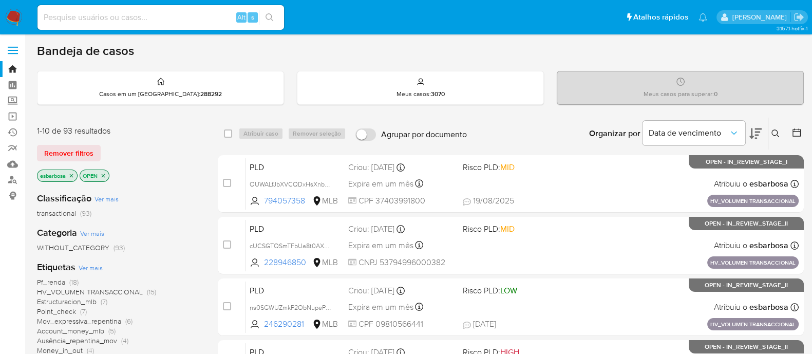
click at [10, 14] on img at bounding box center [13, 17] width 17 height 17
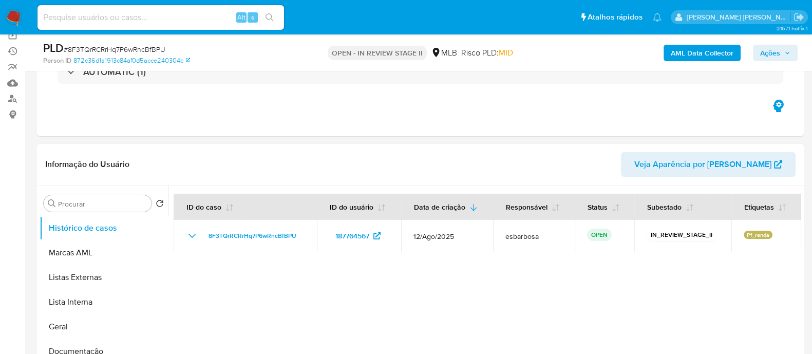
scroll to position [128, 0]
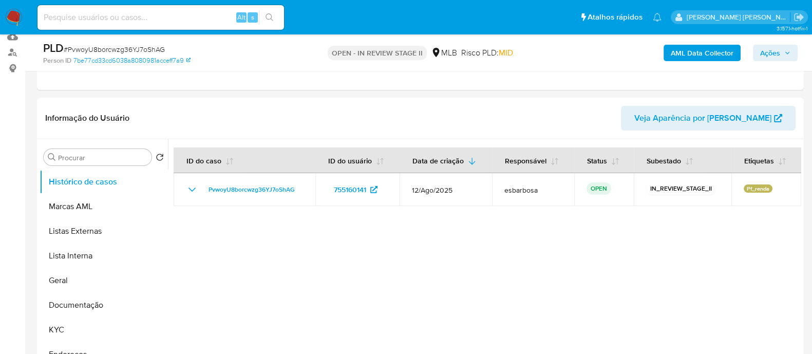
scroll to position [128, 0]
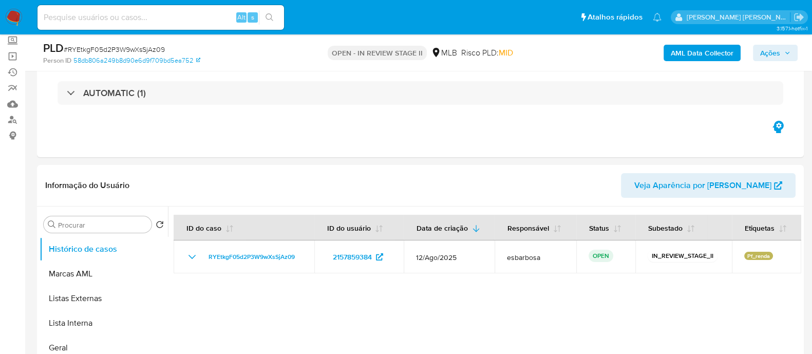
scroll to position [64, 0]
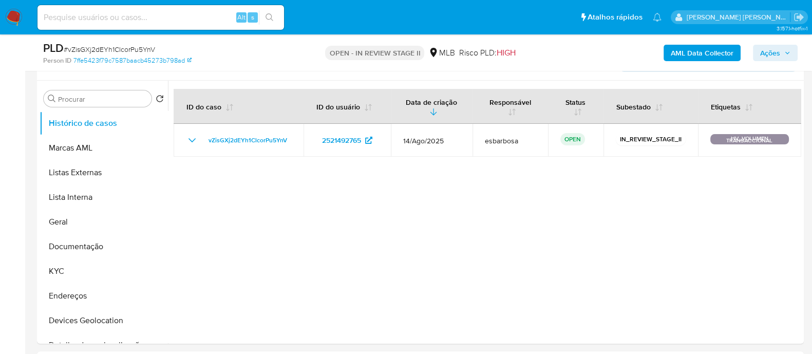
scroll to position [64, 0]
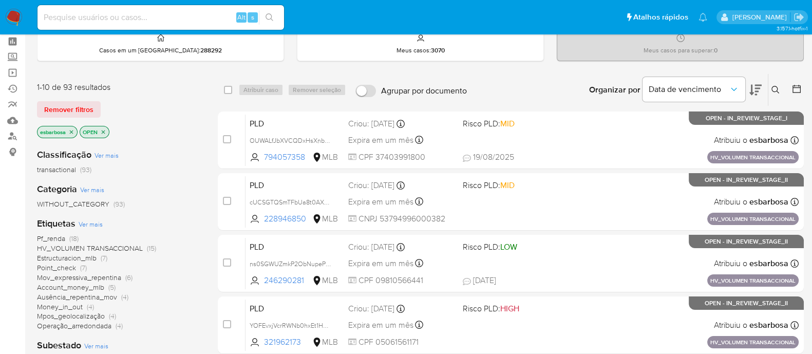
scroll to position [64, 0]
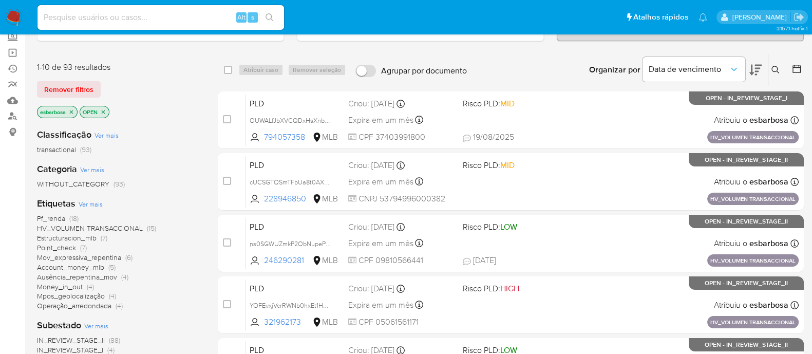
click at [77, 228] on span "HV_VOLUMEN TRANSACCIONAL" at bounding box center [90, 228] width 106 height 10
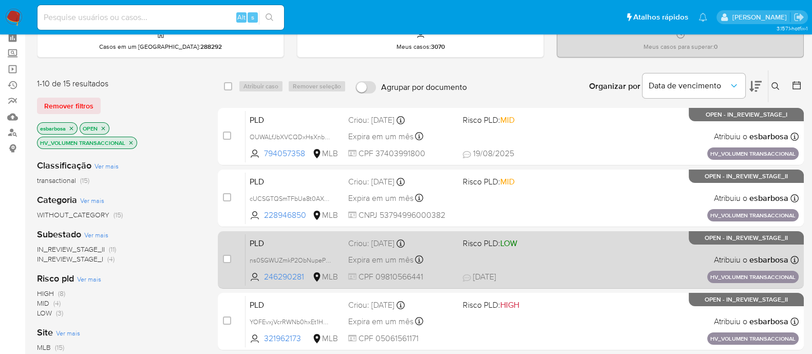
scroll to position [64, 0]
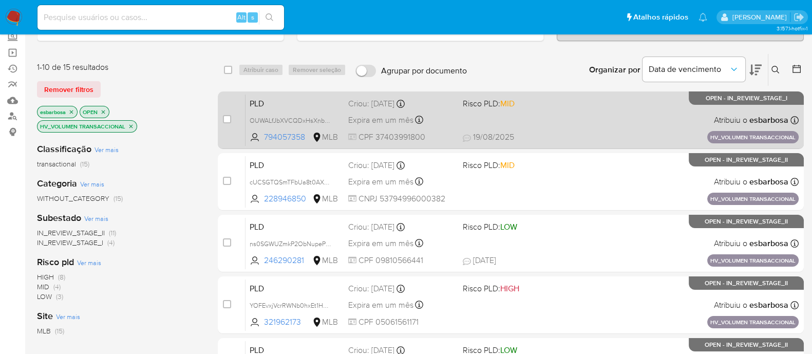
click at [569, 119] on div "PLD OUWALfJbXVCQDxHsXnbglkSR 794057358 MLB Risco PLD: MID Criou: 14/08/2025 Cri…" at bounding box center [521, 120] width 553 height 52
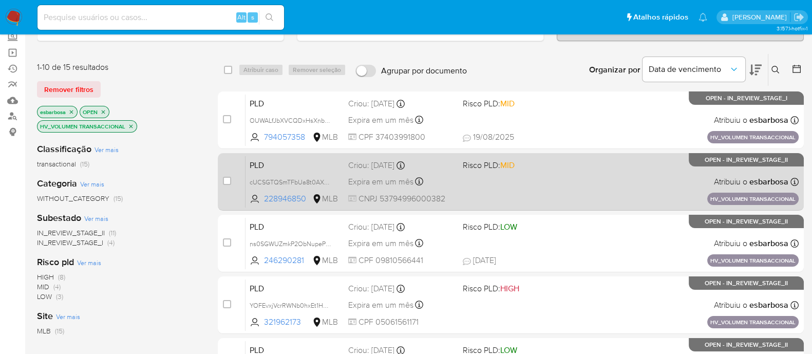
click at [583, 193] on div "PLD cUCSGTQSmTFbUa8t0AXTdlen 228946850 MLB Risco PLD: MID Criou: 14/08/2025 Cri…" at bounding box center [521, 182] width 553 height 52
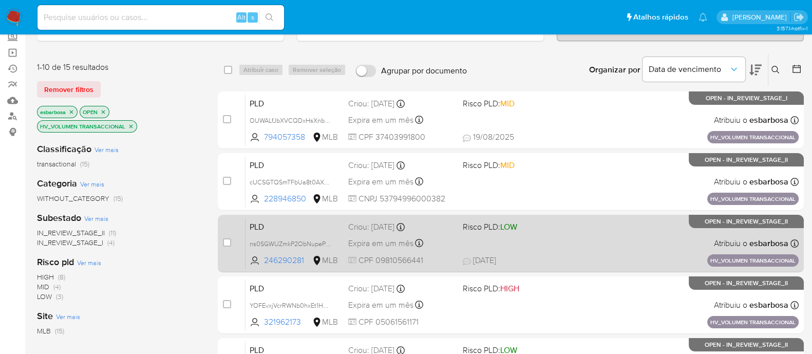
click at [553, 251] on div "PLD ns0SGWUZmkP2ObNupePfeXqE 246290281 MLB Risco PLD: LOW Criou: 14/08/2025 Cri…" at bounding box center [521, 243] width 553 height 52
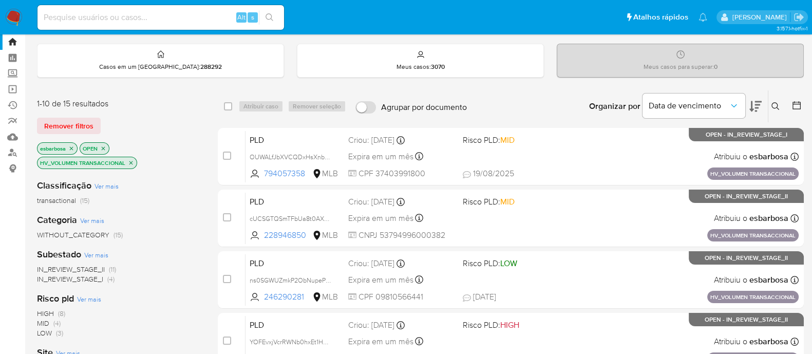
scroll to position [0, 0]
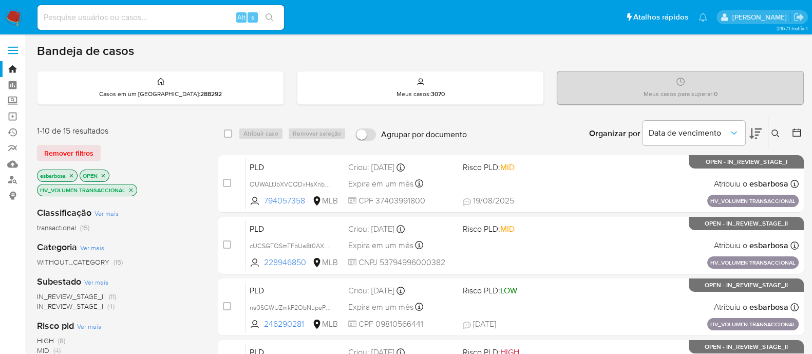
click at [130, 188] on icon "close-filter" at bounding box center [131, 190] width 4 height 4
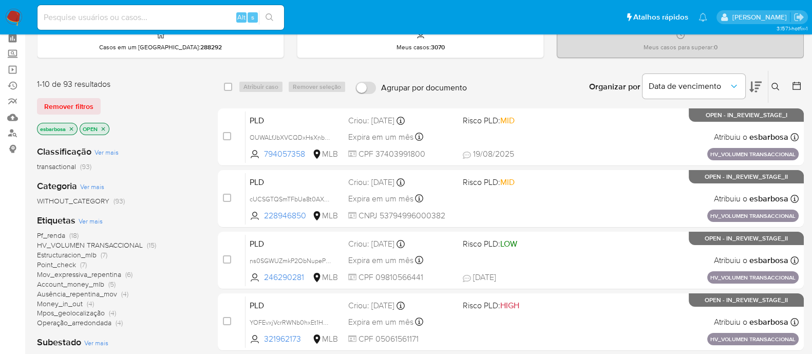
scroll to position [64, 0]
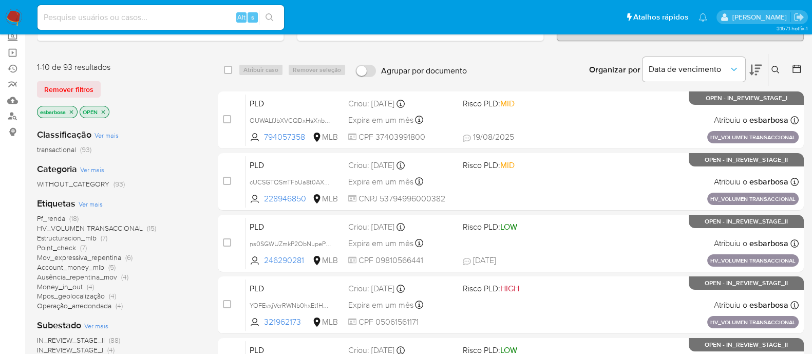
click at [90, 305] on span "Operação_arredondada" at bounding box center [74, 305] width 74 height 10
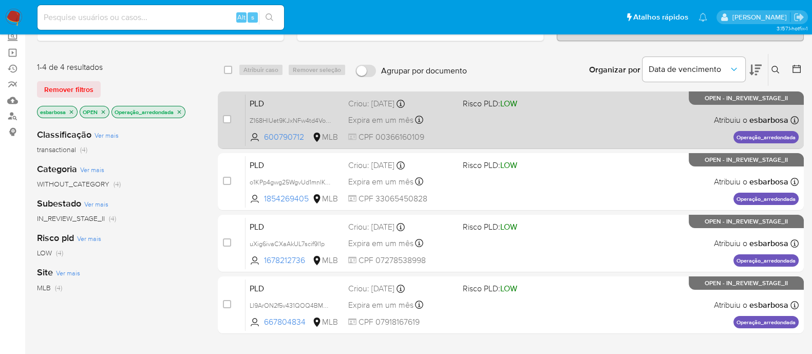
click at [571, 127] on div "PLD Z168HlUet9KJxNFw4td4Vomf 600790712 MLB Risco PLD: LOW Criou: 12/08/2025 Cri…" at bounding box center [521, 120] width 553 height 52
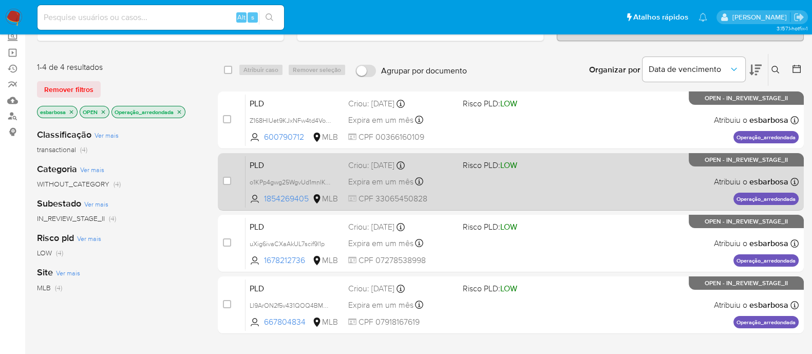
click at [544, 176] on div "PLD o1KPp4gwg25WgvUd1mnlKwDy 1854269405 MLB Risco PLD: LOW Criou: 12/08/2025 Cr…" at bounding box center [521, 182] width 553 height 52
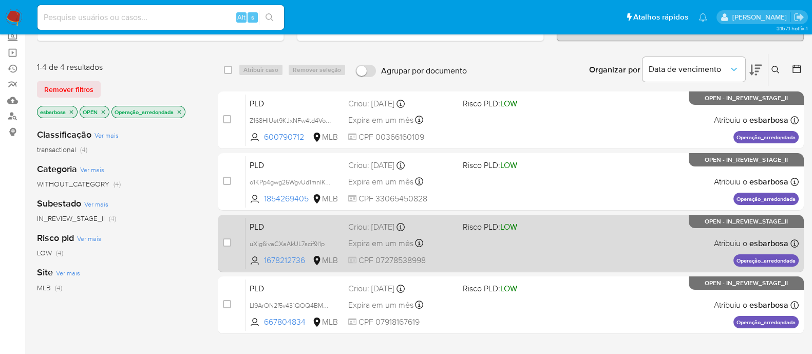
click at [597, 246] on div "PLD uXig6ivaCXaAkUL7scif9l1p 1678212736 MLB Risco PLD: LOW Criou: 12/08/2025 Cr…" at bounding box center [521, 243] width 553 height 52
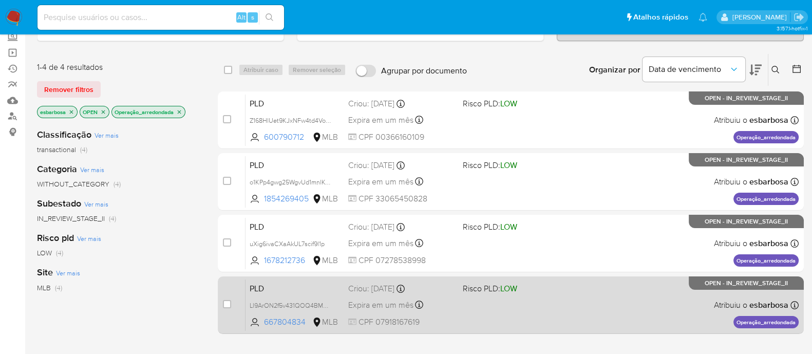
click at [555, 301] on div "PLD Ll9ArON2f5v431QOQ4BMUNq1 667804834 MLB Risco PLD: LOW Criou: 12/08/2025 Cri…" at bounding box center [521, 305] width 553 height 52
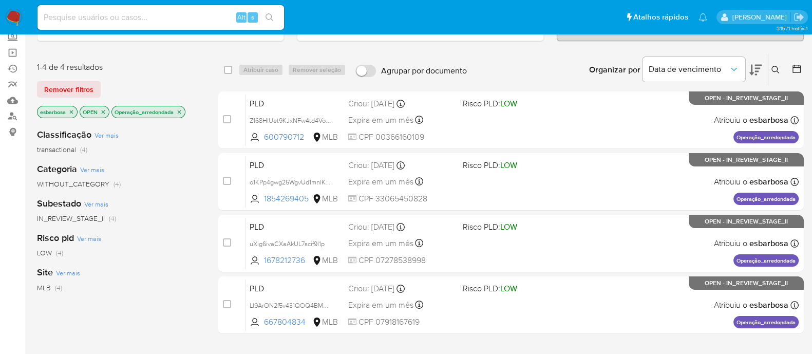
click at [181, 110] on icon "close-filter" at bounding box center [180, 112] width 4 height 4
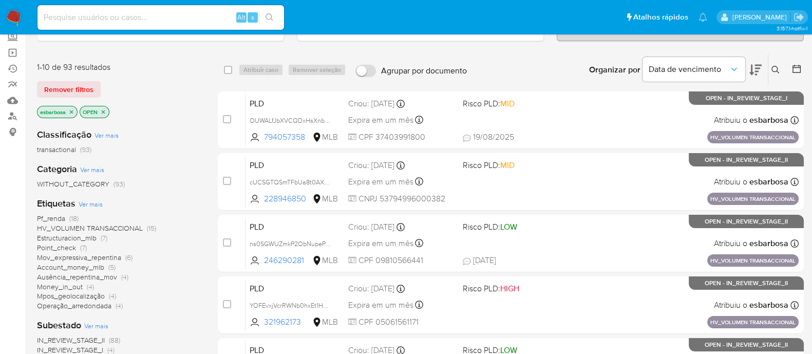
click at [127, 227] on span "HV_VOLUMEN TRANSACCIONAL" at bounding box center [90, 228] width 106 height 10
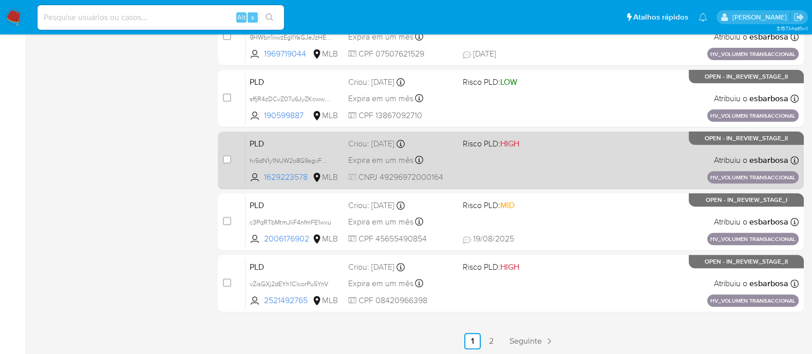
scroll to position [456, 0]
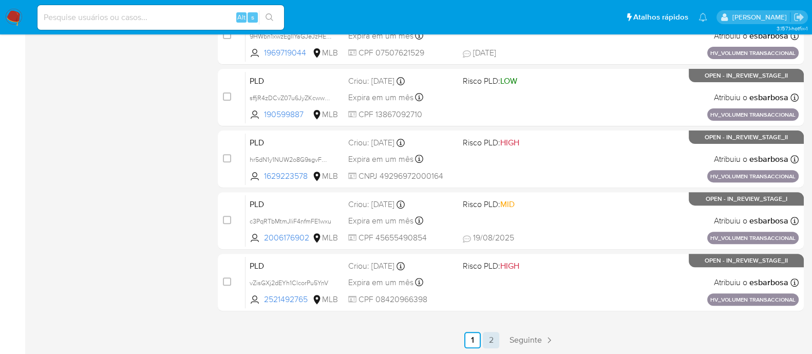
click at [489, 340] on link "2" at bounding box center [491, 340] width 16 height 16
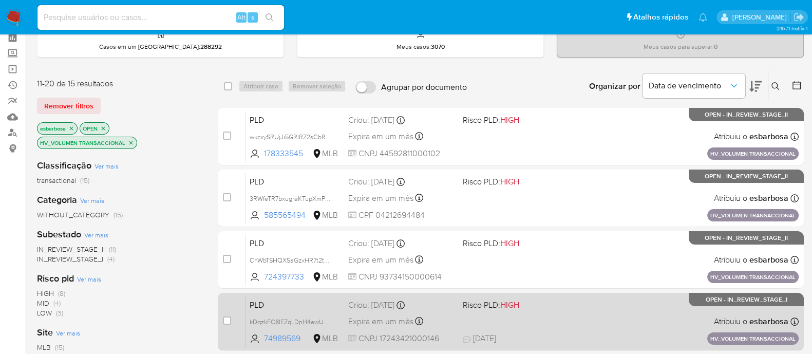
scroll to position [128, 0]
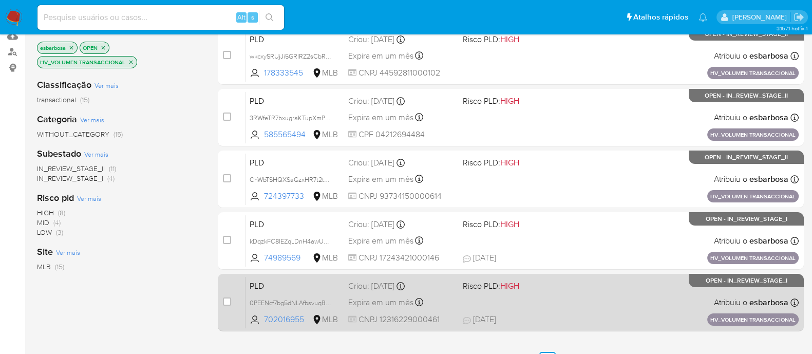
click at [586, 301] on div "PLD 0PEENcf7bg5dNLAfbsvuqBfW 702016955 MLB Risco PLD: HIGH Criou: 14/08/2025 Cr…" at bounding box center [521, 302] width 553 height 52
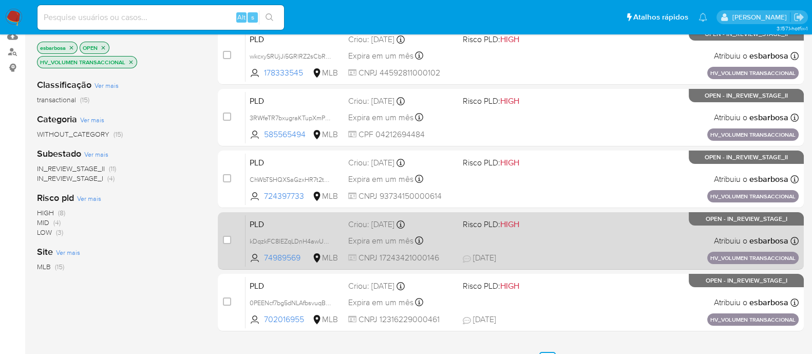
click at [598, 239] on div "PLD kDqzkFC8lEZqLDnH4awUZshp 74989569 MLB Risco PLD: HIGH Criou: 14/08/2025 Cri…" at bounding box center [521, 241] width 553 height 52
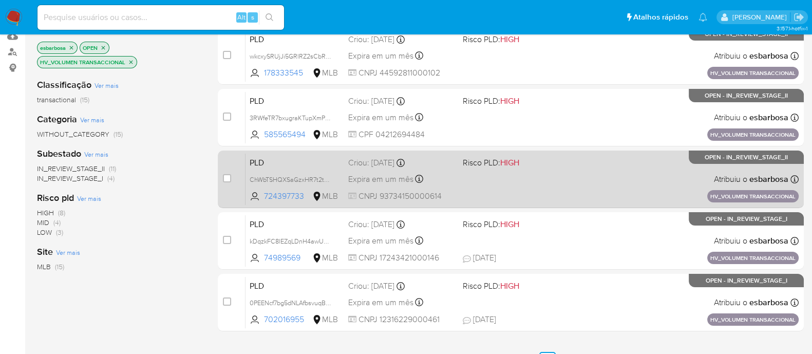
click at [561, 180] on div "PLD ChWbTSHQXSaGzxHR7t2tDthK 724397733 MLB Risco PLD: HIGH Criou: 14/08/2025 Cr…" at bounding box center [521, 179] width 553 height 52
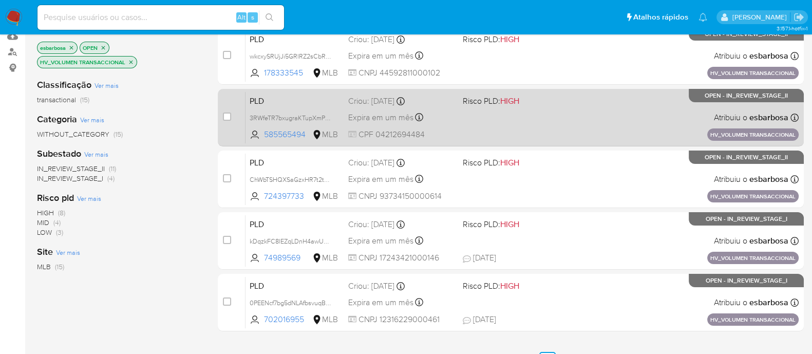
click at [560, 115] on div "PLD 3RWfeTR7bxugraKTupXmPrXx 585565494 MLB Risco PLD: HIGH Criou: 14/08/2025 Cr…" at bounding box center [521, 117] width 553 height 52
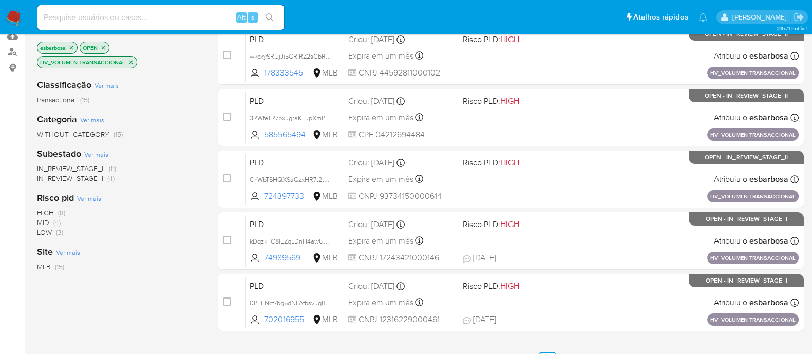
click at [11, 16] on img at bounding box center [13, 17] width 17 height 17
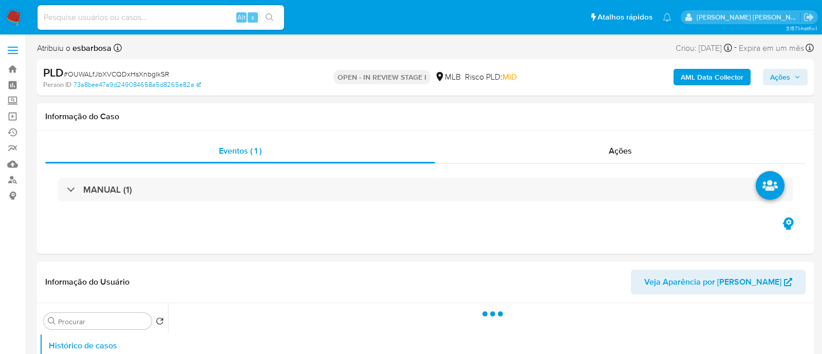
select select "10"
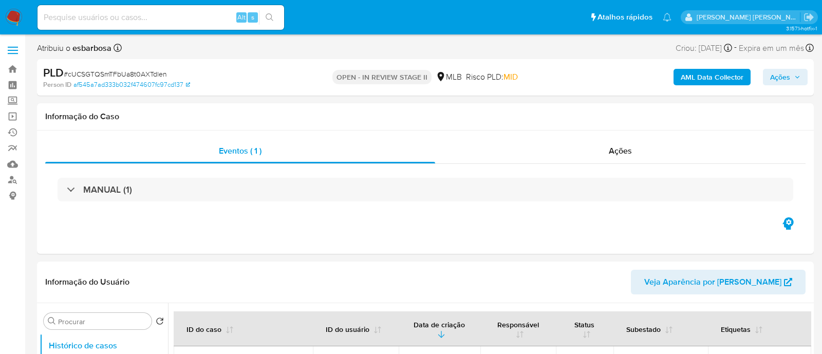
select select "10"
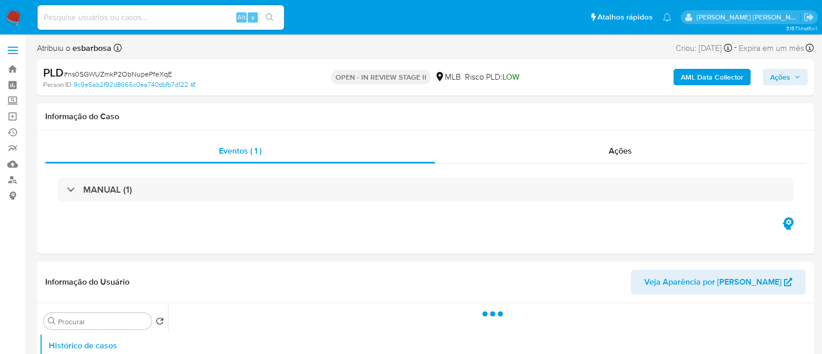
select select "10"
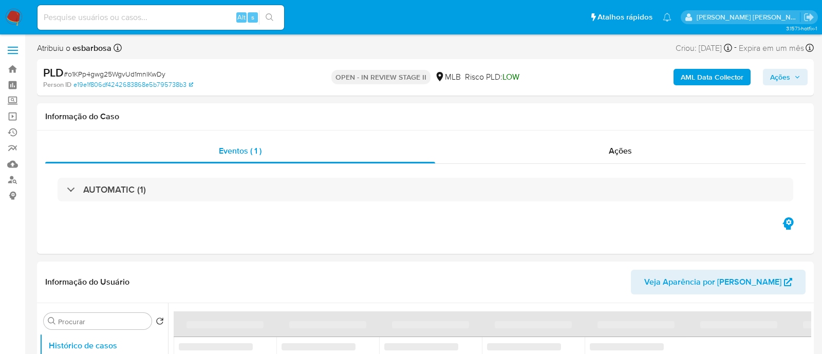
select select "10"
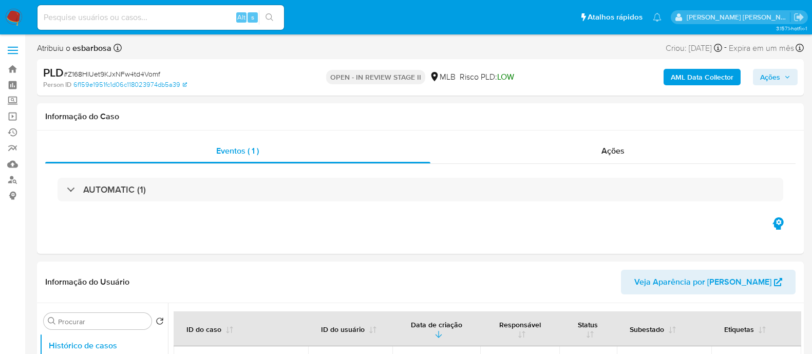
select select "10"
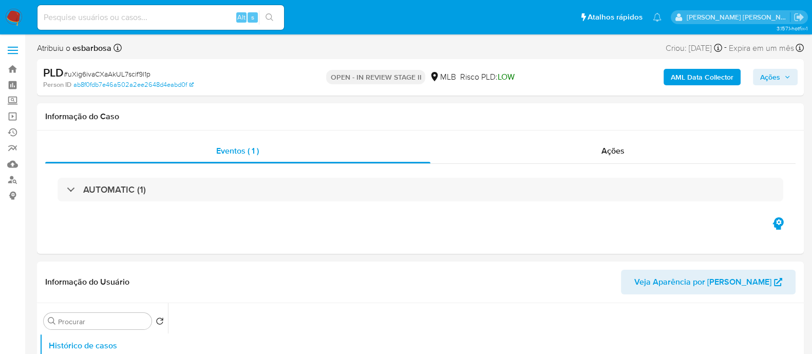
select select "10"
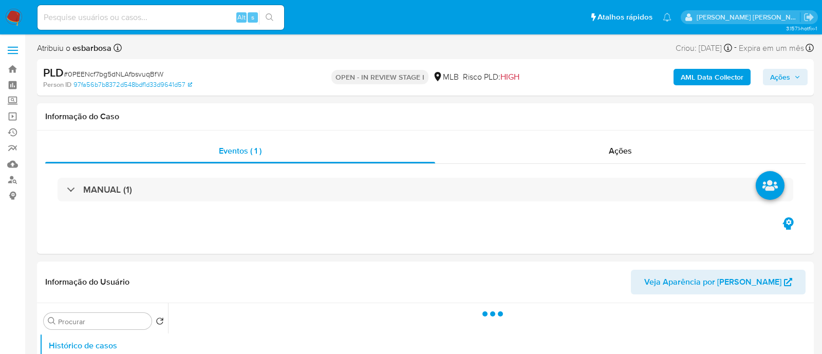
select select "10"
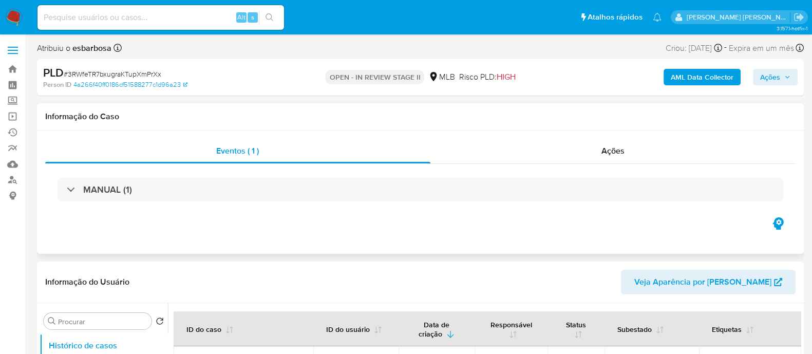
select select "10"
